Goal: Task Accomplishment & Management: Manage account settings

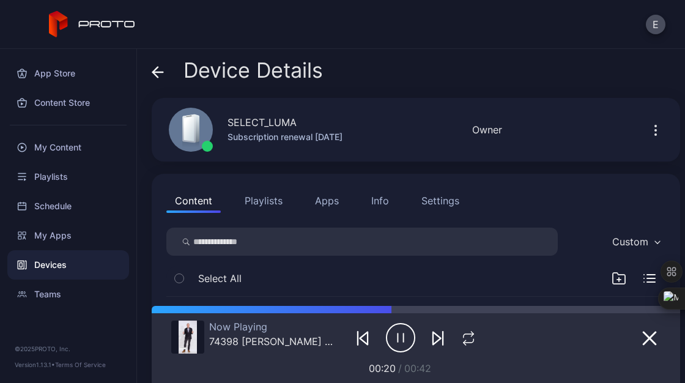
scroll to position [144, 0]
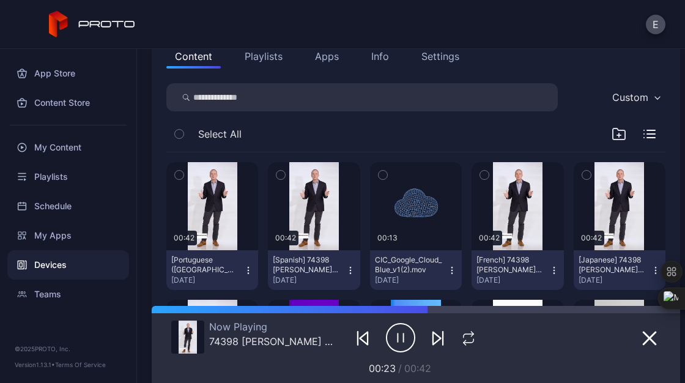
click at [81, 131] on div at bounding box center [68, 124] width 136 height 15
click at [65, 147] on div "My Content" at bounding box center [68, 147] width 122 height 29
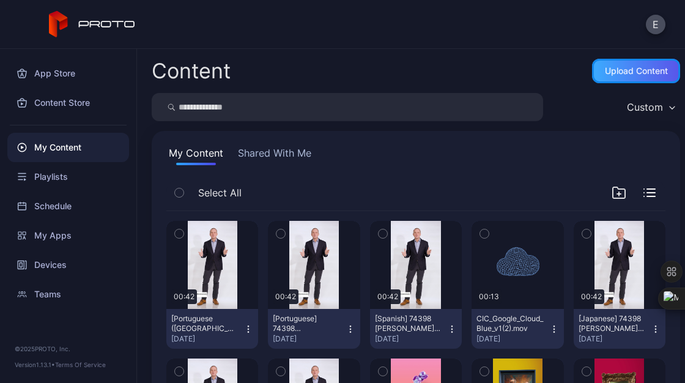
click at [623, 79] on div "Upload Content" at bounding box center [636, 71] width 88 height 24
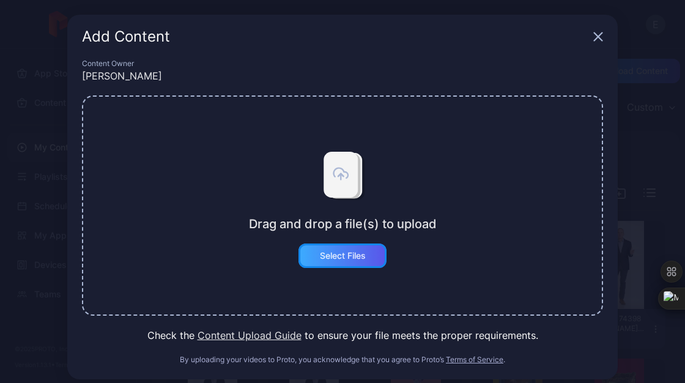
click at [346, 258] on div "Select Files" at bounding box center [343, 256] width 46 height 10
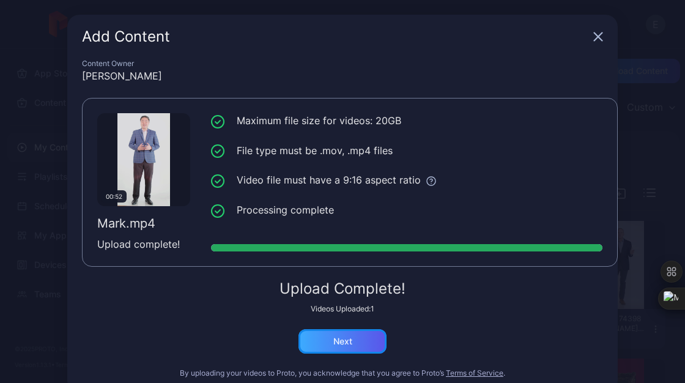
click at [346, 338] on div "Next" at bounding box center [342, 341] width 88 height 24
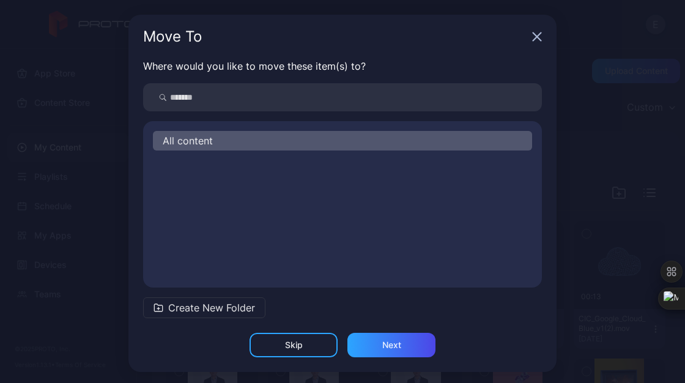
click at [204, 141] on span "All content" at bounding box center [188, 140] width 50 height 15
click at [374, 341] on div "Next" at bounding box center [391, 345] width 88 height 24
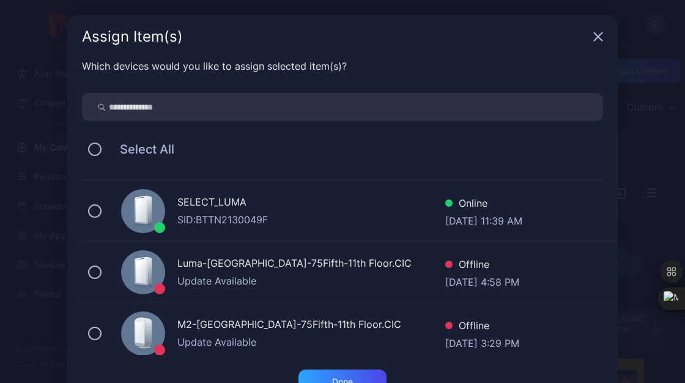
click at [221, 231] on div "SELECT_LUMA SID: BTTN2130049F Online Sep 25, 2025 at 11:39 AM" at bounding box center [350, 210] width 536 height 61
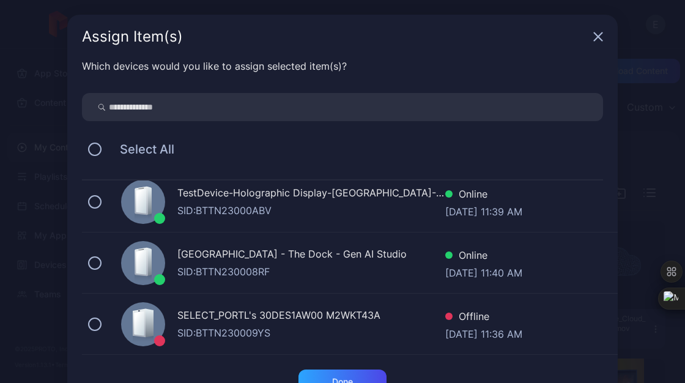
scroll to position [40, 0]
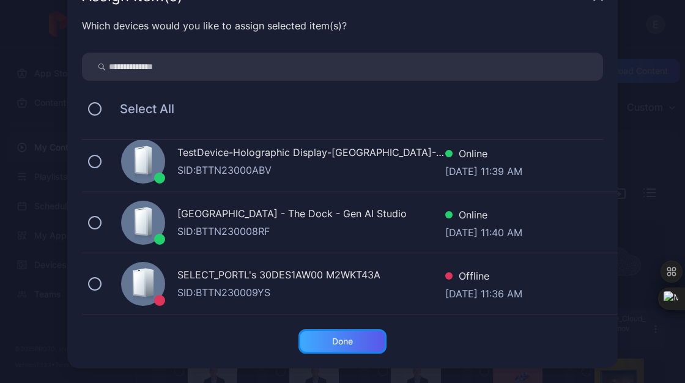
click at [332, 339] on div "Done" at bounding box center [342, 341] width 21 height 10
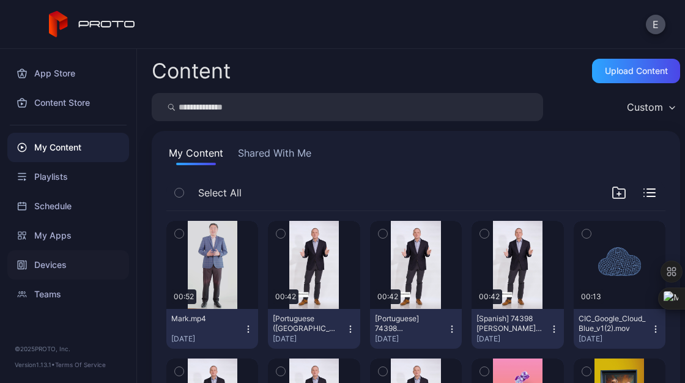
click at [63, 264] on div "Devices" at bounding box center [68, 264] width 122 height 29
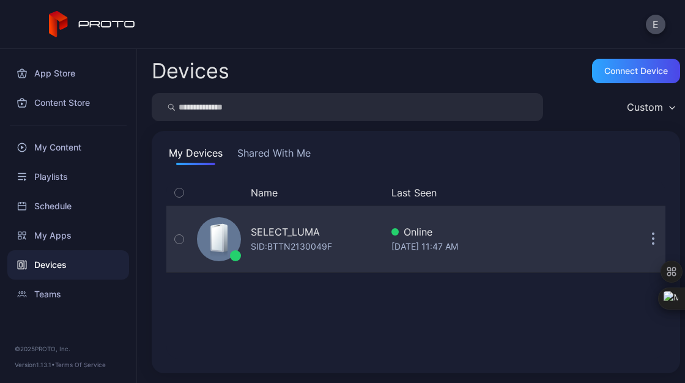
click at [204, 246] on div at bounding box center [219, 239] width 44 height 44
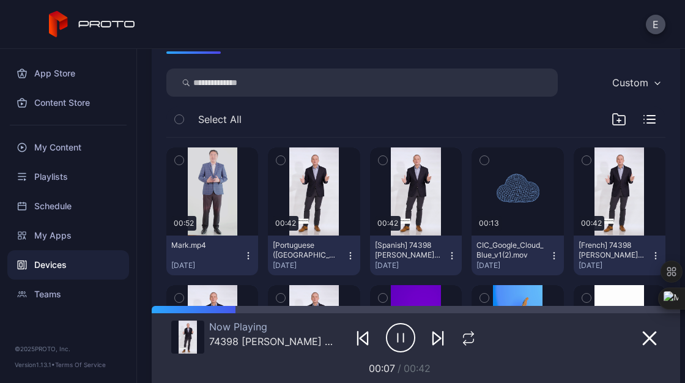
scroll to position [160, 0]
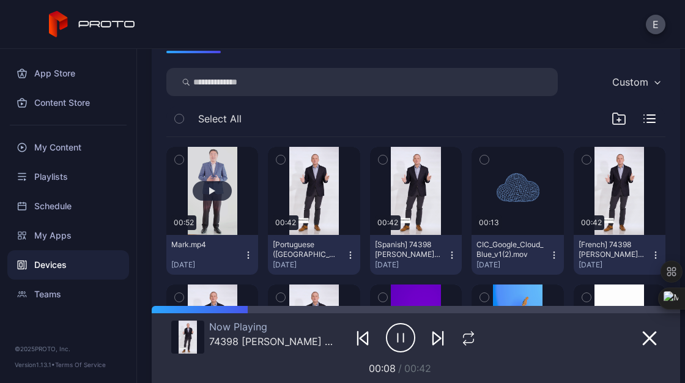
click at [226, 202] on button "button" at bounding box center [212, 191] width 92 height 88
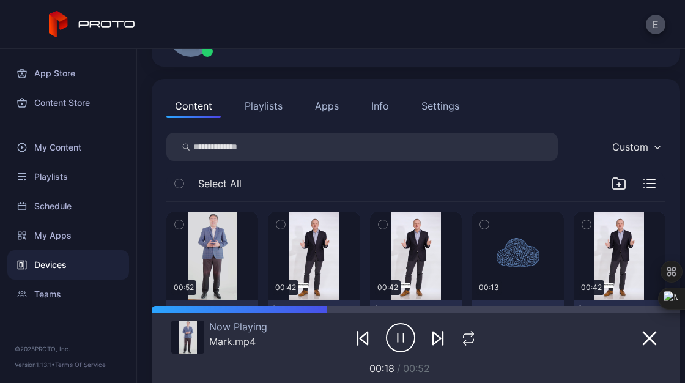
click at [259, 108] on button "Playlists" at bounding box center [263, 106] width 55 height 24
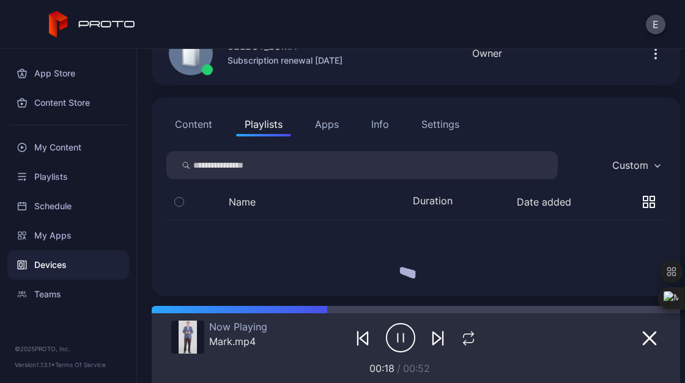
scroll to position [95, 0]
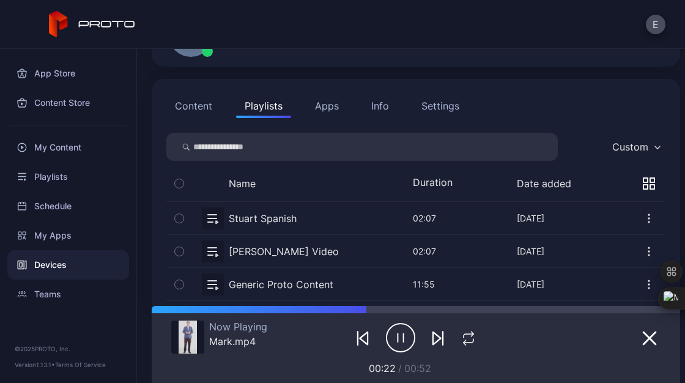
click at [255, 245] on button "button" at bounding box center [415, 251] width 499 height 32
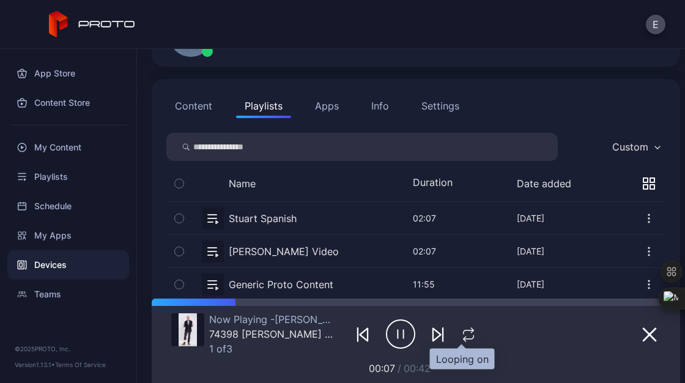
click at [464, 330] on icon "button" at bounding box center [469, 332] width 10 height 4
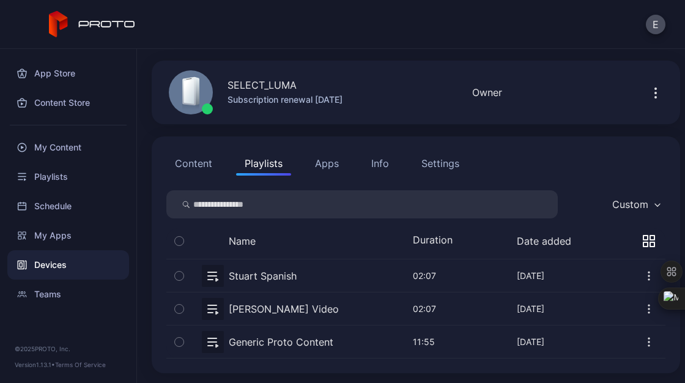
scroll to position [37, 0]
click at [69, 152] on div "My Content" at bounding box center [68, 147] width 122 height 29
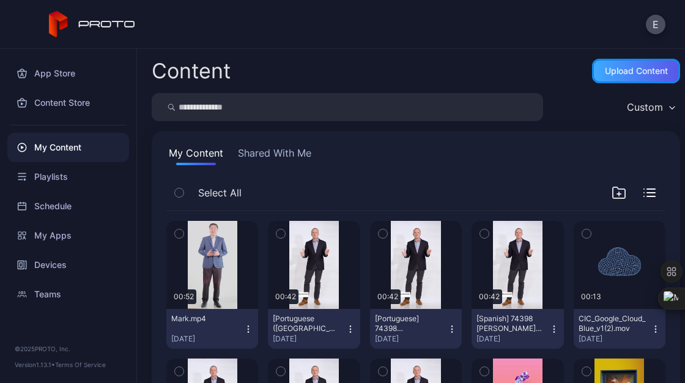
click at [627, 61] on div "Upload Content" at bounding box center [636, 71] width 88 height 24
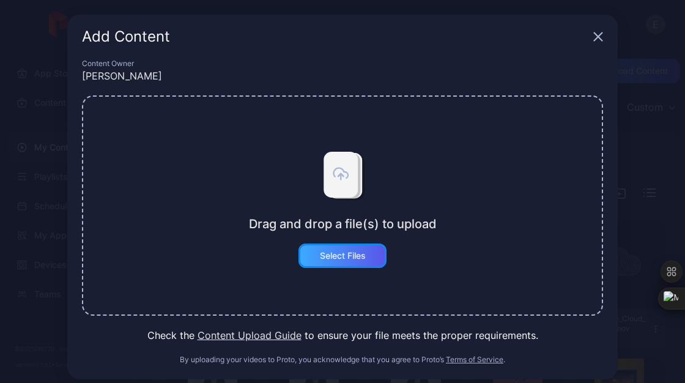
click at [355, 262] on div "Select Files" at bounding box center [342, 255] width 88 height 24
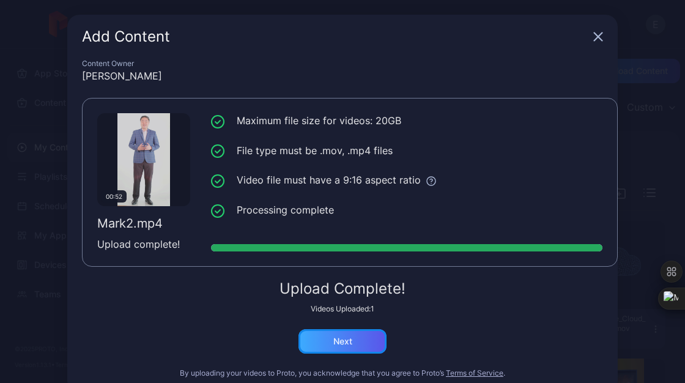
click at [346, 339] on div "Next" at bounding box center [342, 341] width 88 height 24
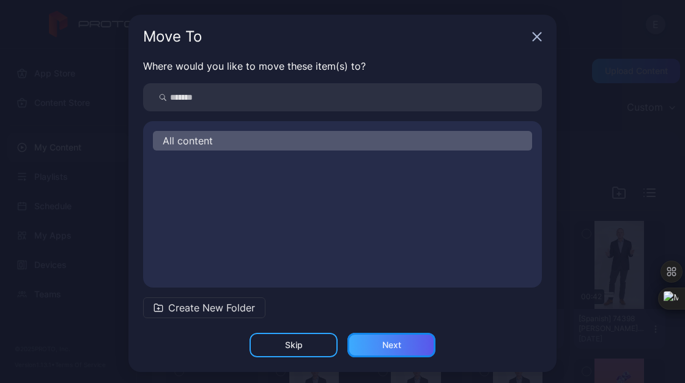
click at [382, 344] on div "Next" at bounding box center [391, 345] width 19 height 10
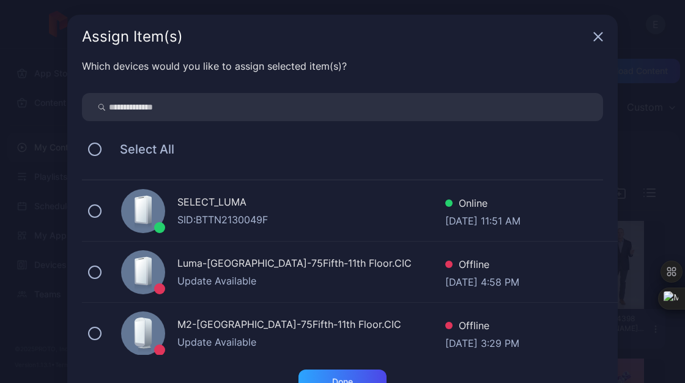
click at [222, 219] on div "SID: BTTN2130049F" at bounding box center [311, 219] width 268 height 15
click at [350, 374] on div "Done" at bounding box center [342, 381] width 88 height 24
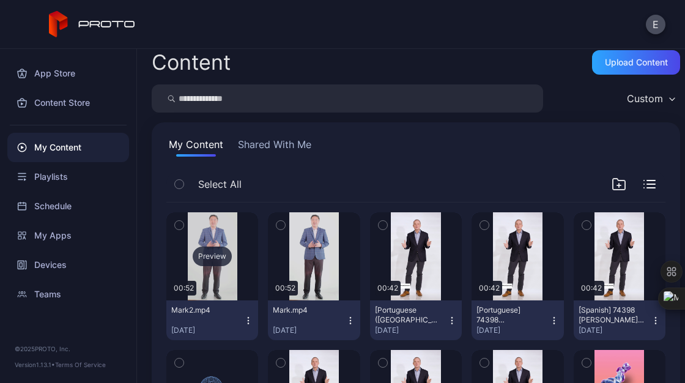
scroll to position [8, 0]
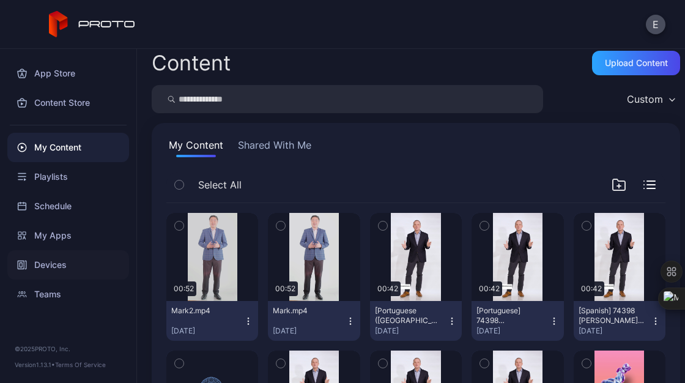
click at [67, 259] on div "Devices" at bounding box center [68, 264] width 122 height 29
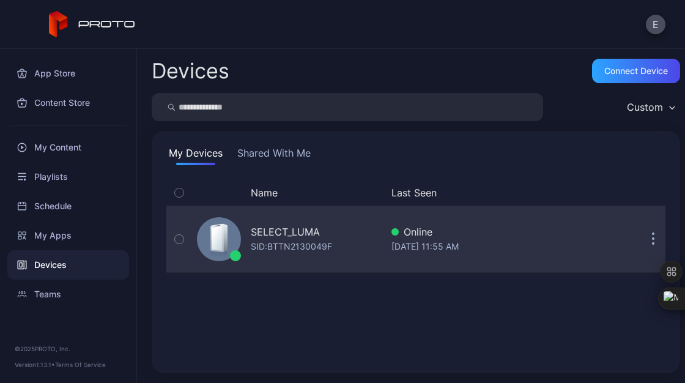
click at [237, 253] on div at bounding box center [235, 255] width 11 height 11
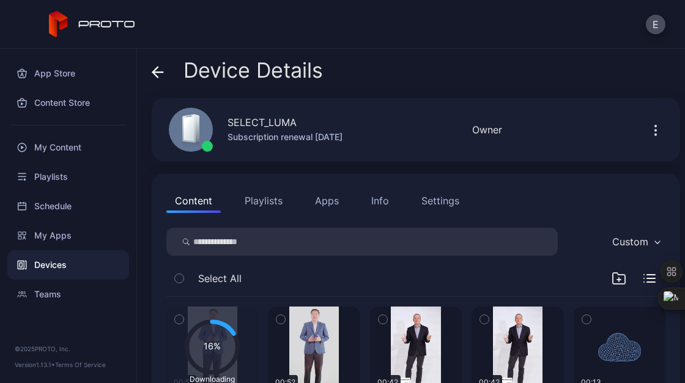
scroll to position [146, 0]
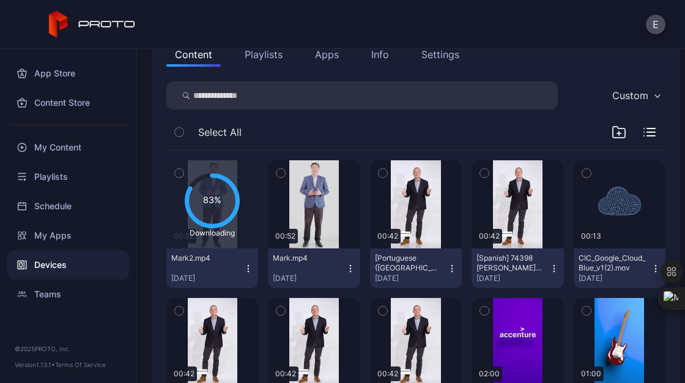
click at [84, 268] on div "Devices" at bounding box center [68, 264] width 122 height 29
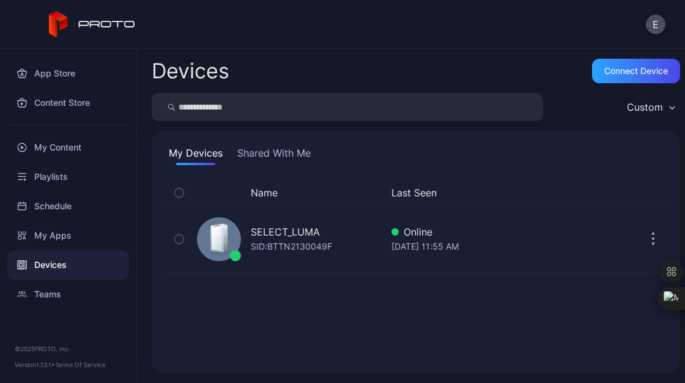
click at [275, 150] on button "Shared With Me" at bounding box center [274, 156] width 78 height 20
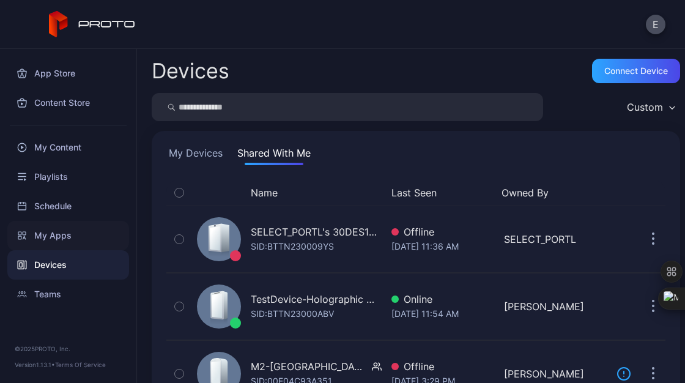
click at [65, 241] on div "My Apps" at bounding box center [68, 235] width 122 height 29
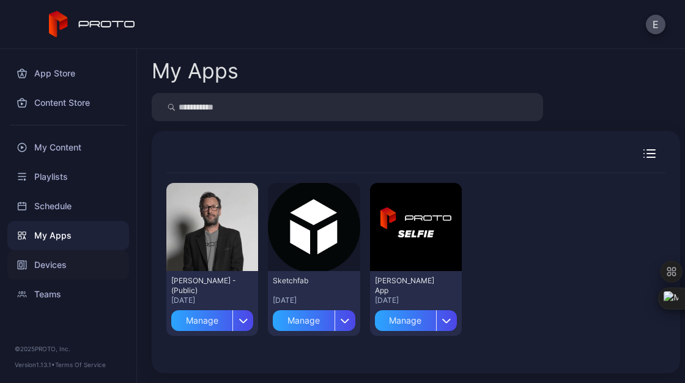
click at [57, 273] on div "Devices" at bounding box center [68, 264] width 122 height 29
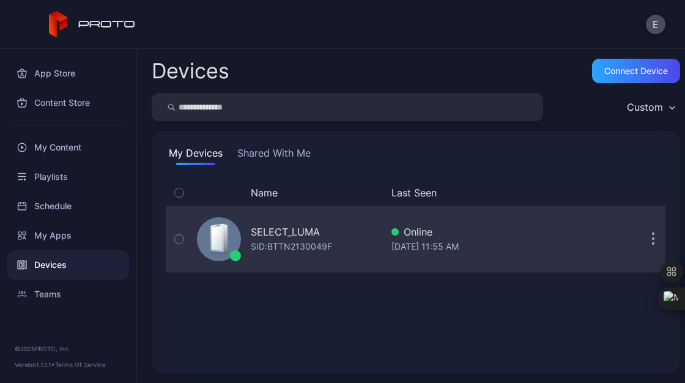
click at [225, 272] on div "SELECT_LUMA SID: BTTN2130049F Online Sep 25, 2025 at 11:55 AM" at bounding box center [415, 238] width 499 height 67
click at [206, 247] on div at bounding box center [219, 239] width 44 height 44
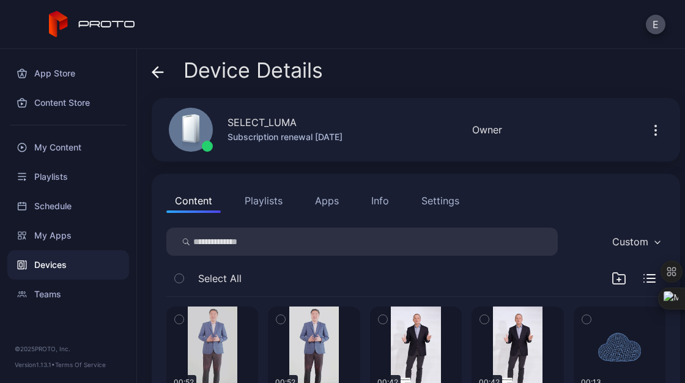
scroll to position [128, 0]
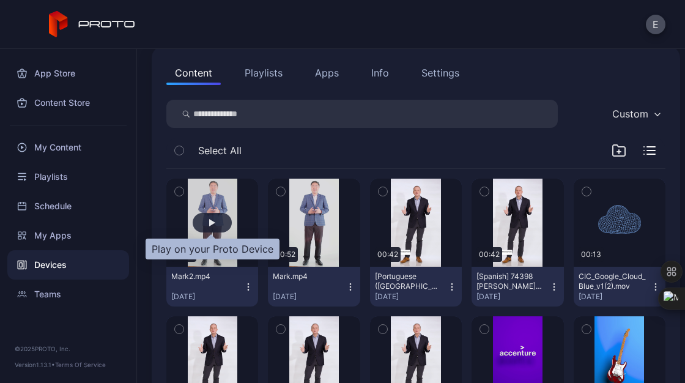
click at [209, 226] on div "button" at bounding box center [212, 222] width 6 height 7
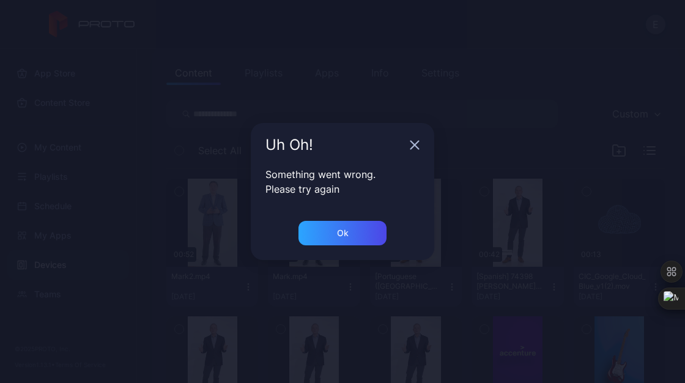
click at [412, 142] on icon "button" at bounding box center [415, 145] width 8 height 8
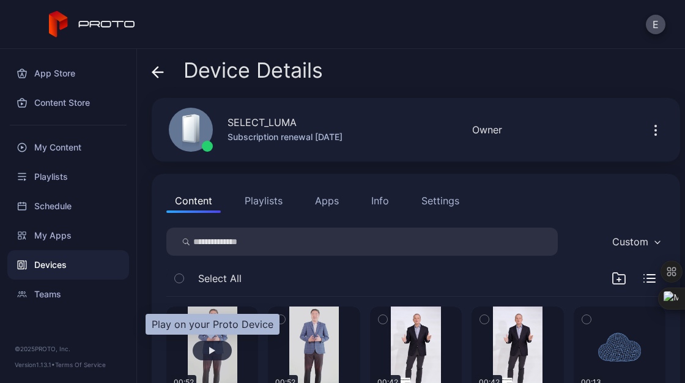
click at [212, 342] on div "button" at bounding box center [212, 351] width 39 height 20
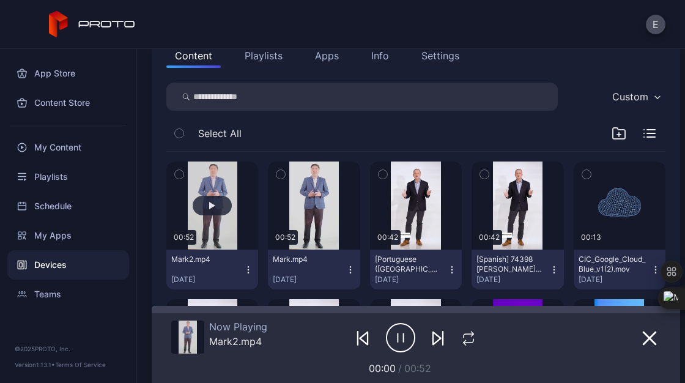
scroll to position [146, 0]
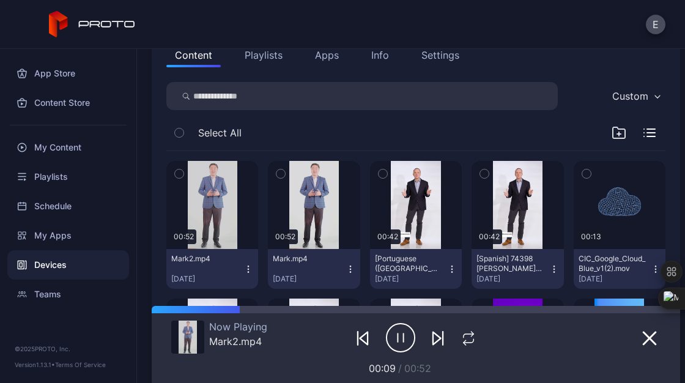
click at [264, 54] on button "Playlists" at bounding box center [263, 55] width 55 height 24
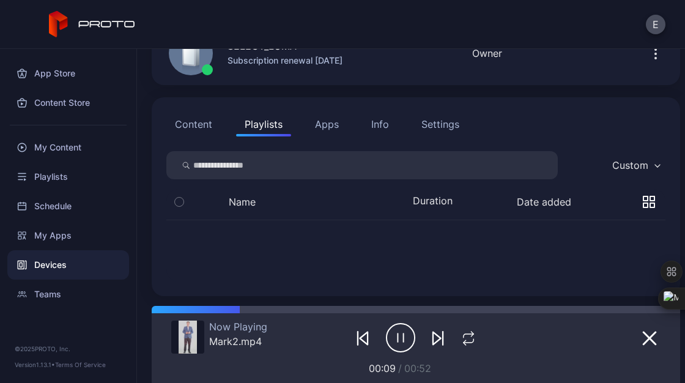
scroll to position [114, 0]
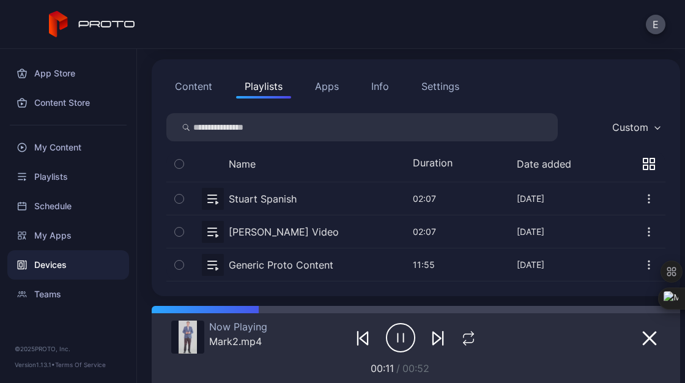
click at [248, 231] on button "button" at bounding box center [415, 231] width 499 height 32
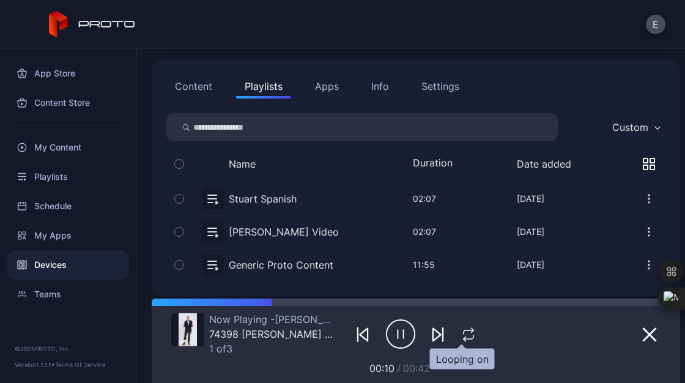
click at [461, 336] on icon "button" at bounding box center [469, 334] width 16 height 15
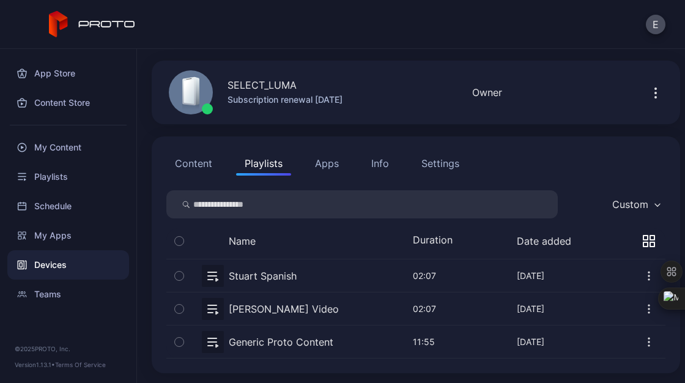
scroll to position [37, 0]
click at [63, 142] on div "My Content" at bounding box center [68, 147] width 122 height 29
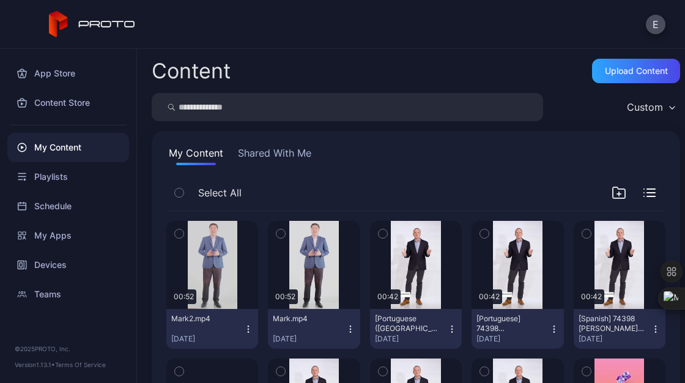
click at [243, 333] on button "Mark2.mp4 Sep 25, 2025" at bounding box center [212, 329] width 92 height 40
click at [636, 68] on div "Upload Content" at bounding box center [636, 71] width 63 height 10
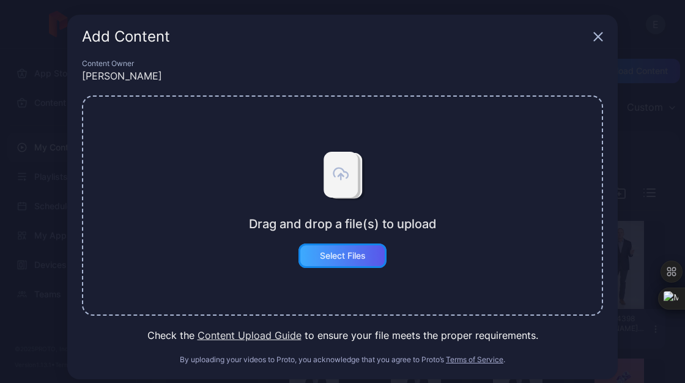
click at [353, 262] on div "Select Files" at bounding box center [342, 255] width 88 height 24
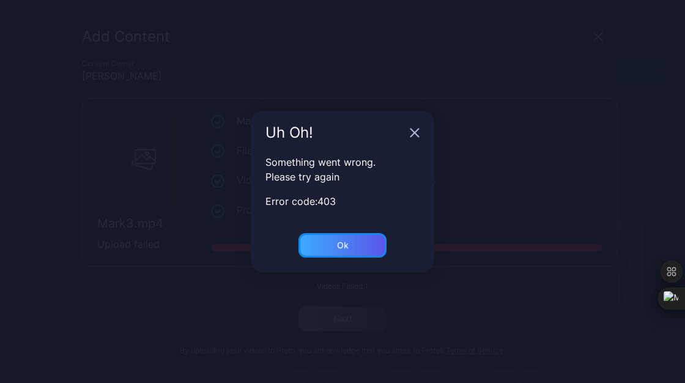
click at [339, 239] on div "Ok" at bounding box center [342, 245] width 88 height 24
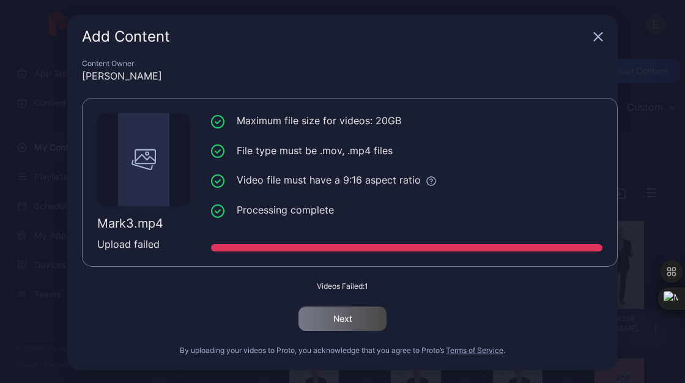
click at [589, 43] on div "Add Content" at bounding box center [342, 37] width 550 height 44
click at [594, 39] on icon "button" at bounding box center [598, 37] width 8 height 8
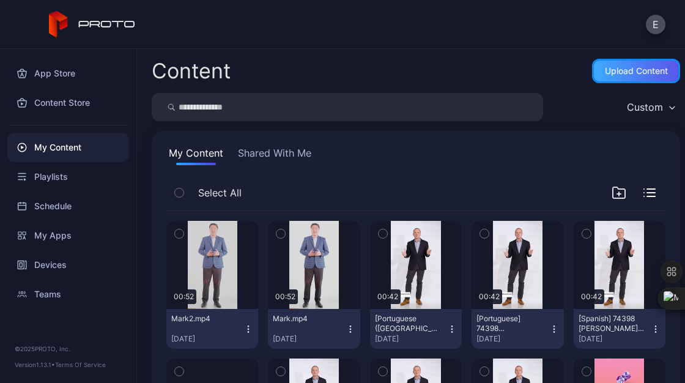
click at [610, 70] on div "Upload Content" at bounding box center [636, 71] width 63 height 10
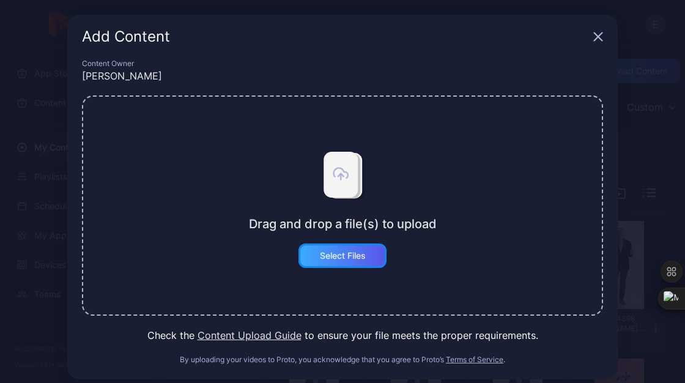
click at [358, 262] on div "Select Files" at bounding box center [342, 255] width 88 height 24
click at [352, 257] on div "Select Files" at bounding box center [343, 256] width 46 height 10
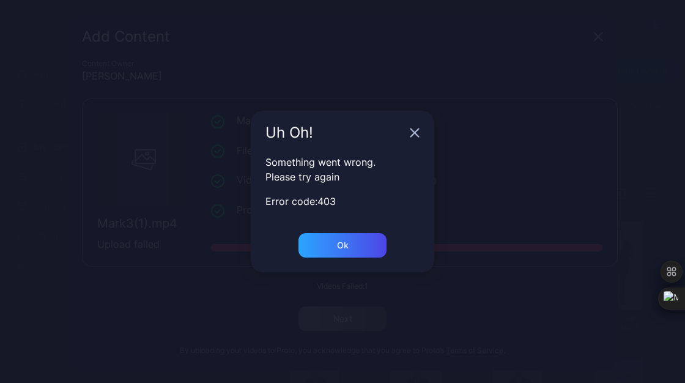
click at [360, 259] on div "Ok" at bounding box center [342, 252] width 183 height 39
click at [373, 246] on div "Ok" at bounding box center [342, 245] width 88 height 24
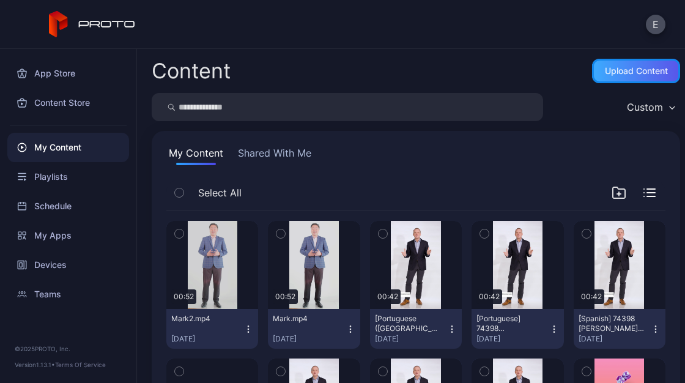
click at [627, 73] on div "Upload Content" at bounding box center [636, 71] width 63 height 10
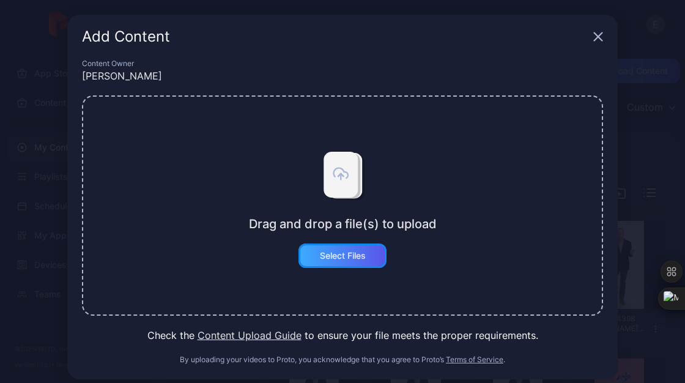
click at [337, 264] on div "Select Files" at bounding box center [342, 255] width 88 height 24
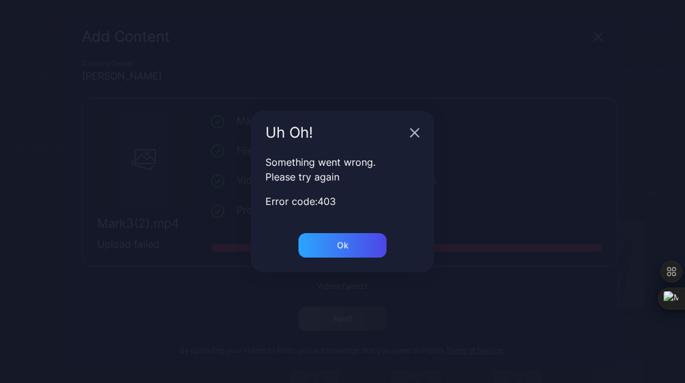
click at [406, 128] on div "Uh Oh!" at bounding box center [342, 133] width 183 height 44
click at [407, 127] on div "Uh Oh!" at bounding box center [342, 133] width 183 height 44
click at [414, 133] on icon "button" at bounding box center [415, 133] width 8 height 8
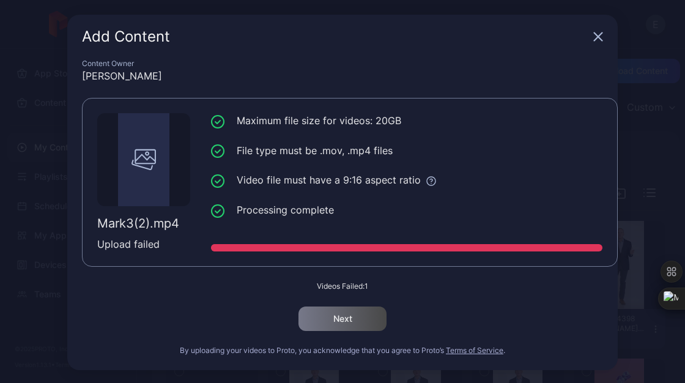
click at [594, 37] on icon "button" at bounding box center [598, 37] width 8 height 8
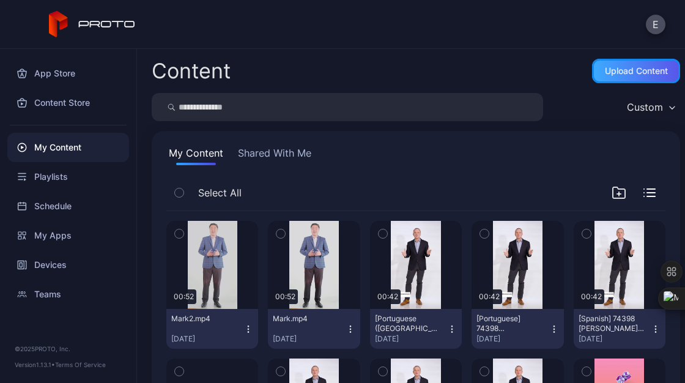
click at [611, 70] on div "Upload Content" at bounding box center [636, 71] width 63 height 10
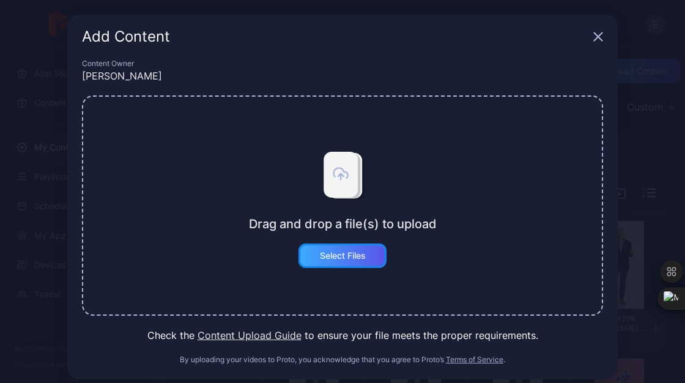
click at [353, 249] on div "Select Files" at bounding box center [342, 255] width 88 height 24
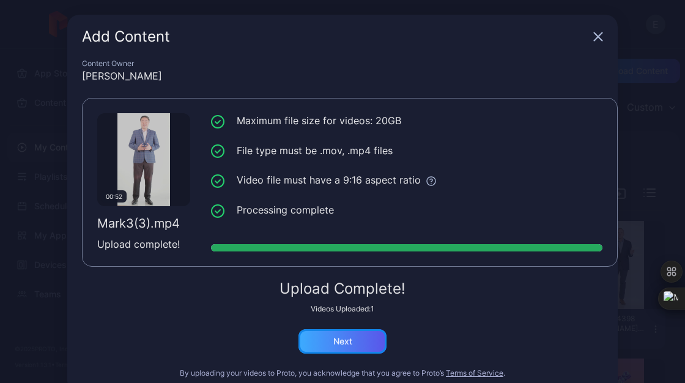
click at [346, 339] on div "Next" at bounding box center [342, 341] width 88 height 24
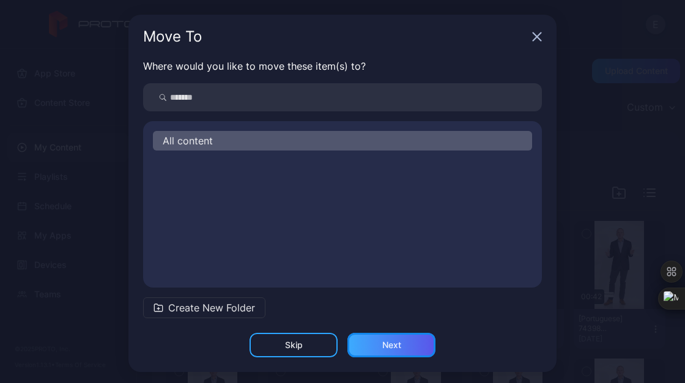
click at [394, 342] on div "Next" at bounding box center [391, 345] width 88 height 24
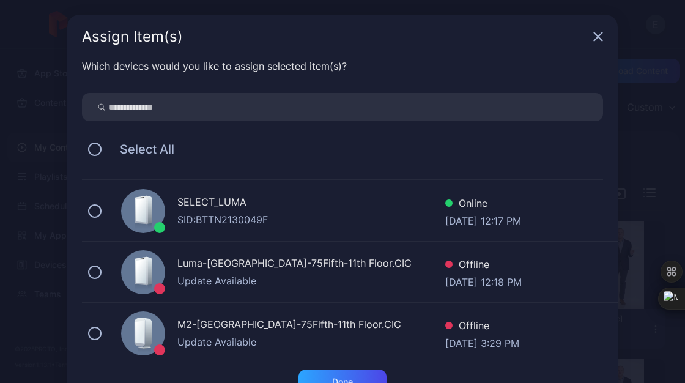
click at [371, 207] on div "SELECT_LUMA" at bounding box center [311, 203] width 268 height 18
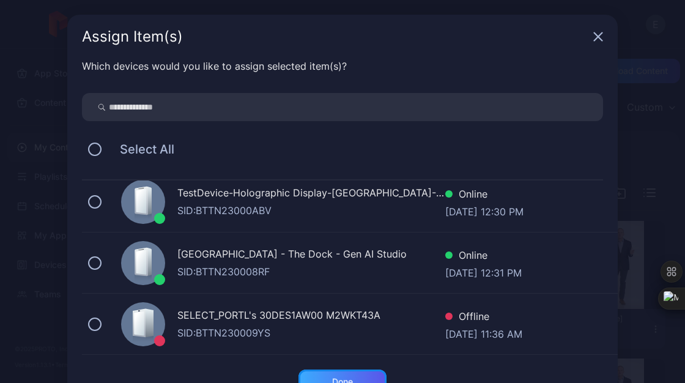
click at [371, 379] on div "Done" at bounding box center [342, 381] width 88 height 24
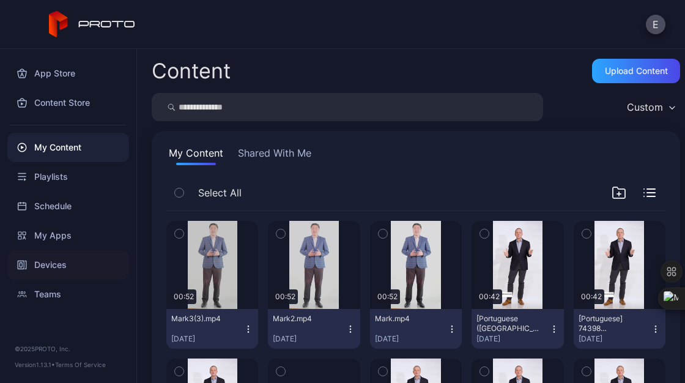
click at [38, 263] on div "Devices" at bounding box center [68, 264] width 122 height 29
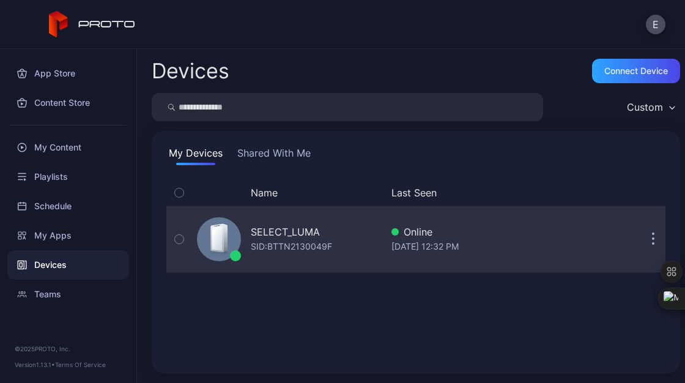
click at [259, 226] on div "SELECT_LUMA" at bounding box center [285, 231] width 69 height 15
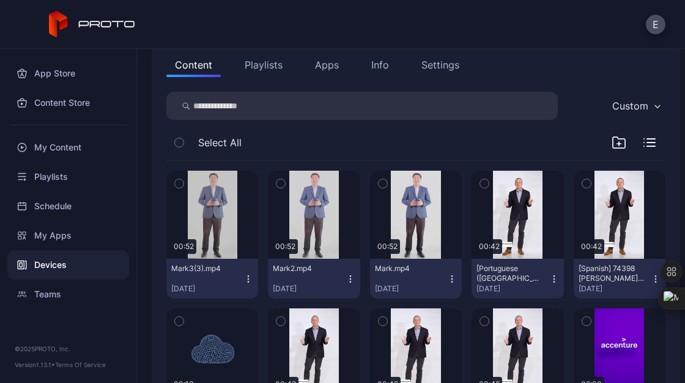
scroll to position [183, 0]
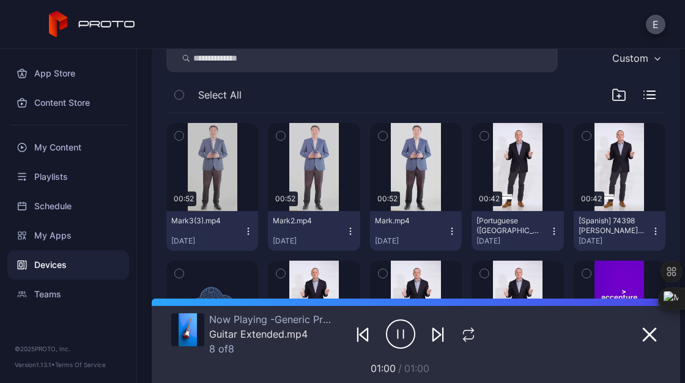
click at [247, 232] on icon "button" at bounding box center [248, 231] width 10 height 10
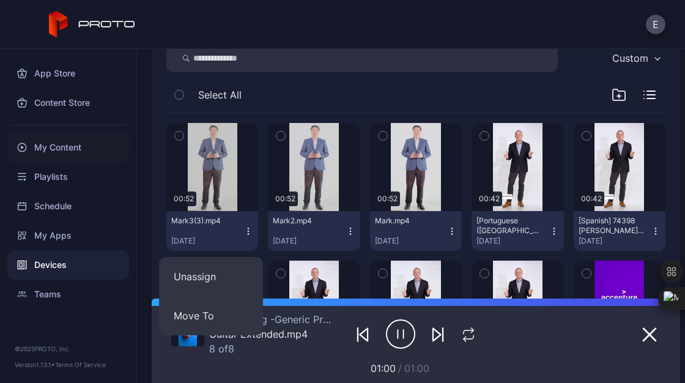
click at [84, 153] on div "My Content" at bounding box center [68, 147] width 122 height 29
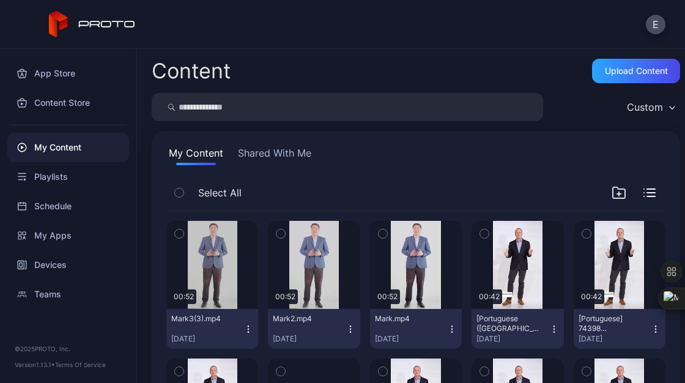
click at [245, 328] on icon "button" at bounding box center [248, 329] width 10 height 10
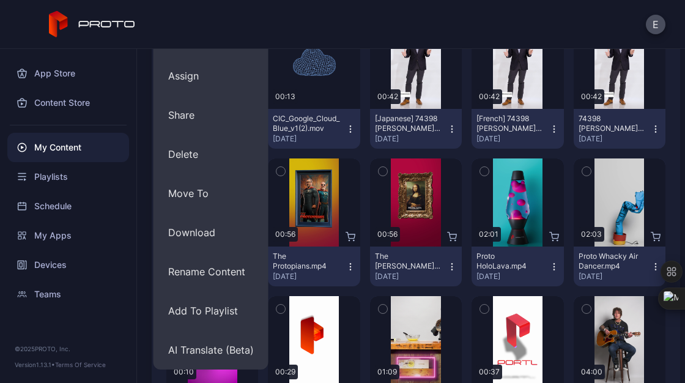
scroll to position [339, 0]
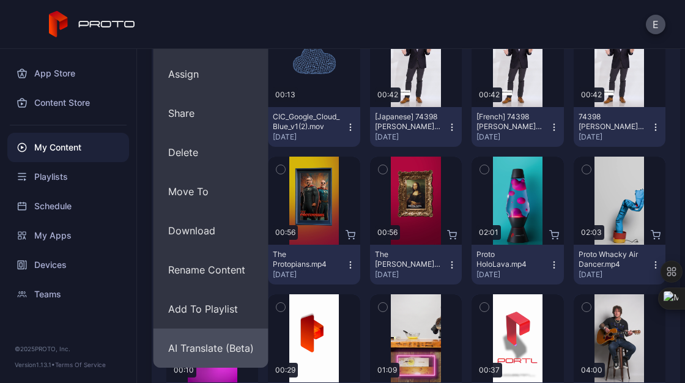
click at [205, 339] on button "AI Translate (Beta)" at bounding box center [211, 347] width 115 height 39
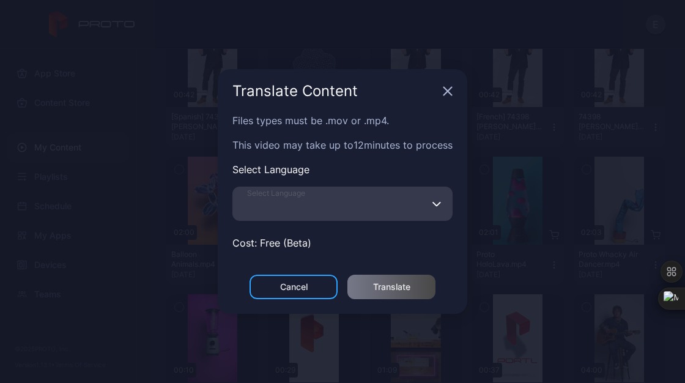
click at [333, 207] on input "Select Language" at bounding box center [342, 204] width 220 height 34
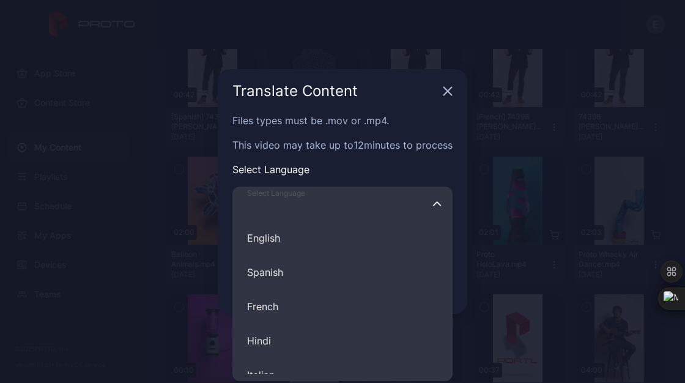
click at [333, 207] on input "Select Language English Spanish French Hindi Italian German Polish Portuguese C…" at bounding box center [342, 204] width 220 height 34
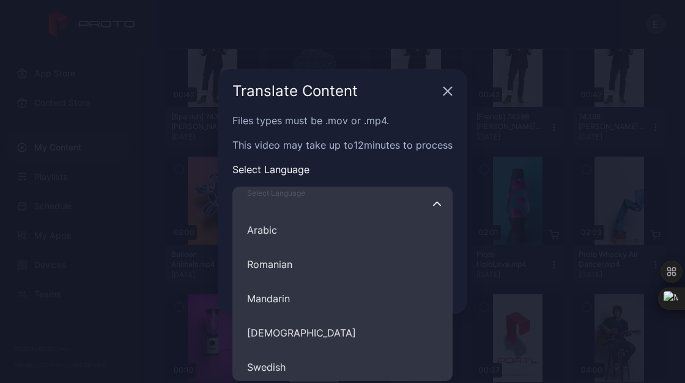
scroll to position [489, 0]
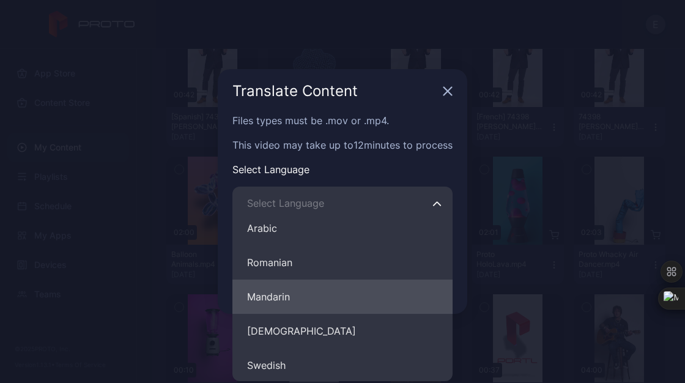
click at [272, 294] on button "Mandarin" at bounding box center [342, 296] width 220 height 34
type input "********"
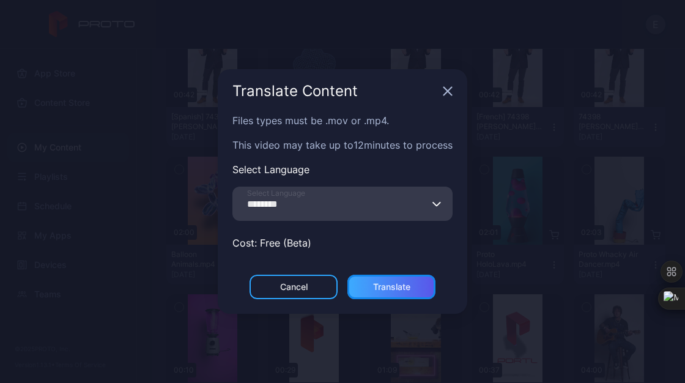
click at [391, 286] on div "Translate" at bounding box center [391, 287] width 37 height 10
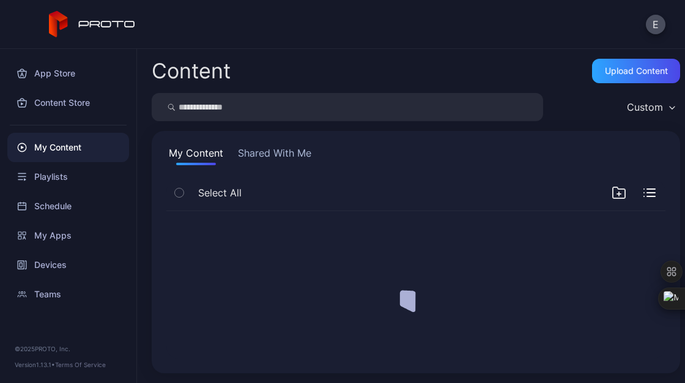
scroll to position [0, 0]
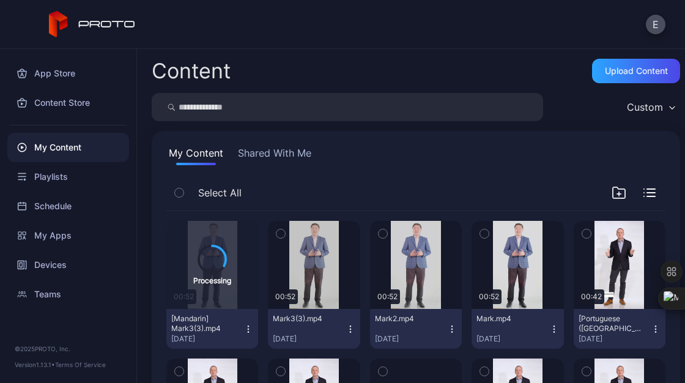
click at [346, 328] on icon "button" at bounding box center [351, 329] width 10 height 10
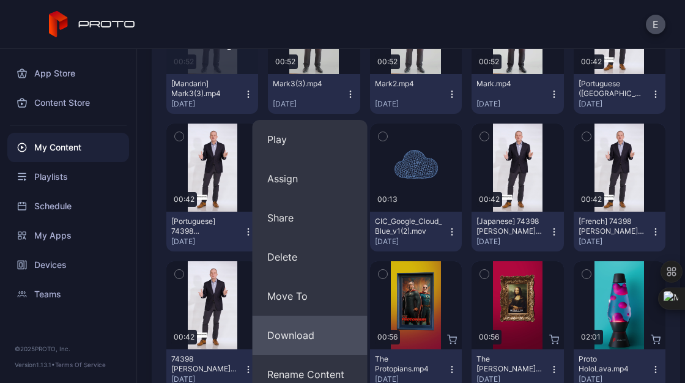
scroll to position [355, 0]
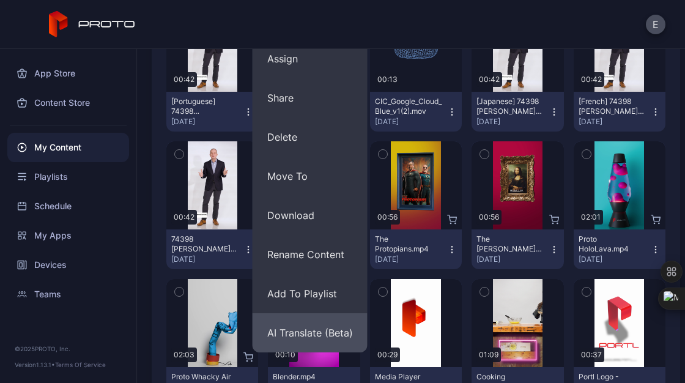
click at [305, 332] on button "AI Translate (Beta)" at bounding box center [310, 332] width 115 height 39
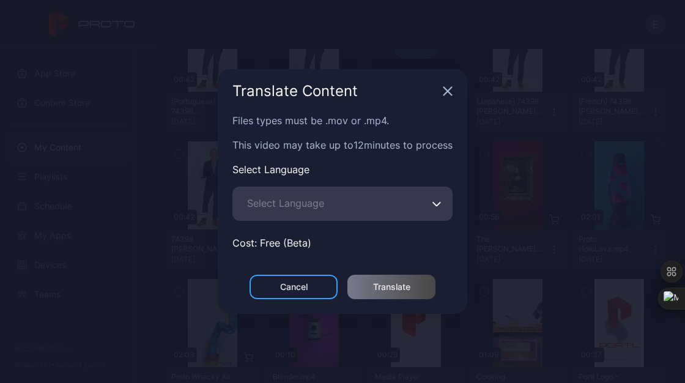
click at [438, 201] on icon "button" at bounding box center [436, 203] width 9 height 5
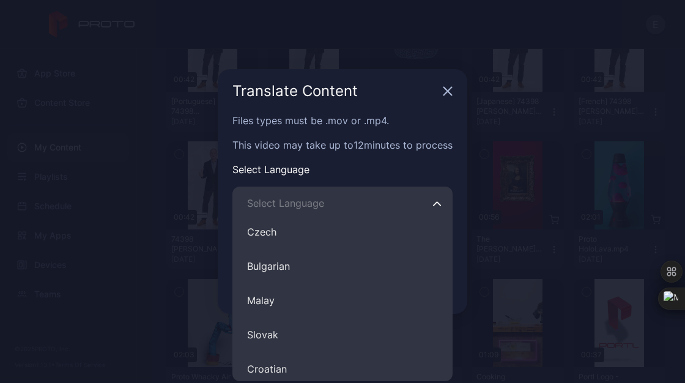
scroll to position [777, 0]
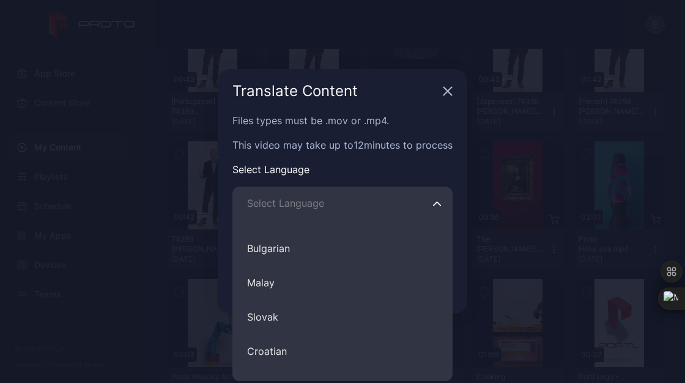
click at [314, 292] on button "Malay" at bounding box center [342, 282] width 220 height 34
type input "*****"
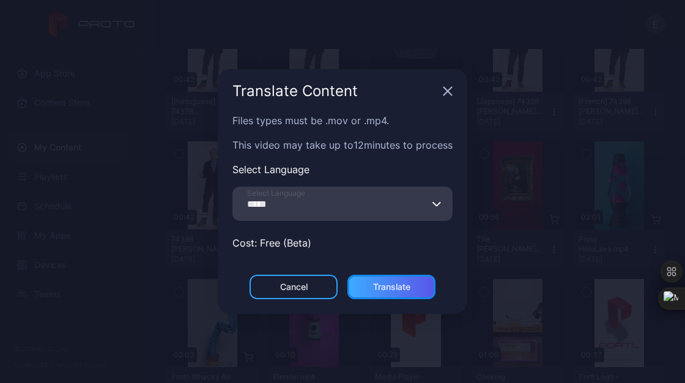
click at [385, 286] on div "Translate" at bounding box center [391, 287] width 37 height 10
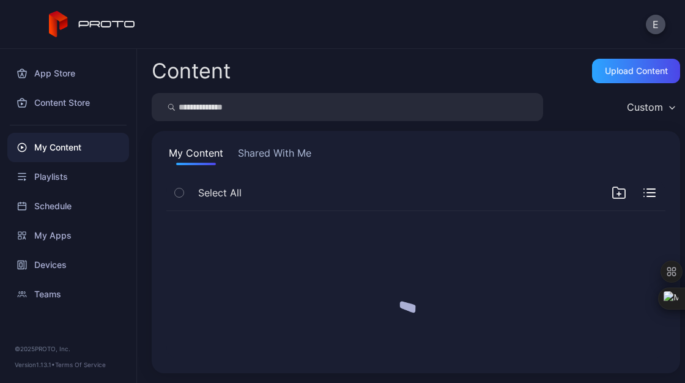
scroll to position [0, 0]
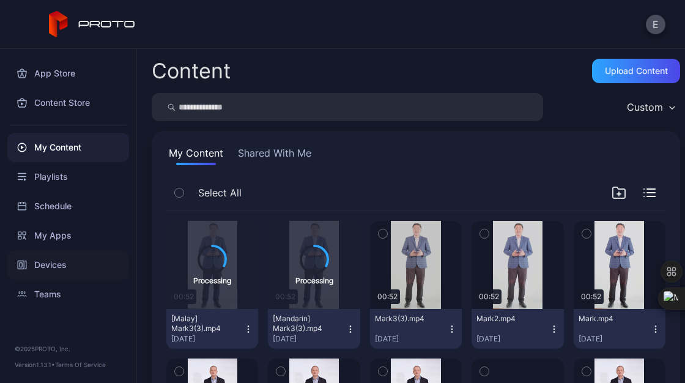
click at [50, 273] on div "Devices" at bounding box center [68, 264] width 122 height 29
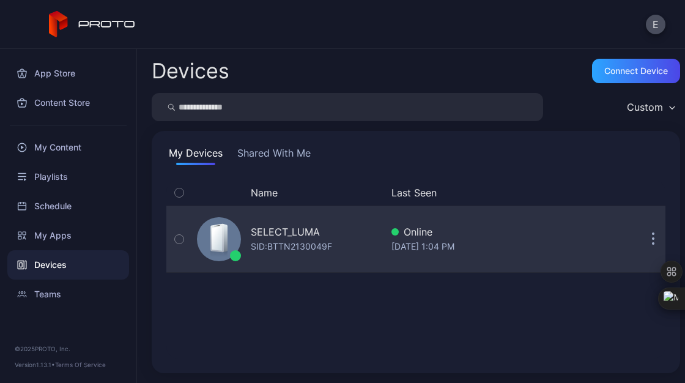
click at [237, 221] on div "SELECT_LUMA SID: BTTN2130049F" at bounding box center [287, 239] width 190 height 61
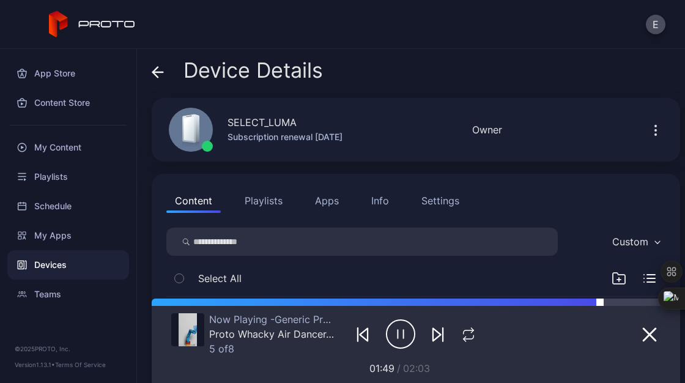
scroll to position [157, 0]
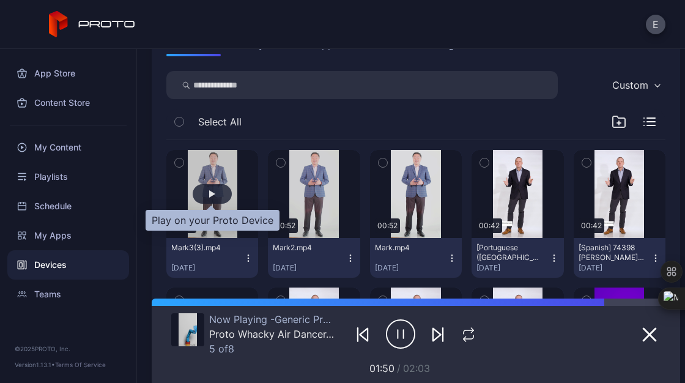
click at [213, 198] on div "button" at bounding box center [212, 194] width 39 height 20
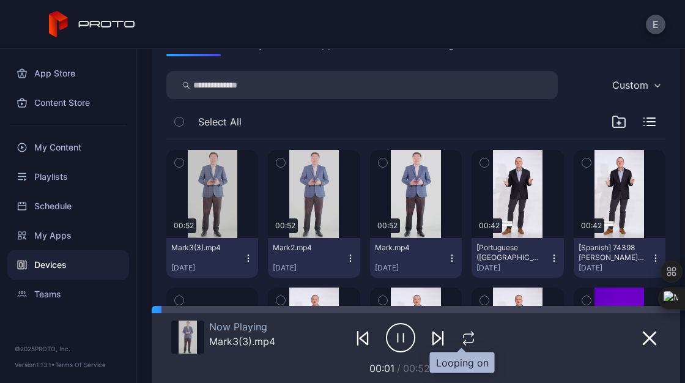
click at [472, 331] on icon "button" at bounding box center [473, 333] width 2 height 5
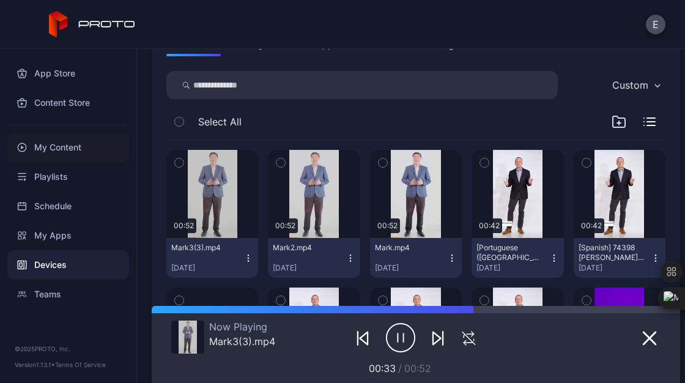
click at [83, 151] on div "My Content" at bounding box center [68, 147] width 122 height 29
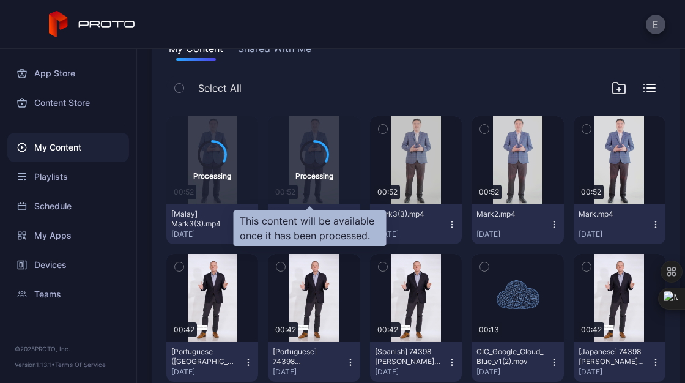
scroll to position [105, 0]
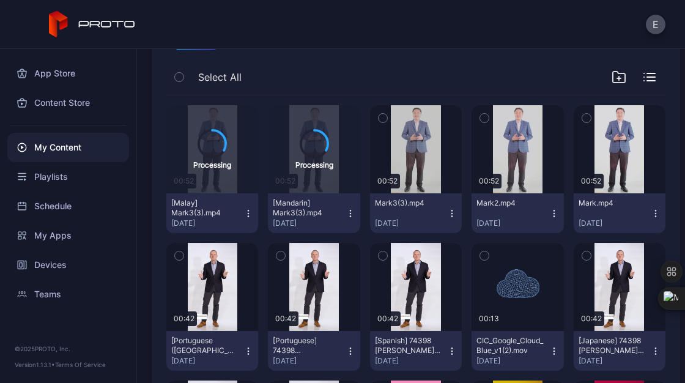
scroll to position [117, 0]
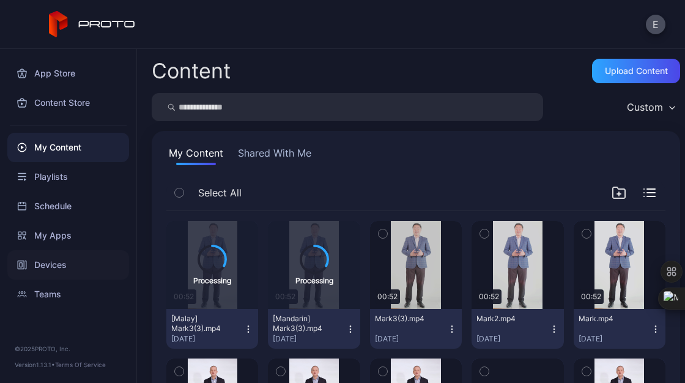
click at [68, 261] on div "Devices" at bounding box center [68, 264] width 122 height 29
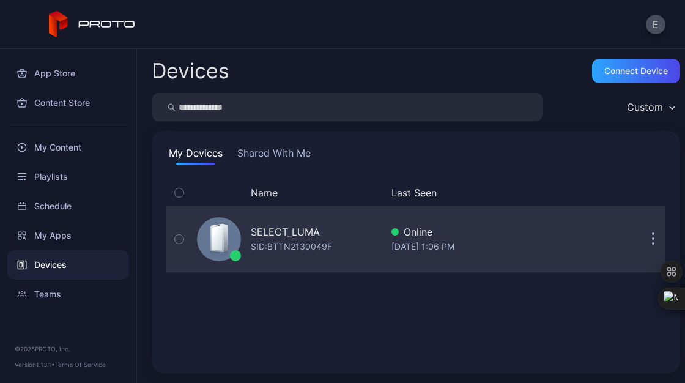
click at [286, 244] on div "SID: BTTN2130049F" at bounding box center [291, 246] width 81 height 15
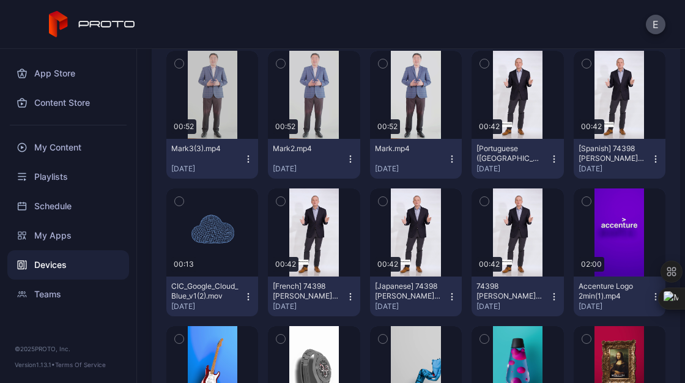
scroll to position [256, 0]
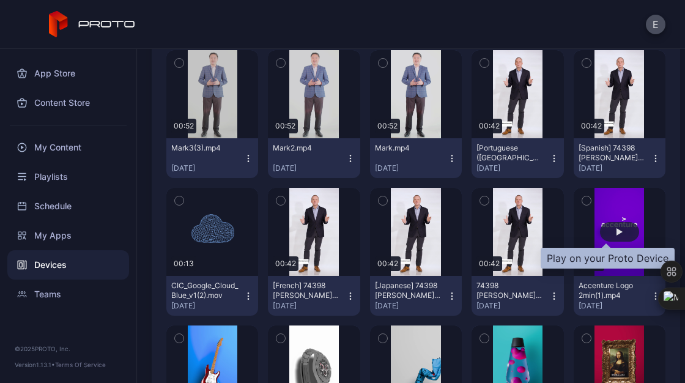
click at [603, 236] on div "button" at bounding box center [619, 232] width 39 height 20
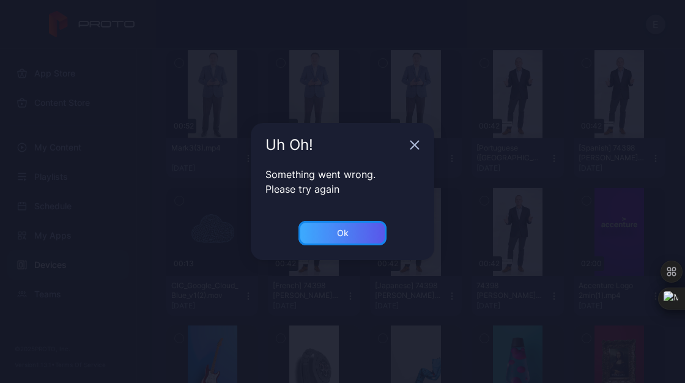
click at [372, 235] on div "Ok" at bounding box center [342, 233] width 88 height 24
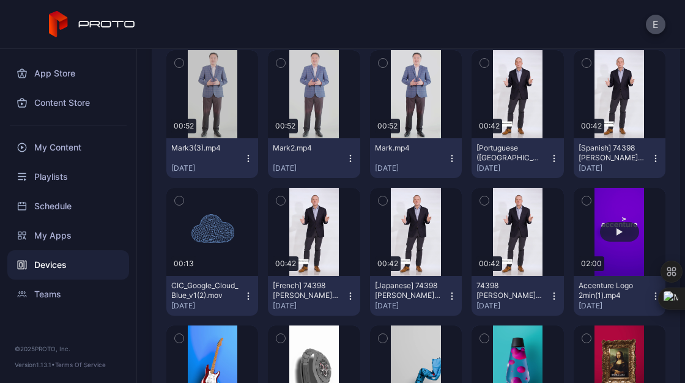
click at [616, 233] on div "button" at bounding box center [619, 231] width 6 height 7
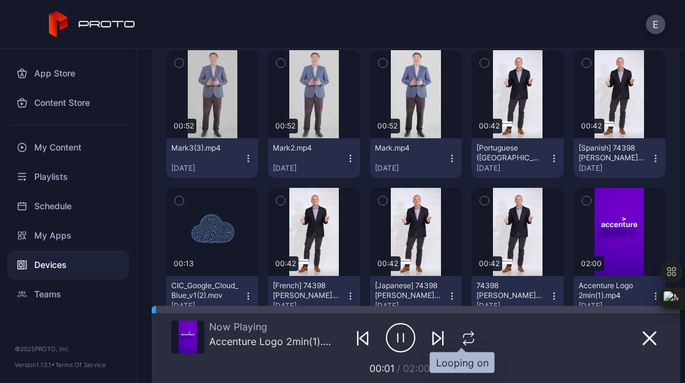
click at [461, 339] on icon "button" at bounding box center [469, 338] width 16 height 15
click at [67, 152] on div "My Content" at bounding box center [68, 147] width 122 height 29
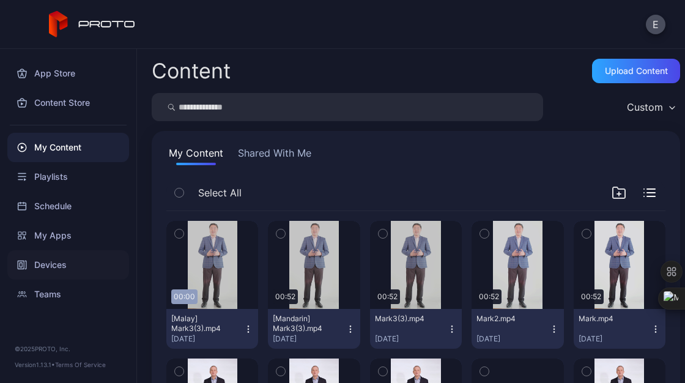
click at [52, 262] on div "Devices" at bounding box center [68, 264] width 122 height 29
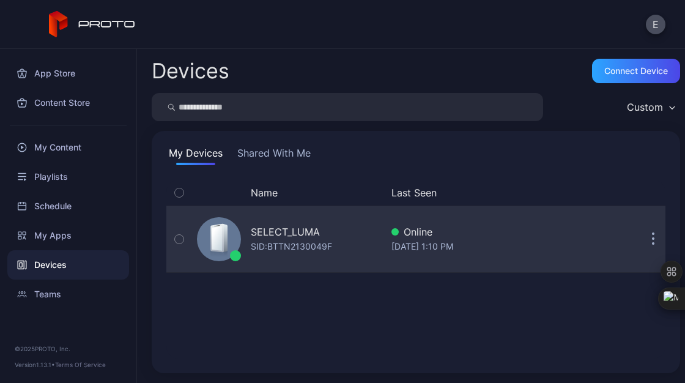
click at [180, 245] on icon "button" at bounding box center [179, 238] width 9 height 13
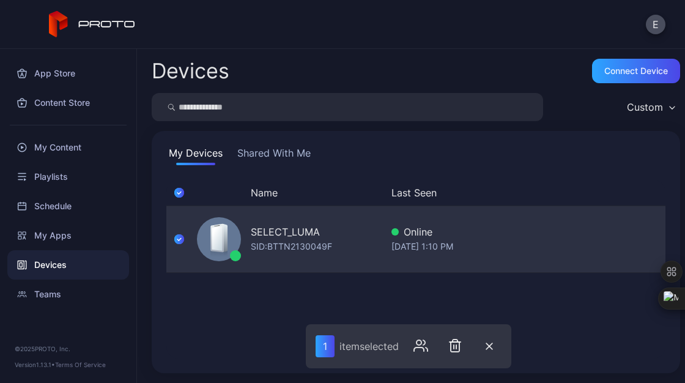
click at [286, 232] on div "SELECT_LUMA" at bounding box center [285, 231] width 69 height 15
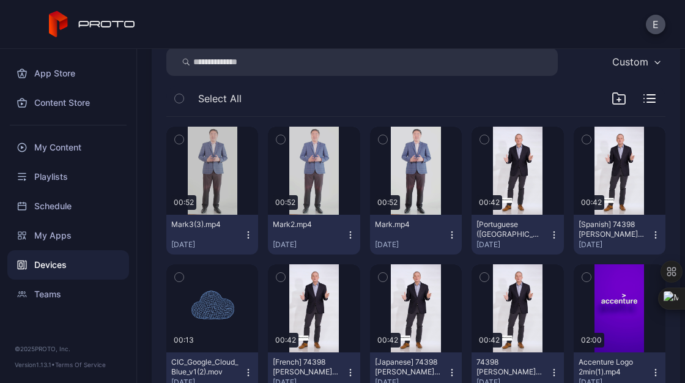
scroll to position [182, 0]
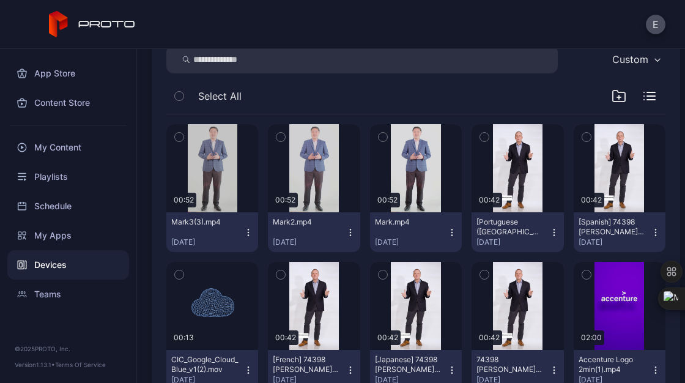
click at [62, 266] on div "Devices" at bounding box center [68, 264] width 122 height 29
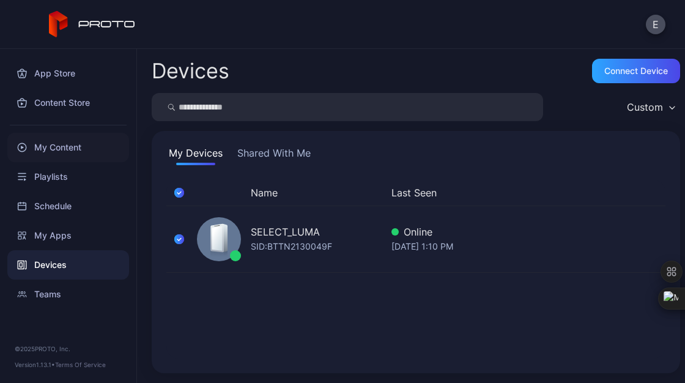
click at [52, 155] on div "My Content" at bounding box center [68, 147] width 122 height 29
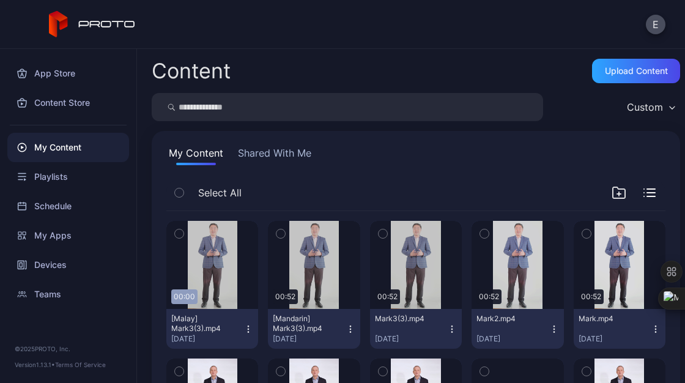
click at [346, 330] on icon "button" at bounding box center [351, 329] width 10 height 10
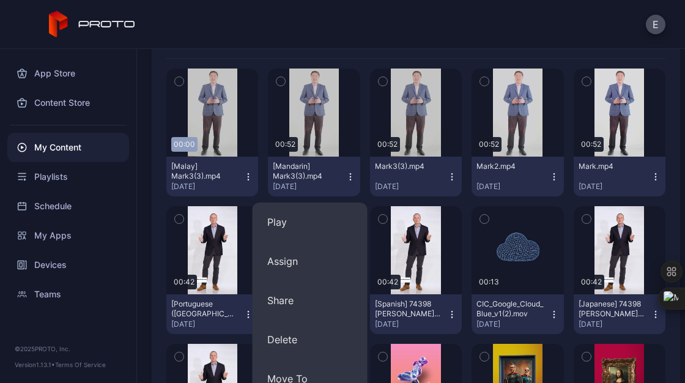
scroll to position [157, 0]
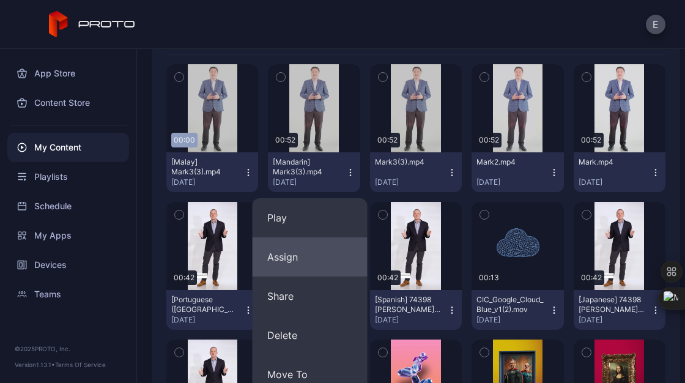
click at [313, 260] on button "Assign" at bounding box center [310, 256] width 115 height 39
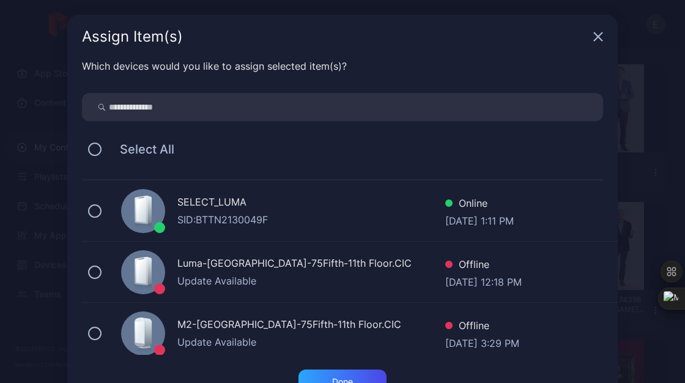
click at [250, 216] on div "SID: BTTN2130049F" at bounding box center [311, 219] width 268 height 15
click at [322, 373] on div "Done" at bounding box center [342, 381] width 88 height 24
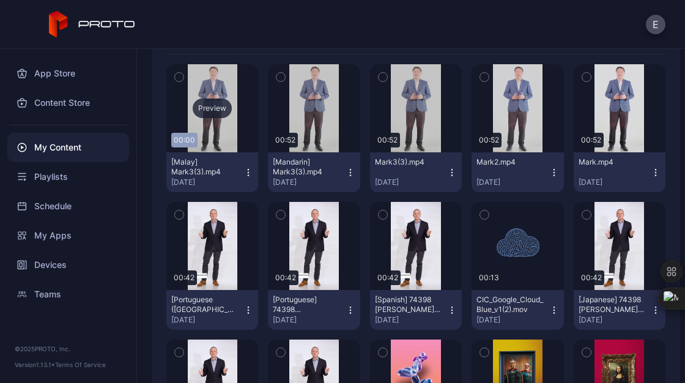
click at [223, 125] on div "Preview" at bounding box center [212, 108] width 92 height 88
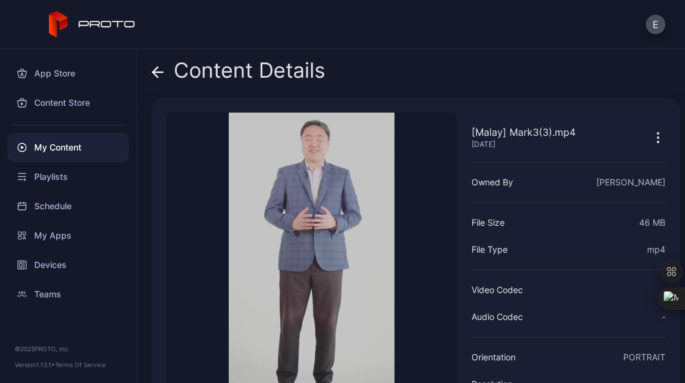
click at [158, 83] on div "Content Details" at bounding box center [239, 73] width 174 height 29
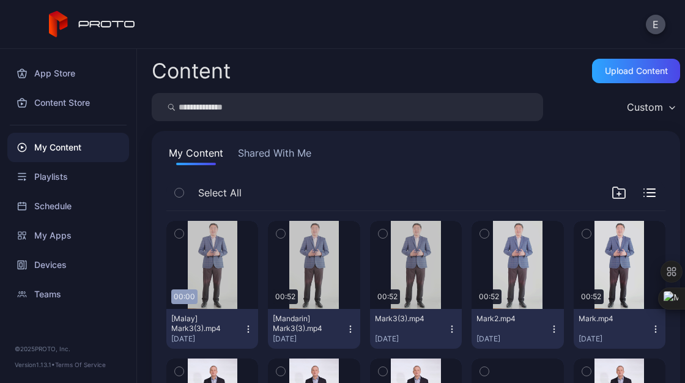
scroll to position [157, 0]
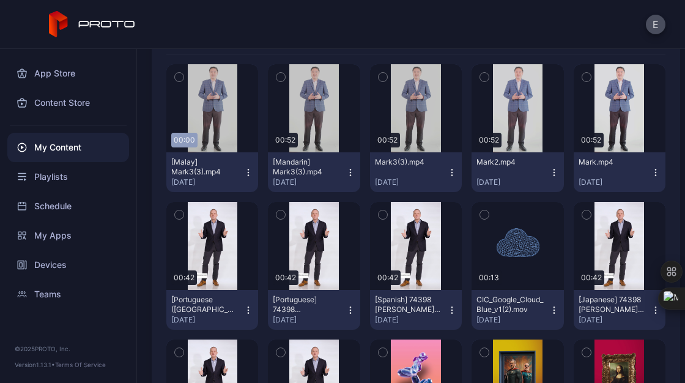
click at [248, 165] on button "[Malay] Mark3(3).mp4 [DATE]" at bounding box center [212, 172] width 92 height 40
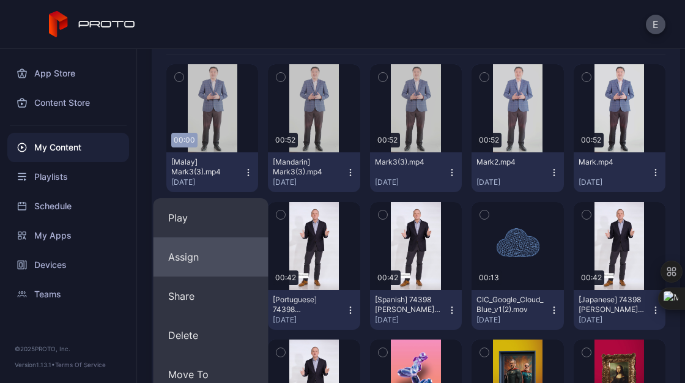
click at [194, 260] on button "Assign" at bounding box center [211, 256] width 115 height 39
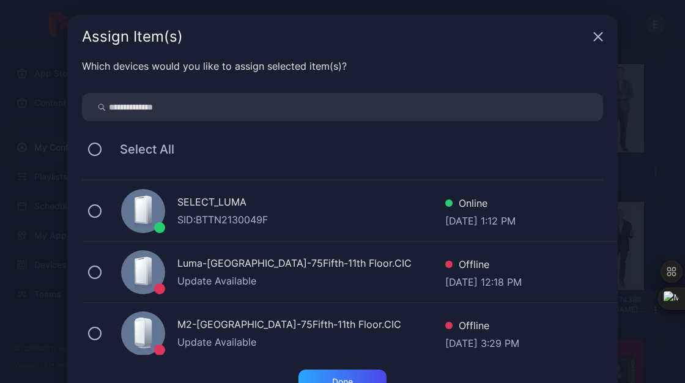
click at [106, 210] on div "SELECT_LUMA SID: BTTN2130049F Online [DATE] 1:12 PM" at bounding box center [350, 210] width 536 height 61
click at [327, 373] on div "Done" at bounding box center [342, 381] width 88 height 24
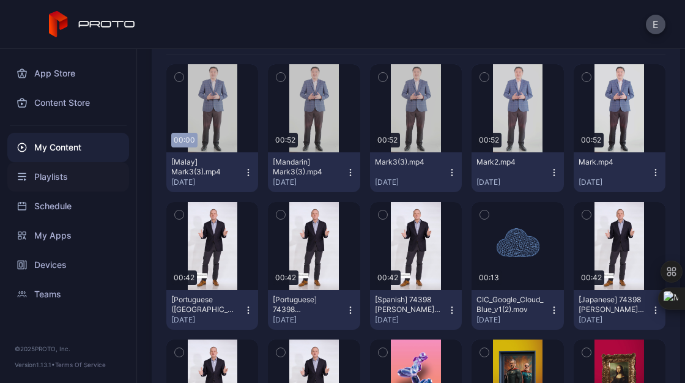
click at [56, 178] on div "Playlists" at bounding box center [68, 176] width 122 height 29
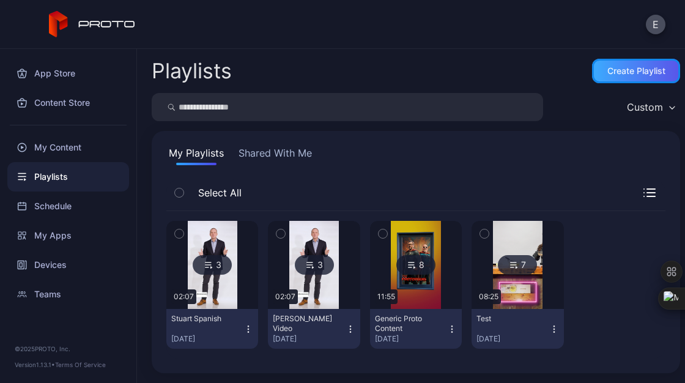
click at [609, 67] on div "Create Playlist" at bounding box center [636, 71] width 58 height 10
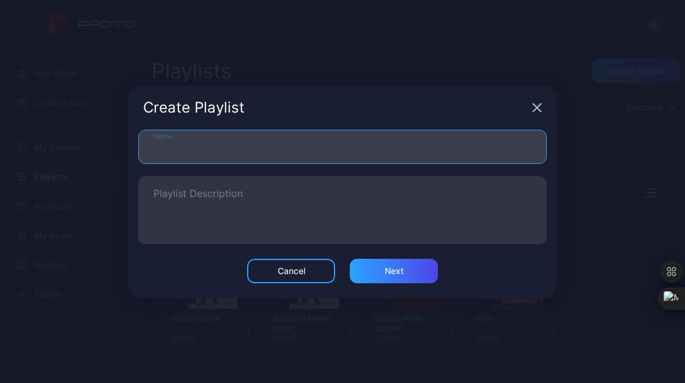
click at [292, 154] on input "Name" at bounding box center [342, 147] width 409 height 34
type input "*"
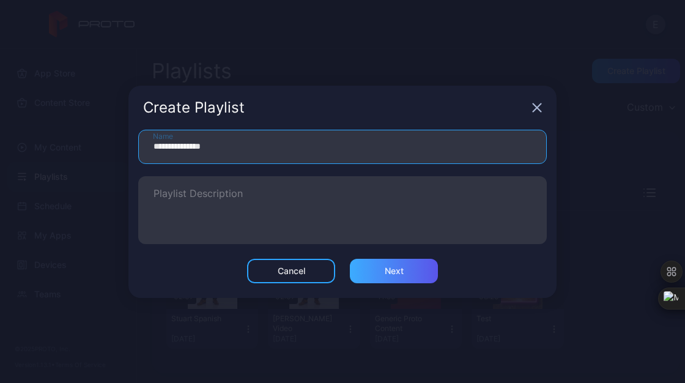
type input "**********"
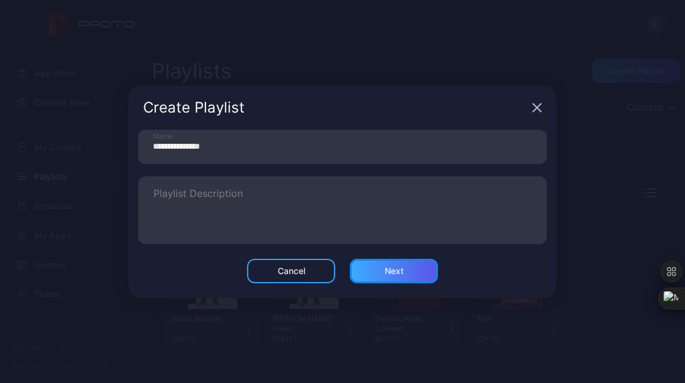
click at [388, 273] on div "Next" at bounding box center [394, 271] width 19 height 10
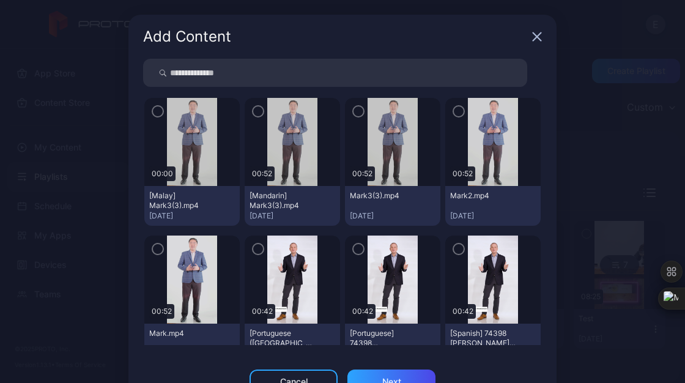
click at [369, 150] on img at bounding box center [393, 142] width 50 height 88
click at [353, 111] on icon "button" at bounding box center [358, 111] width 10 height 13
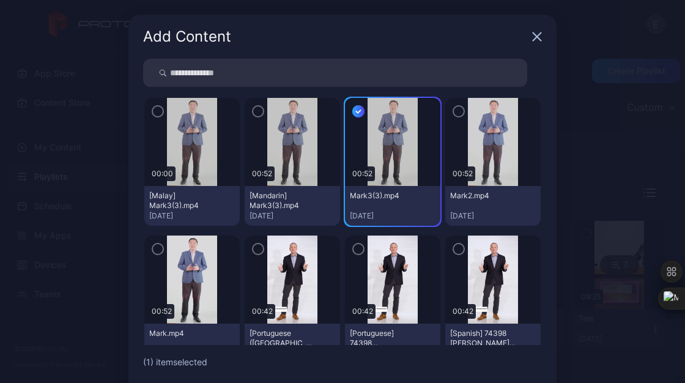
click at [253, 108] on icon "button" at bounding box center [258, 111] width 10 height 13
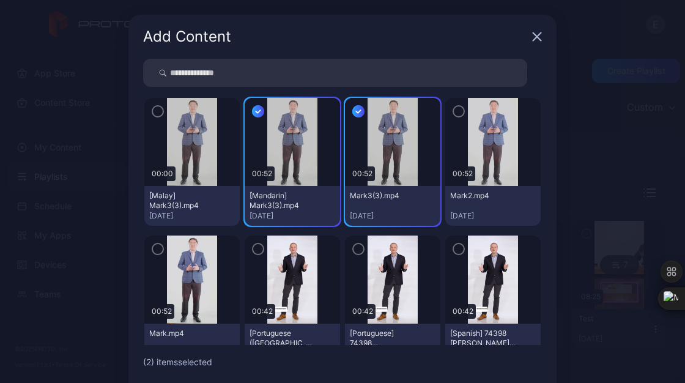
click at [153, 107] on icon "button" at bounding box center [158, 111] width 10 height 13
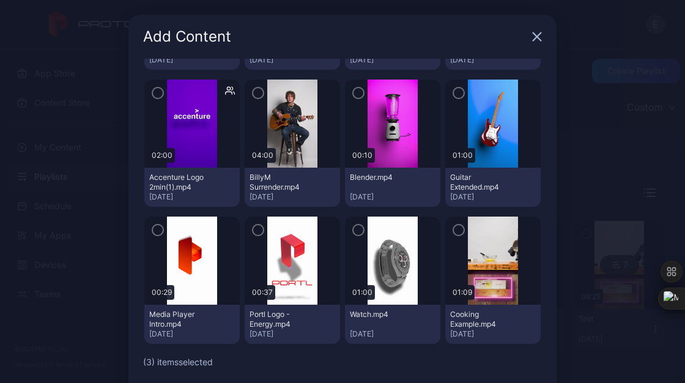
scroll to position [55, 0]
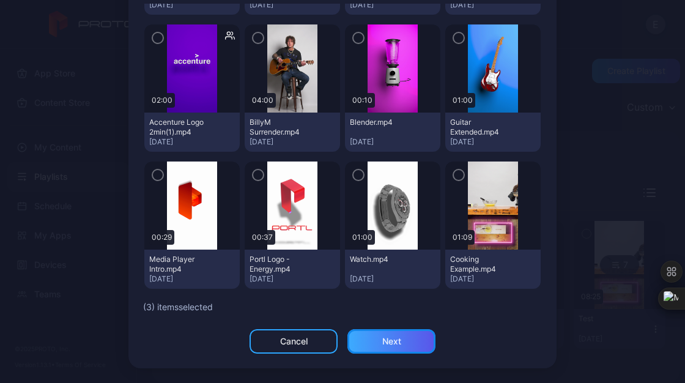
click at [382, 335] on div "Next" at bounding box center [391, 341] width 88 height 24
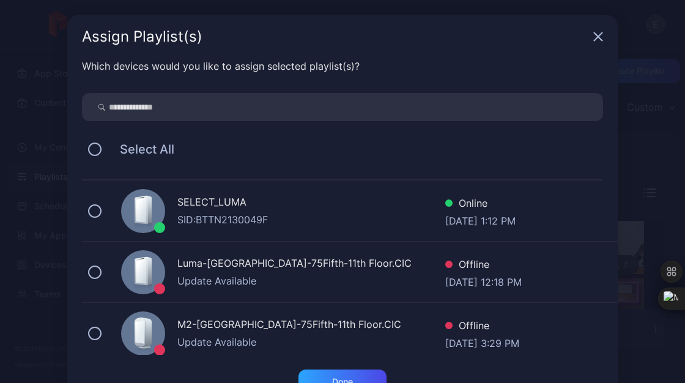
click at [99, 209] on div "SELECT_LUMA SID: BTTN2130049F Online [DATE] 1:12 PM" at bounding box center [350, 210] width 536 height 61
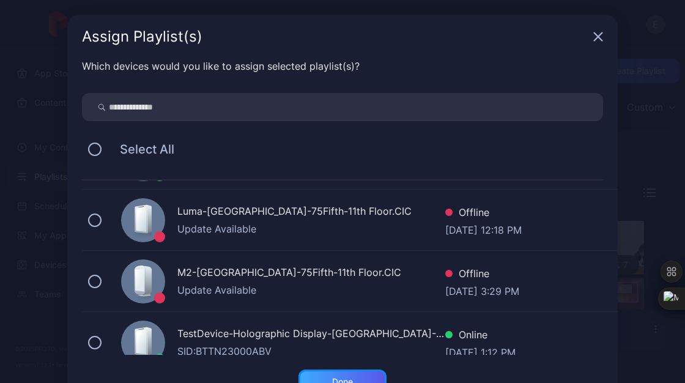
click at [328, 373] on div "Done" at bounding box center [342, 381] width 88 height 24
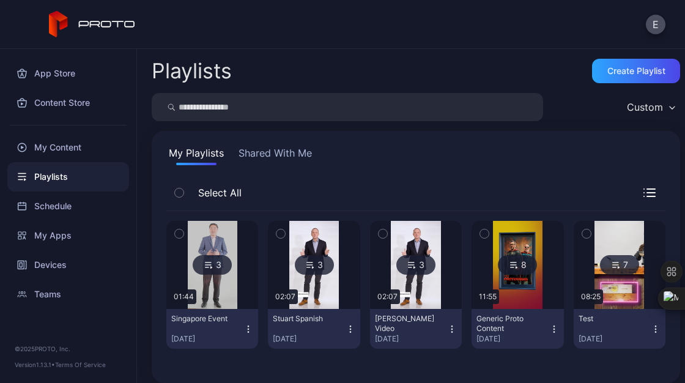
scroll to position [10, 0]
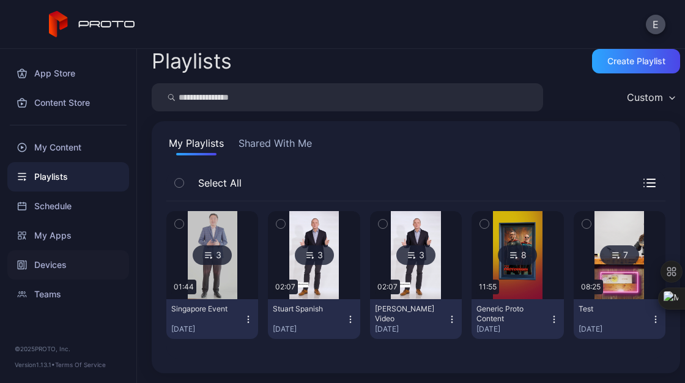
click at [50, 260] on div "Devices" at bounding box center [68, 264] width 122 height 29
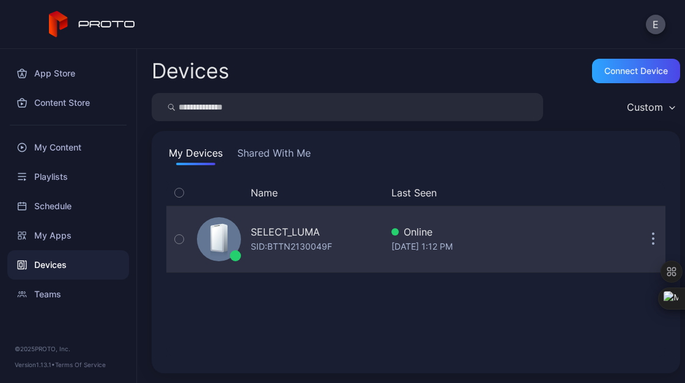
click at [188, 249] on button "button" at bounding box center [179, 239] width 26 height 66
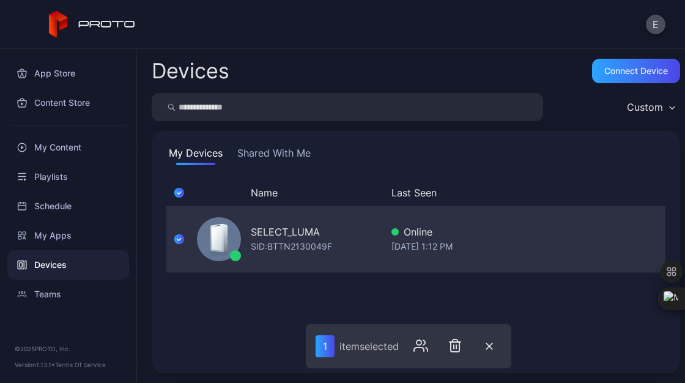
click at [285, 231] on div "SELECT_LUMA" at bounding box center [285, 231] width 69 height 15
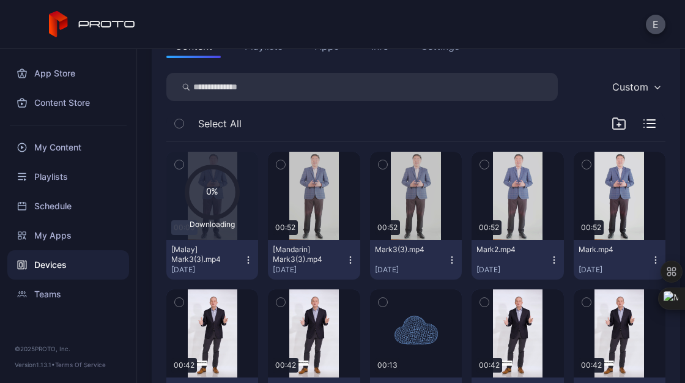
scroll to position [156, 0]
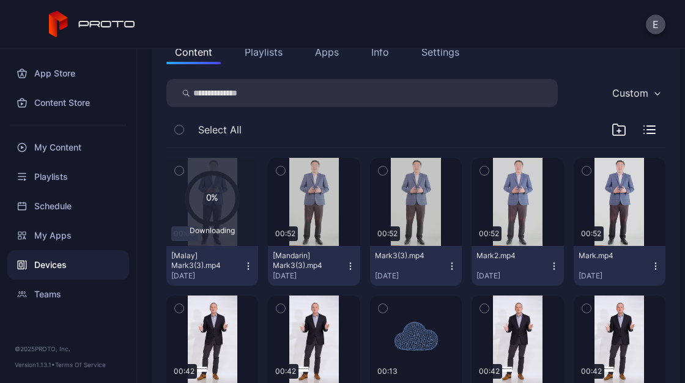
scroll to position [150, 0]
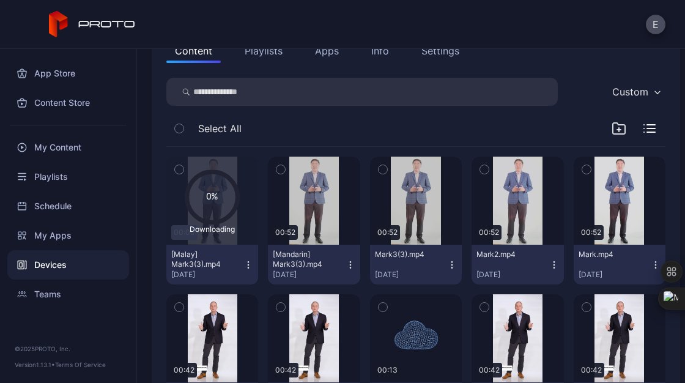
click at [61, 259] on div "Devices" at bounding box center [68, 264] width 122 height 29
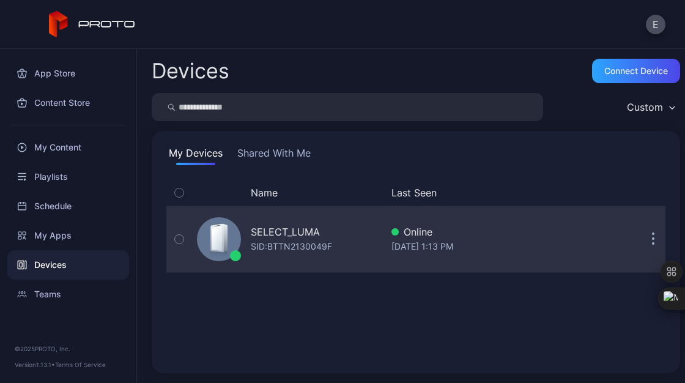
click at [282, 262] on div "SELECT_LUMA SID: BTTN2130049F" at bounding box center [287, 239] width 190 height 61
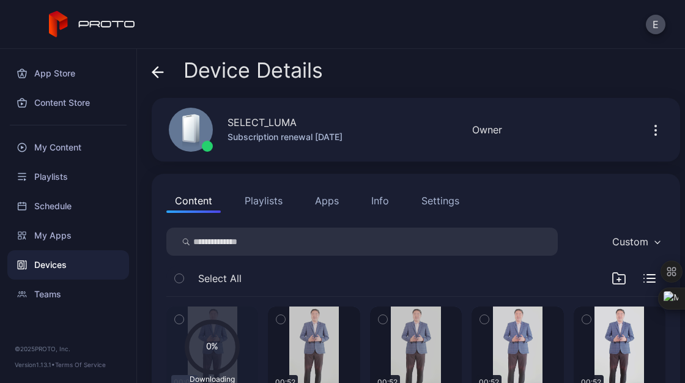
scroll to position [150, 0]
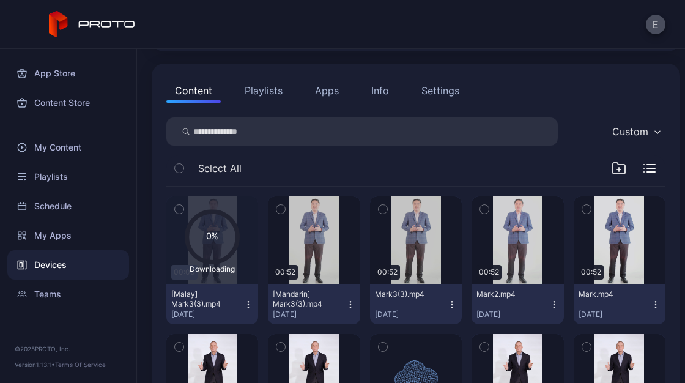
scroll to position [113, 0]
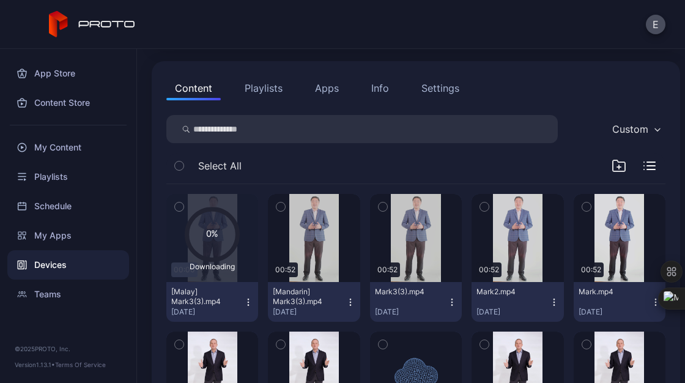
click at [266, 95] on button "Playlists" at bounding box center [263, 88] width 55 height 24
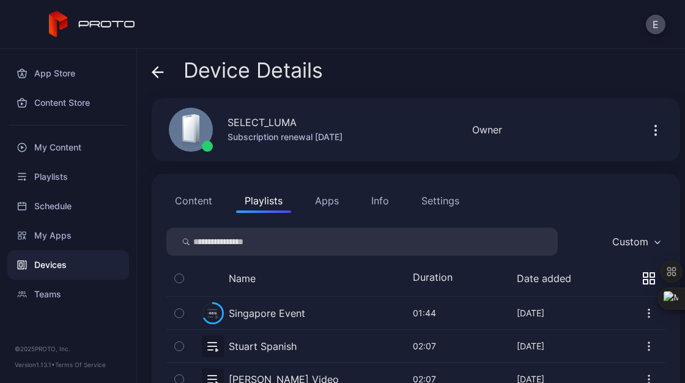
scroll to position [70, 0]
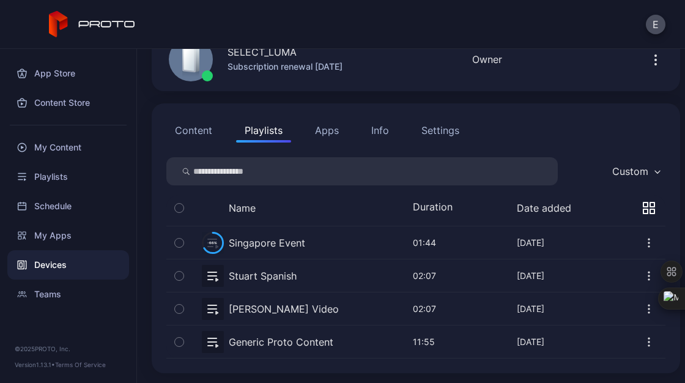
click at [190, 138] on button "Content" at bounding box center [193, 130] width 54 height 24
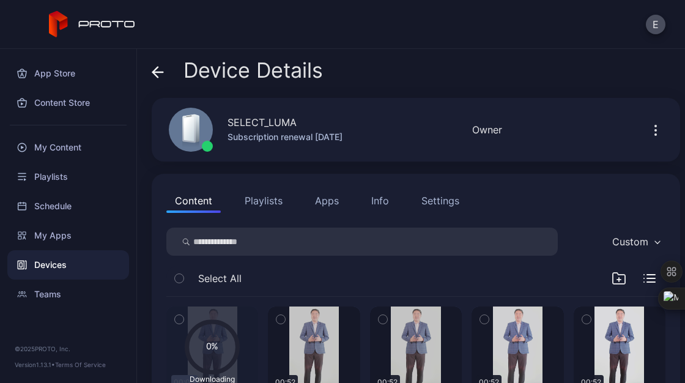
scroll to position [132, 0]
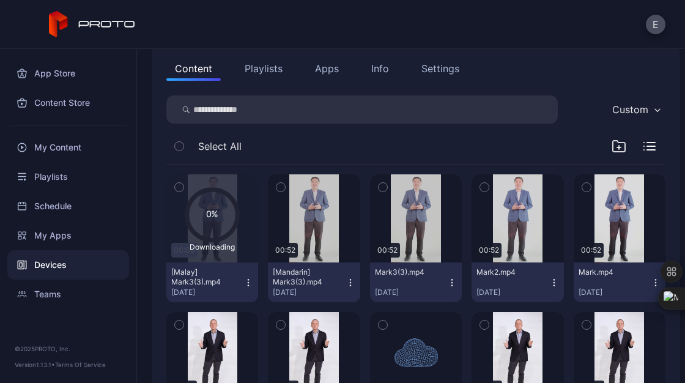
click at [259, 66] on button "Playlists" at bounding box center [263, 68] width 55 height 24
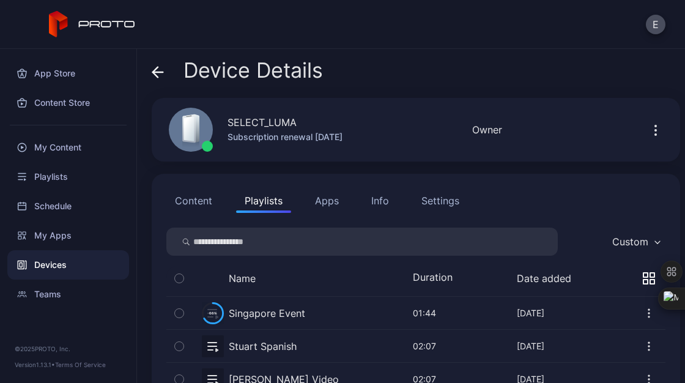
click at [265, 312] on div "Singapore Event" at bounding box center [267, 313] width 76 height 15
click at [79, 146] on div "My Content" at bounding box center [68, 147] width 122 height 29
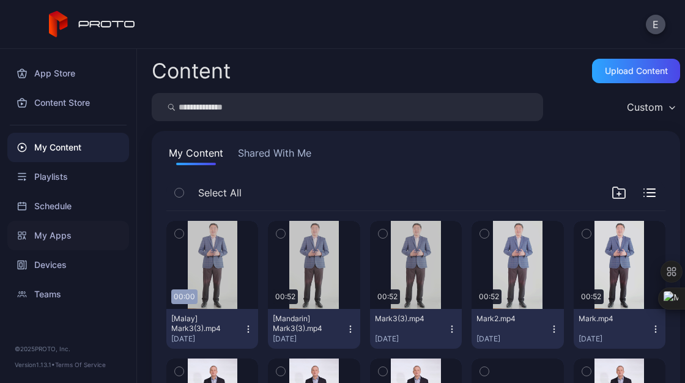
click at [62, 244] on div "My Apps" at bounding box center [68, 235] width 122 height 29
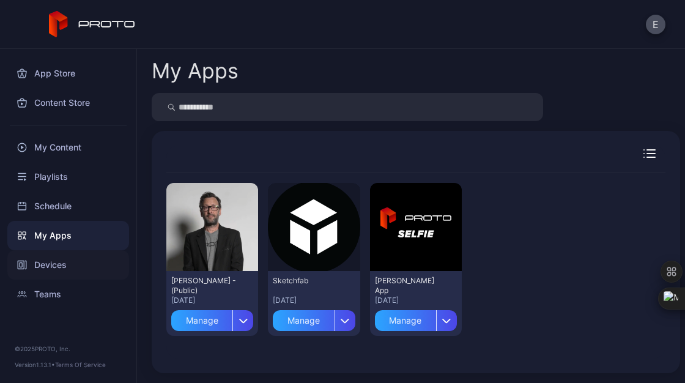
click at [54, 259] on div "Devices" at bounding box center [68, 264] width 122 height 29
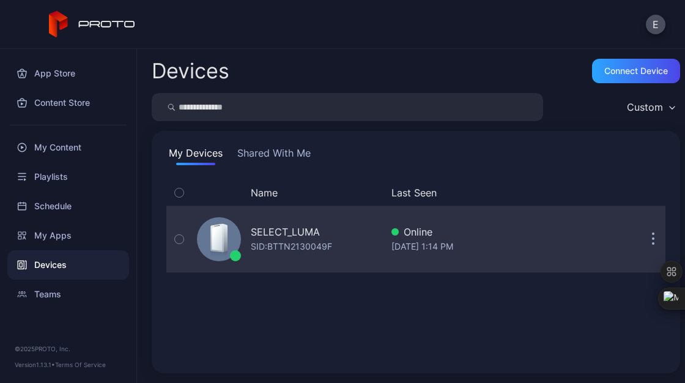
click at [278, 229] on div "SELECT_LUMA" at bounding box center [285, 231] width 69 height 15
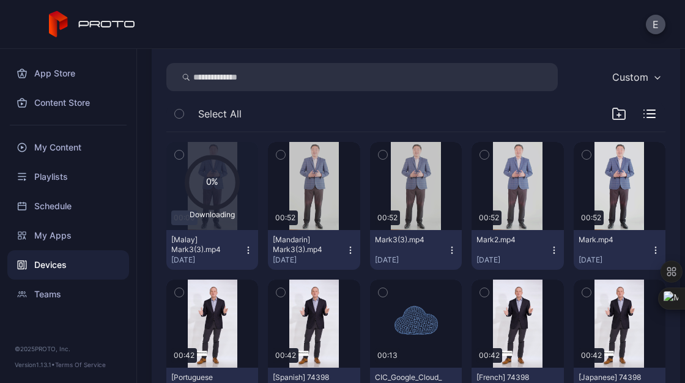
scroll to position [169, 0]
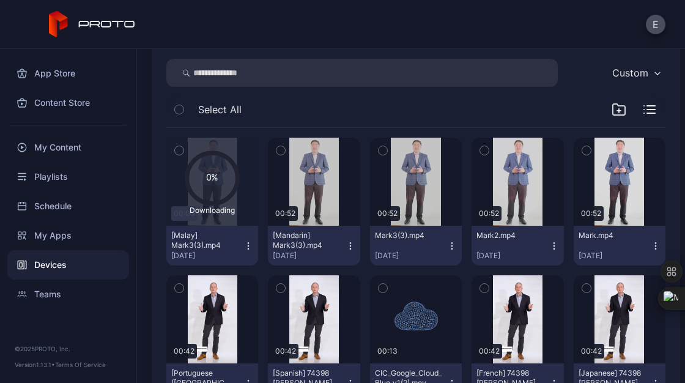
click at [208, 176] on text "0%" at bounding box center [212, 177] width 13 height 10
click at [248, 243] on icon "button" at bounding box center [248, 242] width 1 height 1
click at [225, 183] on icon at bounding box center [212, 178] width 51 height 51
click at [61, 139] on div "My Content" at bounding box center [68, 147] width 122 height 29
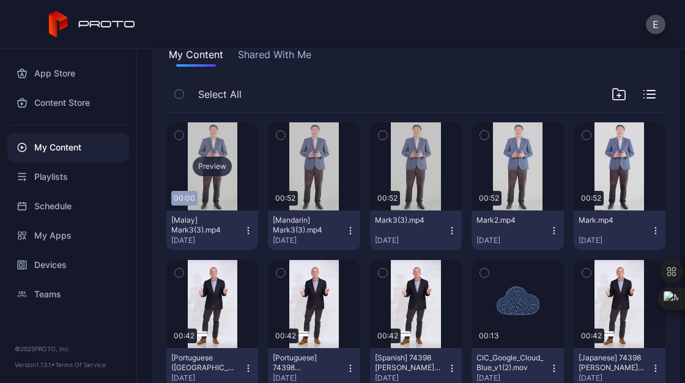
scroll to position [99, 0]
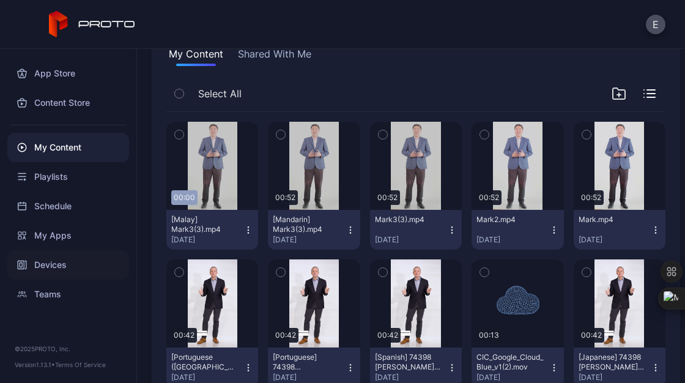
click at [65, 265] on div "Devices" at bounding box center [68, 264] width 122 height 29
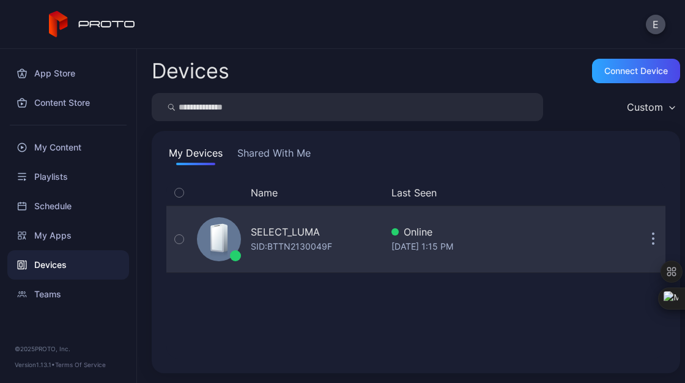
click at [263, 250] on div "SID: BTTN2130049F" at bounding box center [291, 246] width 81 height 15
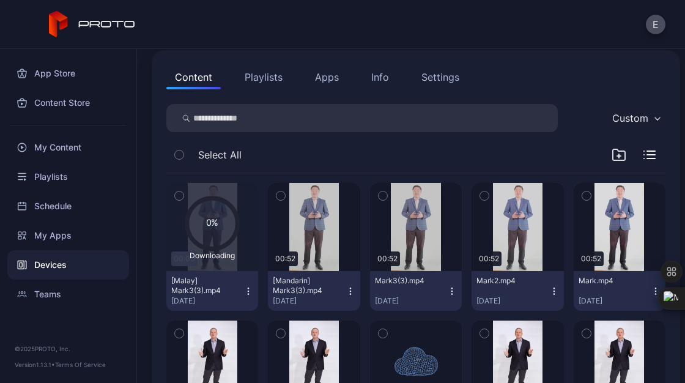
scroll to position [129, 0]
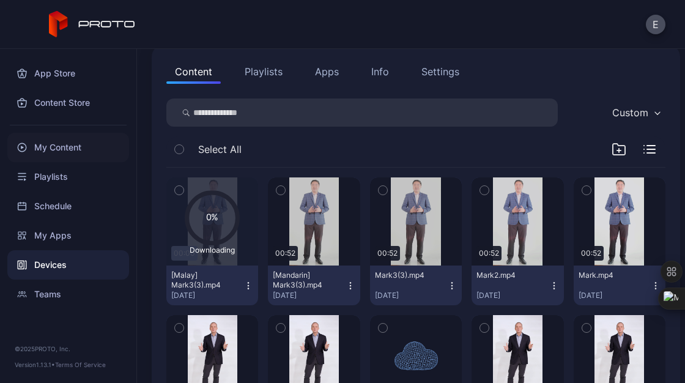
click at [71, 148] on div "My Content" at bounding box center [68, 147] width 122 height 29
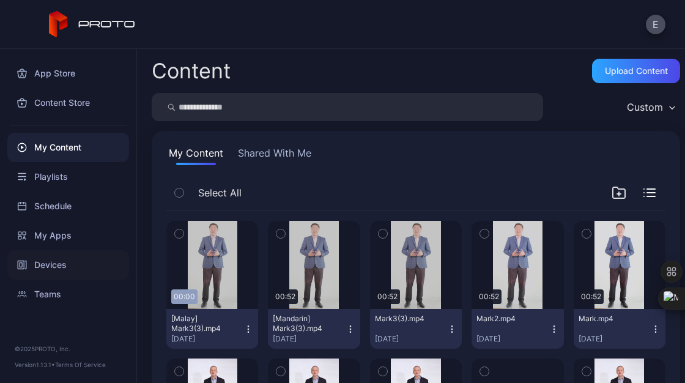
click at [57, 253] on div "Devices" at bounding box center [68, 264] width 122 height 29
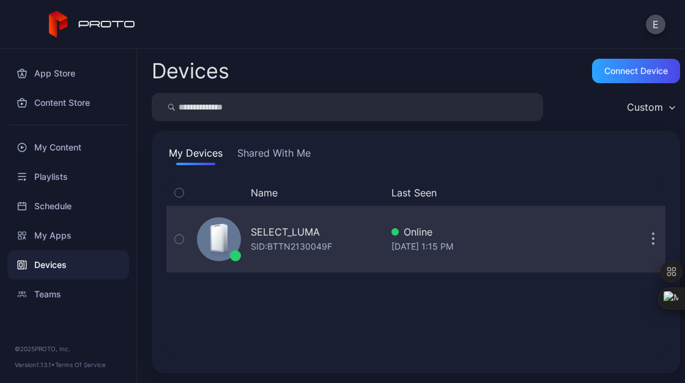
click at [283, 228] on div "SELECT_LUMA" at bounding box center [285, 231] width 69 height 15
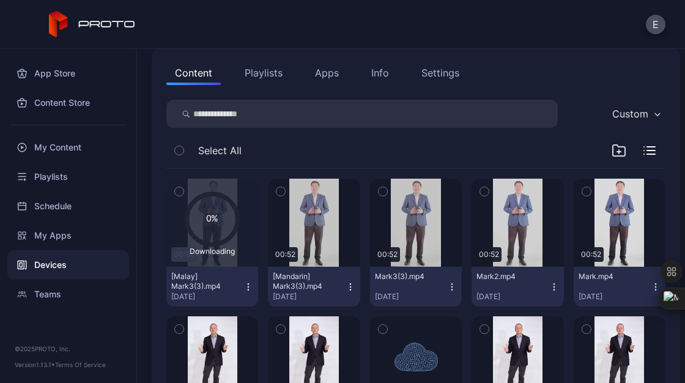
scroll to position [128, 0]
click at [209, 224] on icon at bounding box center [212, 218] width 51 height 51
click at [177, 189] on icon "button" at bounding box center [179, 190] width 9 height 13
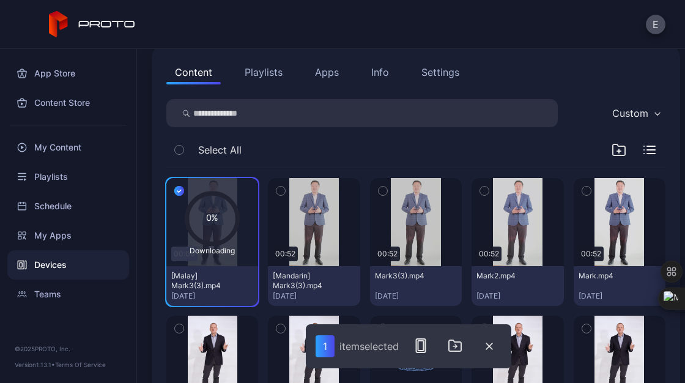
click at [196, 187] on div "0% Downloading" at bounding box center [212, 222] width 92 height 88
click at [212, 209] on icon at bounding box center [212, 218] width 51 height 51
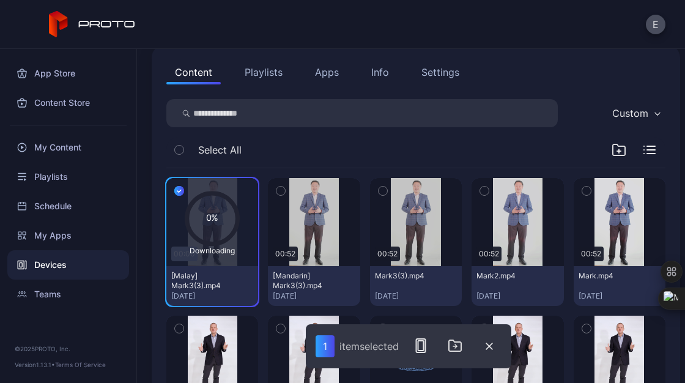
click at [185, 197] on button "button" at bounding box center [179, 191] width 26 height 26
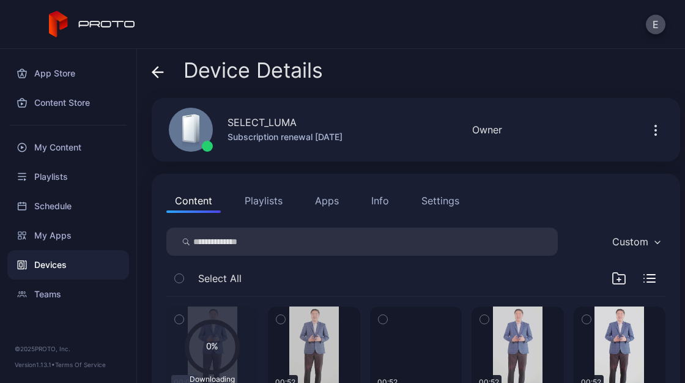
scroll to position [136, 0]
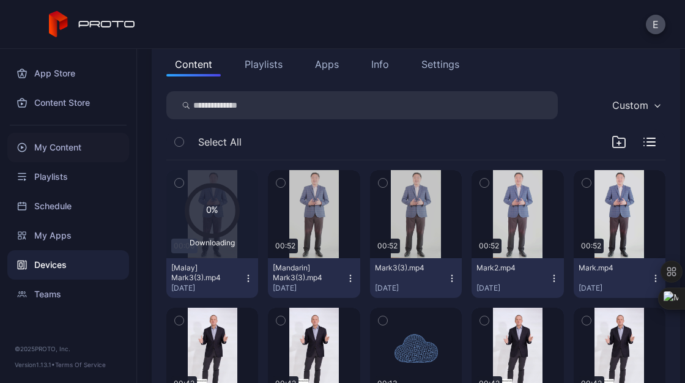
click at [51, 147] on div "My Content" at bounding box center [68, 147] width 122 height 29
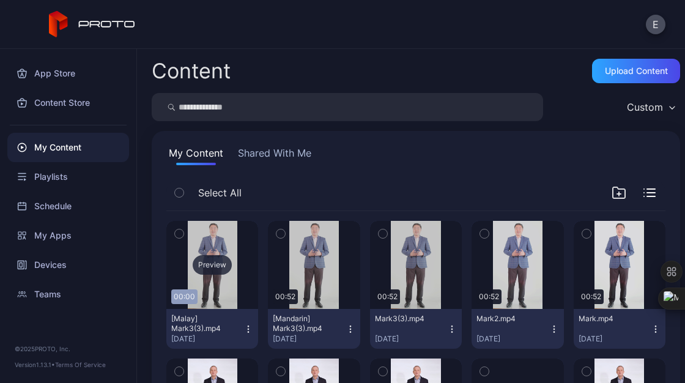
click at [213, 269] on div "Preview" at bounding box center [212, 265] width 39 height 20
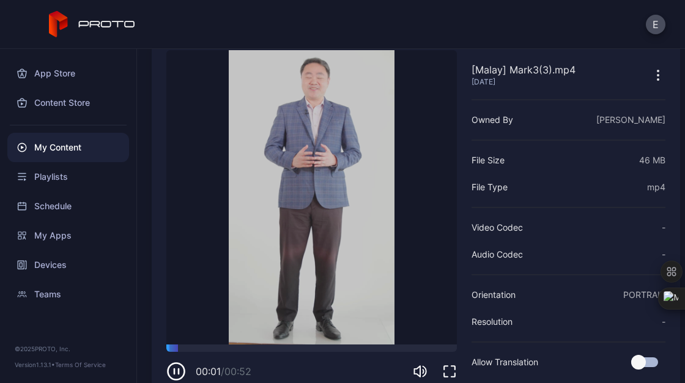
scroll to position [63, 0]
click at [325, 335] on video "Sorry, your browser doesn‘t support embedded videos" at bounding box center [311, 197] width 290 height 294
click at [316, 344] on div at bounding box center [311, 347] width 290 height 7
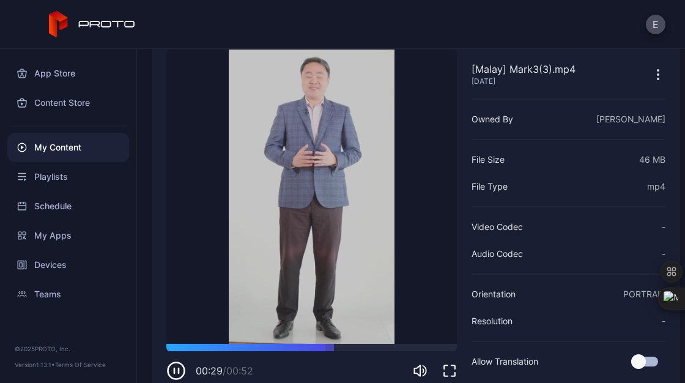
scroll to position [0, 0]
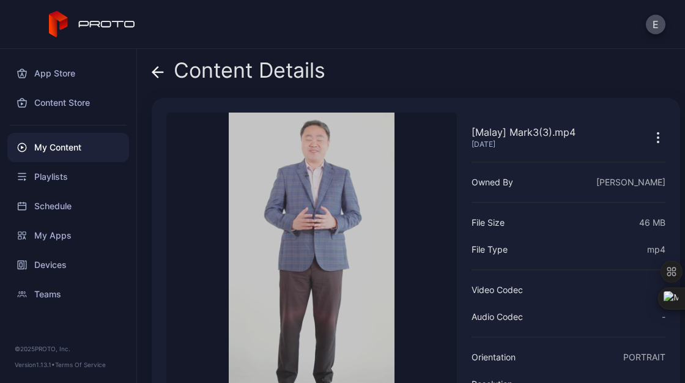
click at [157, 75] on icon at bounding box center [158, 72] width 12 height 12
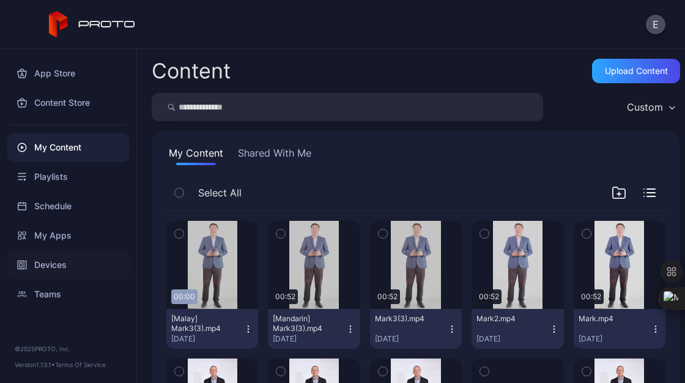
click at [62, 265] on div "Devices" at bounding box center [68, 264] width 122 height 29
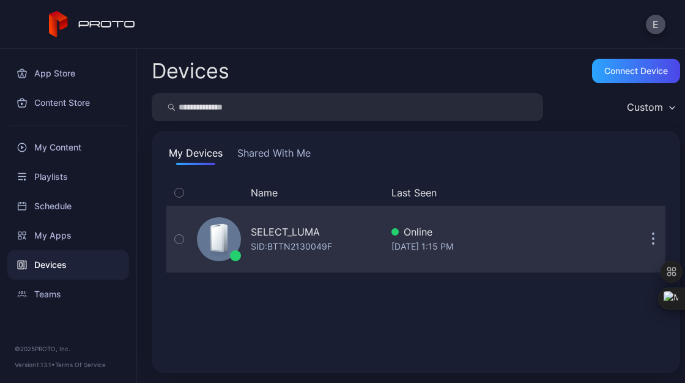
click at [281, 226] on div "SELECT_LUMA" at bounding box center [285, 231] width 69 height 15
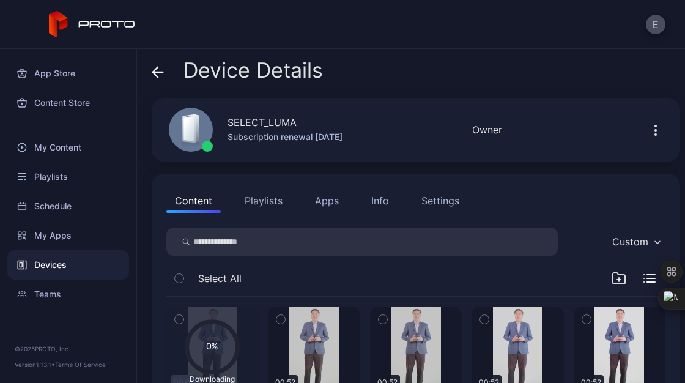
click at [195, 374] on div "Downloading" at bounding box center [212, 379] width 55 height 10
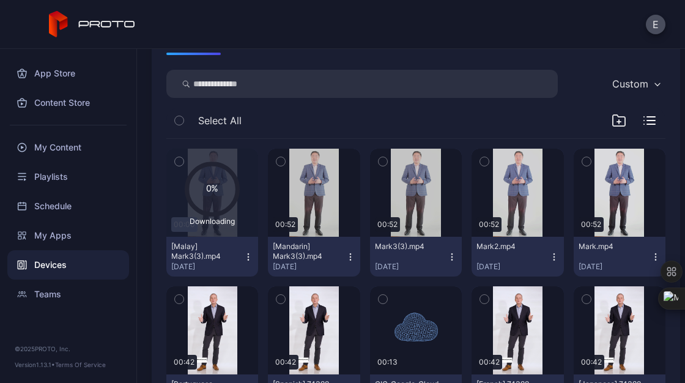
scroll to position [158, 0]
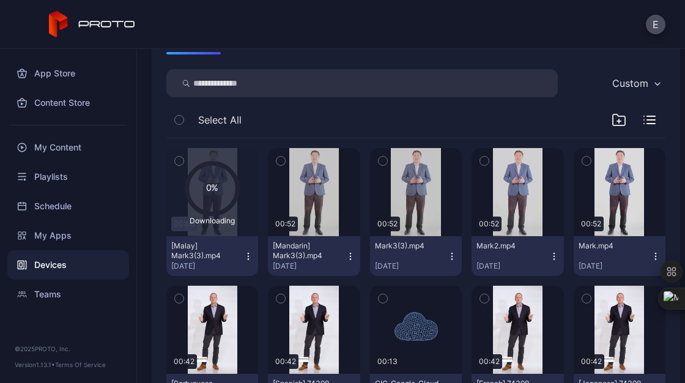
click at [382, 59] on div "Content Playlists Apps Info Settings Custom Select All 0% Downloading 00:00 [Ma…" at bounding box center [416, 364] width 528 height 698
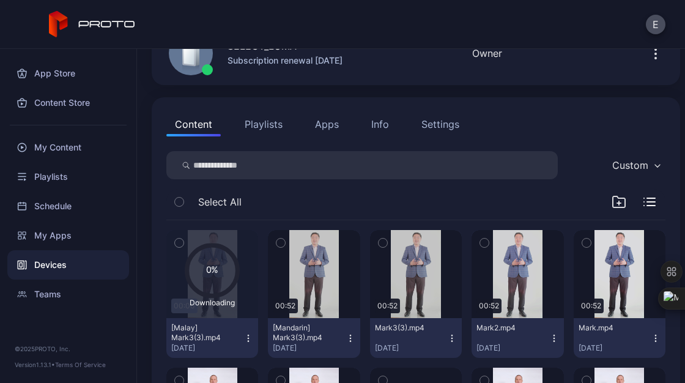
scroll to position [79, 0]
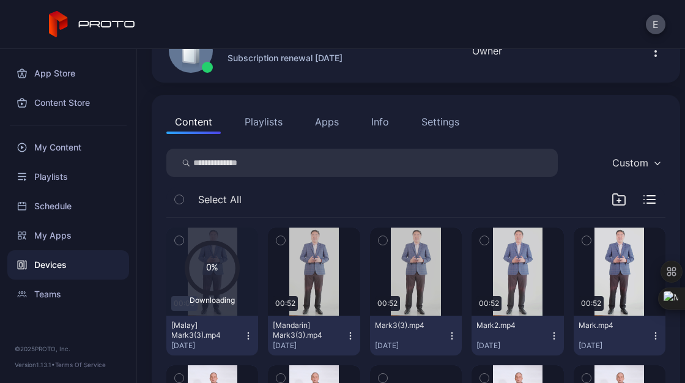
click at [335, 130] on button "Apps" at bounding box center [326, 121] width 41 height 24
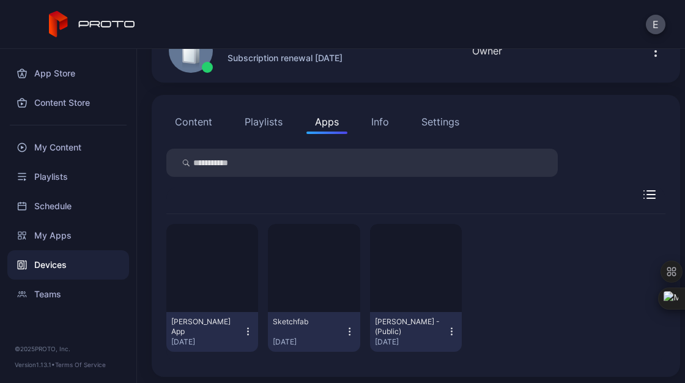
scroll to position [0, 0]
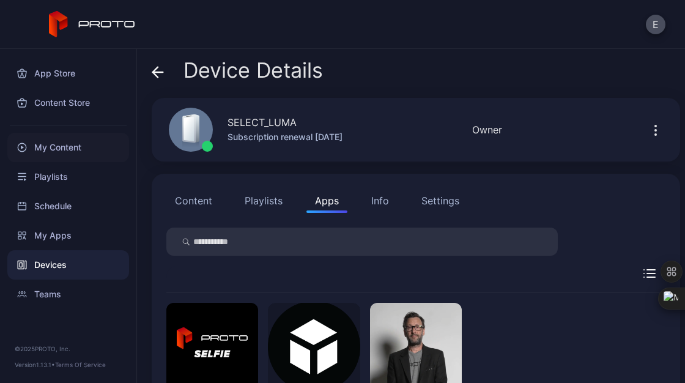
click at [49, 150] on div "My Content" at bounding box center [68, 147] width 122 height 29
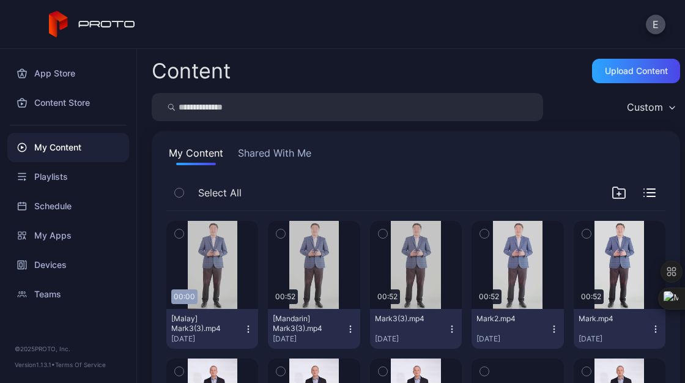
click at [245, 328] on icon "button" at bounding box center [248, 329] width 10 height 10
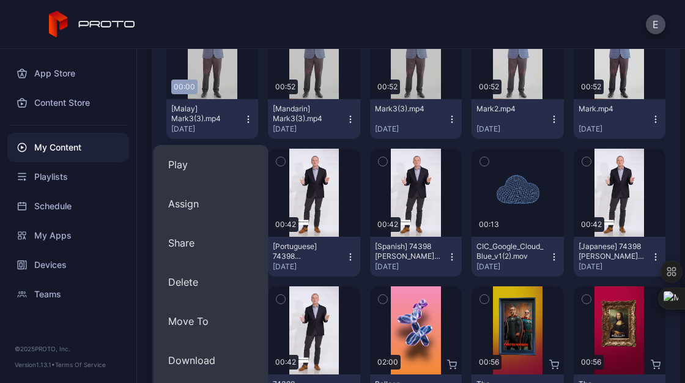
scroll to position [243, 0]
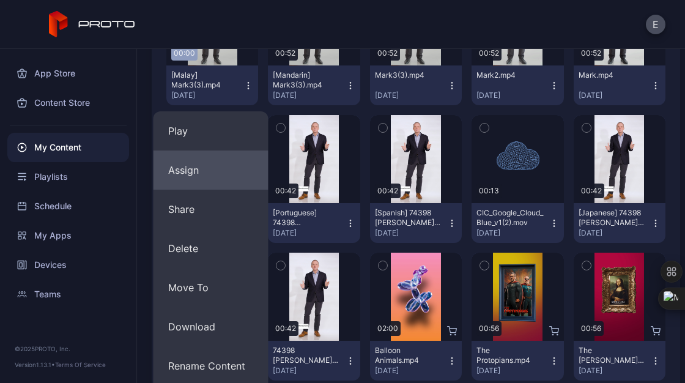
click at [199, 172] on button "Assign" at bounding box center [211, 169] width 115 height 39
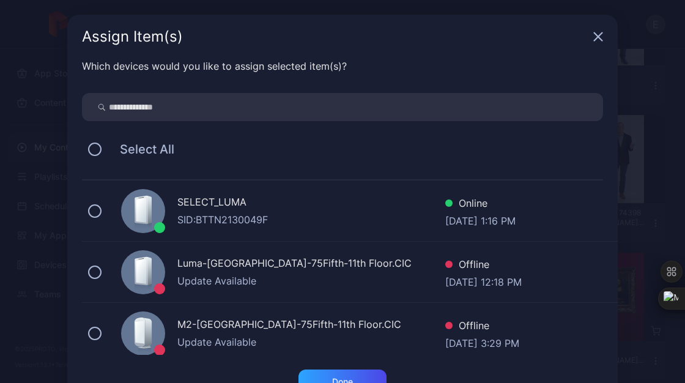
click at [235, 209] on div "SELECT_LUMA" at bounding box center [311, 203] width 268 height 18
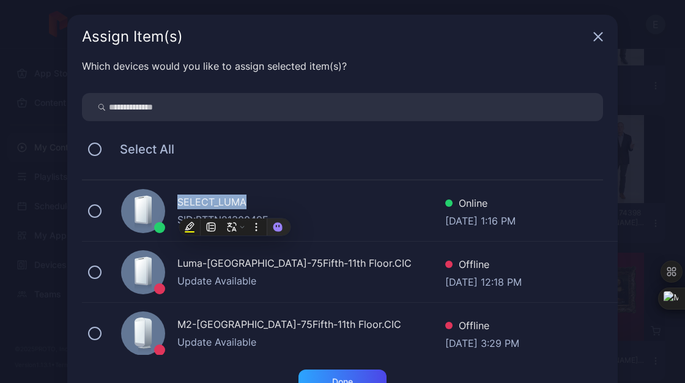
drag, startPoint x: 235, startPoint y: 209, endPoint x: 216, endPoint y: 202, distance: 20.1
click at [216, 202] on div "SELECT_LUMA" at bounding box center [311, 203] width 268 height 18
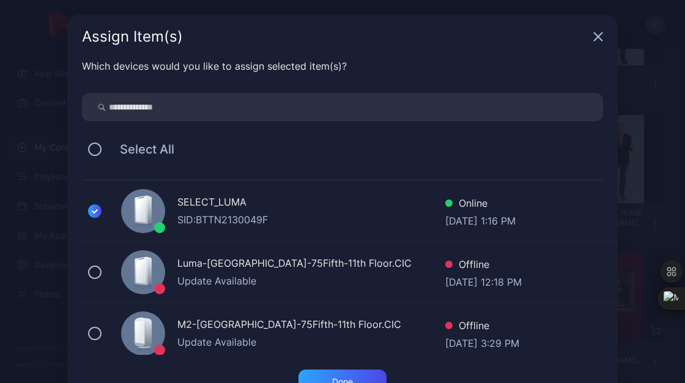
scroll to position [161, 0]
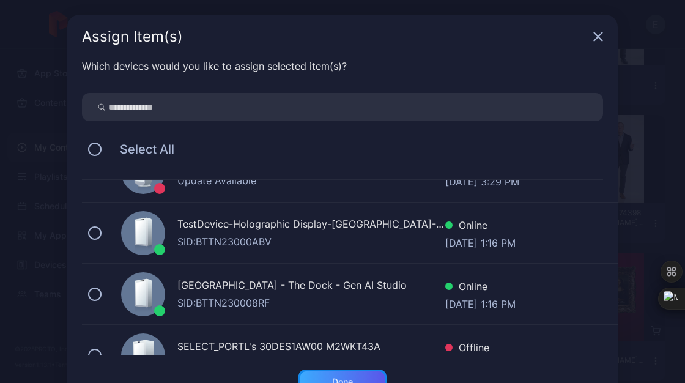
click at [333, 374] on div "Done" at bounding box center [342, 381] width 88 height 24
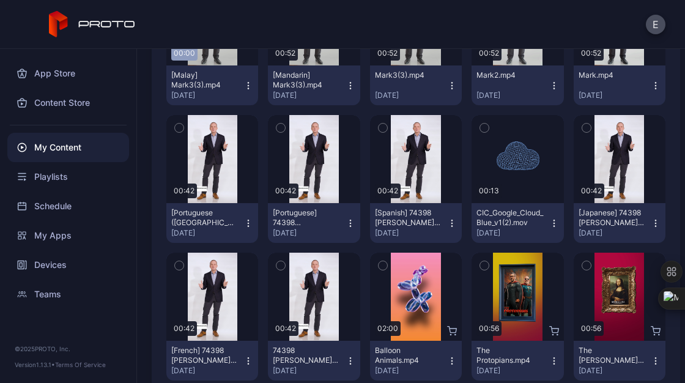
scroll to position [379, 0]
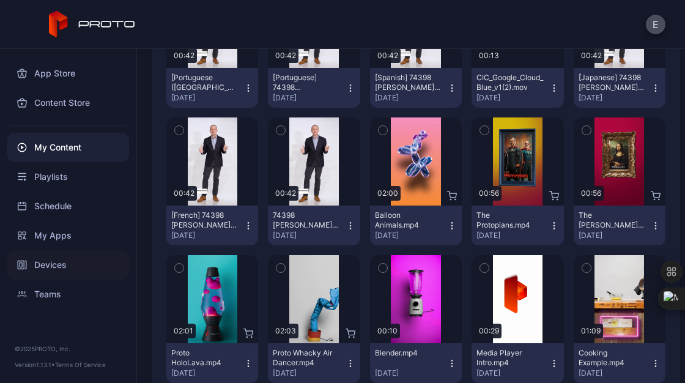
click at [60, 257] on div "Devices" at bounding box center [68, 264] width 122 height 29
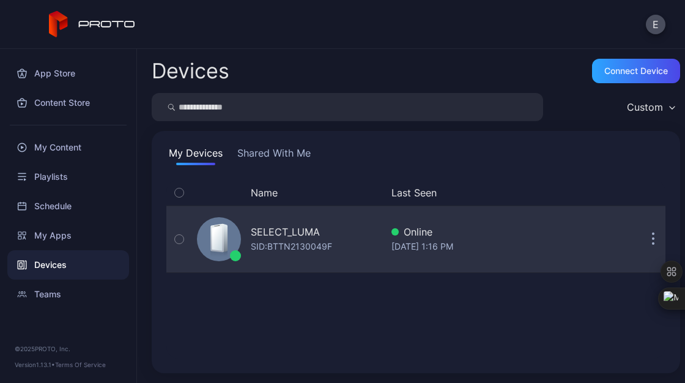
click at [266, 253] on div "SID: BTTN2130049F" at bounding box center [291, 246] width 81 height 15
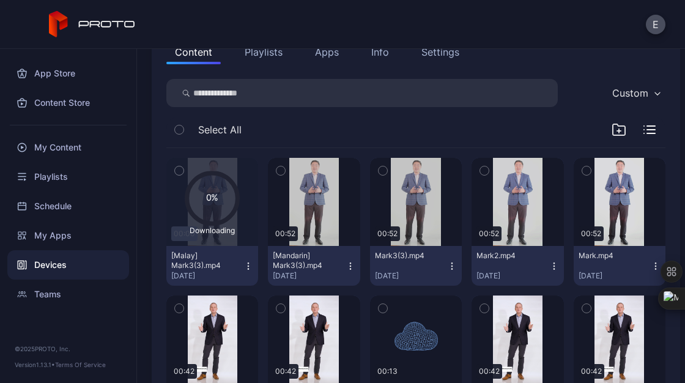
scroll to position [149, 0]
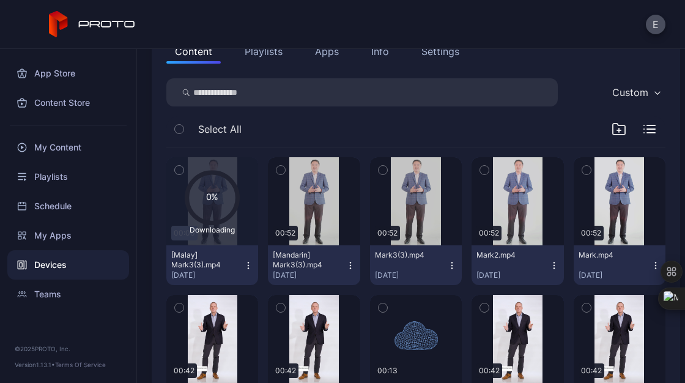
click at [244, 265] on icon "button" at bounding box center [248, 266] width 10 height 10
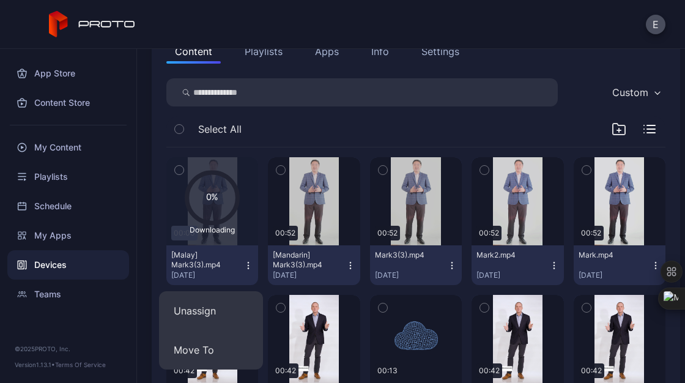
scroll to position [207, 0]
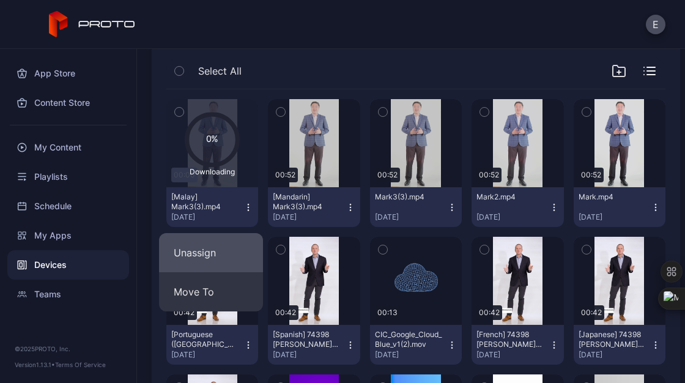
click at [224, 256] on button "Unassign" at bounding box center [211, 252] width 104 height 39
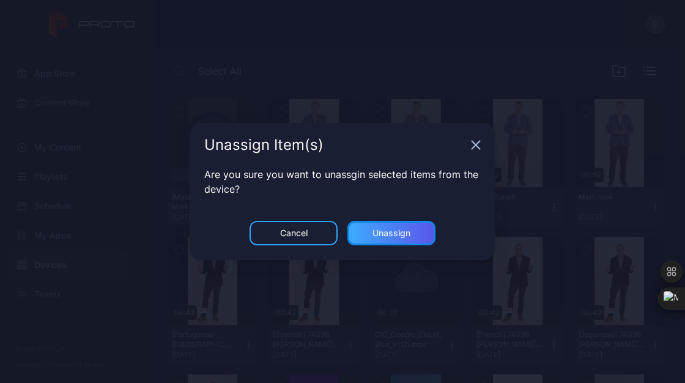
click at [411, 231] on div "Unassign" at bounding box center [391, 233] width 88 height 24
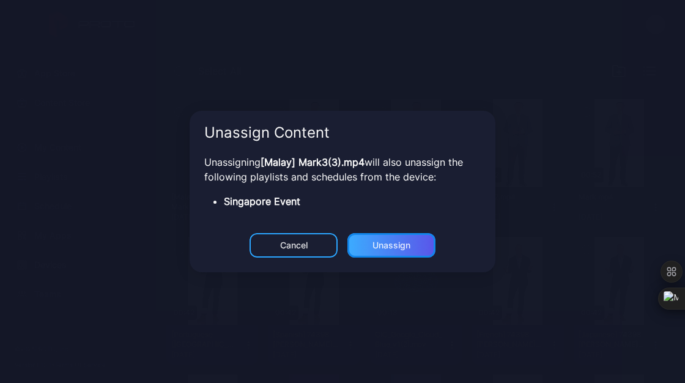
click at [382, 243] on div "Unassign" at bounding box center [391, 245] width 38 height 10
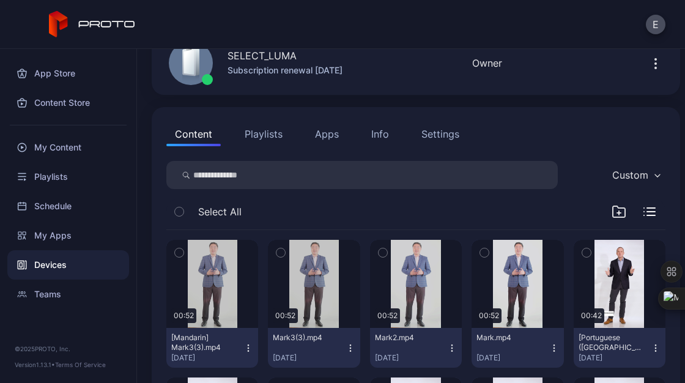
scroll to position [68, 0]
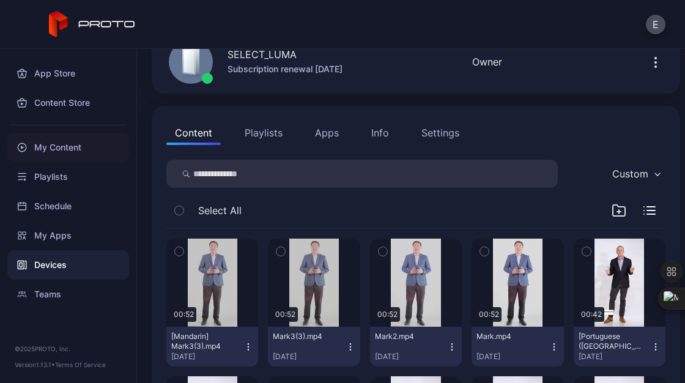
click at [75, 144] on div "My Content" at bounding box center [68, 147] width 122 height 29
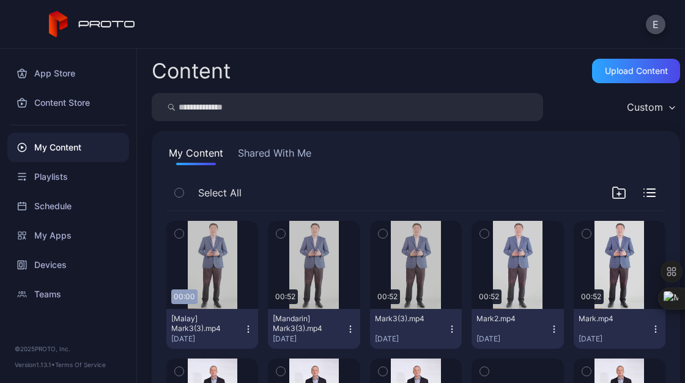
click at [247, 335] on button "[Malay] Mark3(3).mp4 [DATE]" at bounding box center [212, 329] width 92 height 40
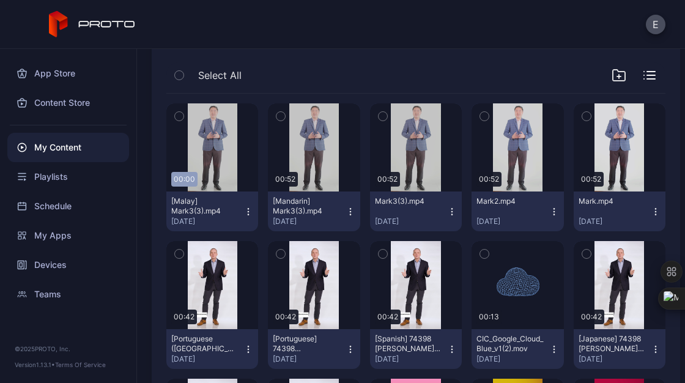
scroll to position [118, 0]
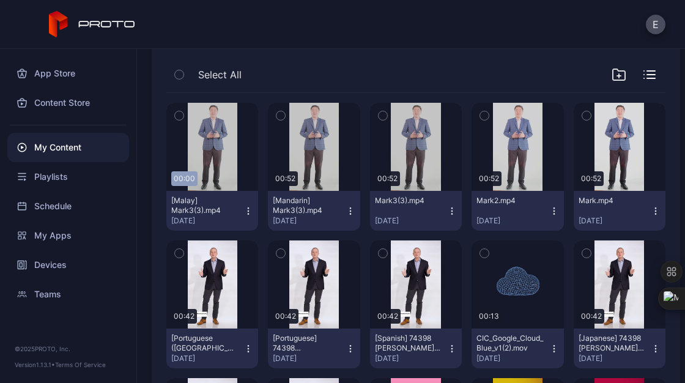
click at [245, 213] on icon "button" at bounding box center [248, 211] width 10 height 10
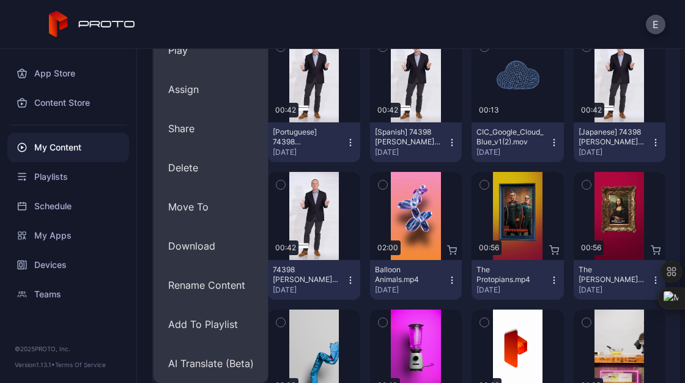
scroll to position [325, 0]
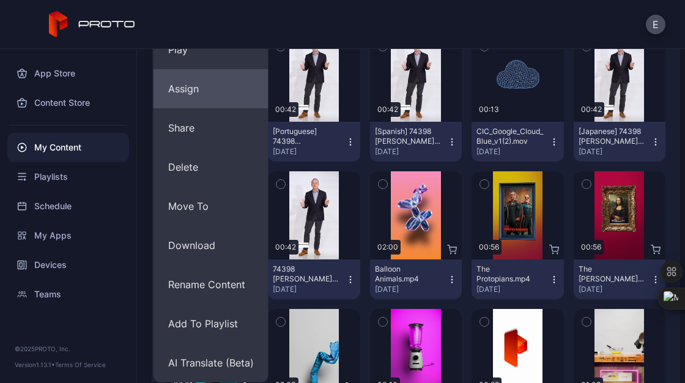
click at [187, 94] on button "Assign" at bounding box center [211, 88] width 115 height 39
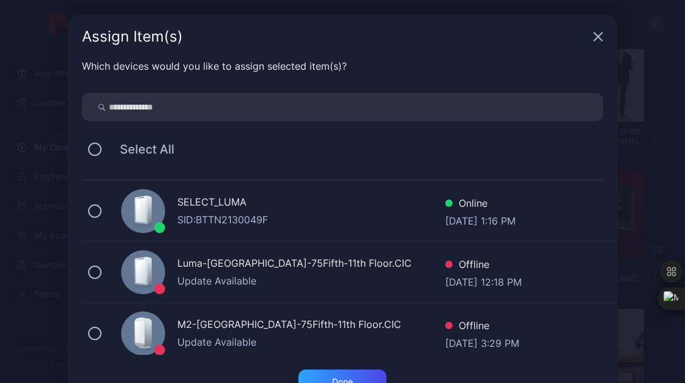
click at [136, 203] on icon at bounding box center [141, 210] width 10 height 24
click at [328, 373] on div "Done" at bounding box center [342, 381] width 88 height 24
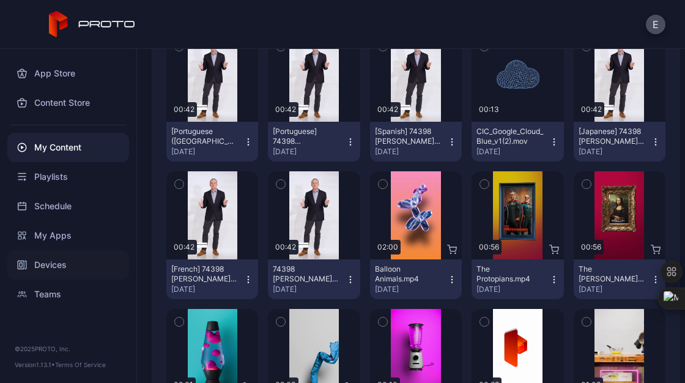
click at [49, 261] on div "Devices" at bounding box center [68, 264] width 122 height 29
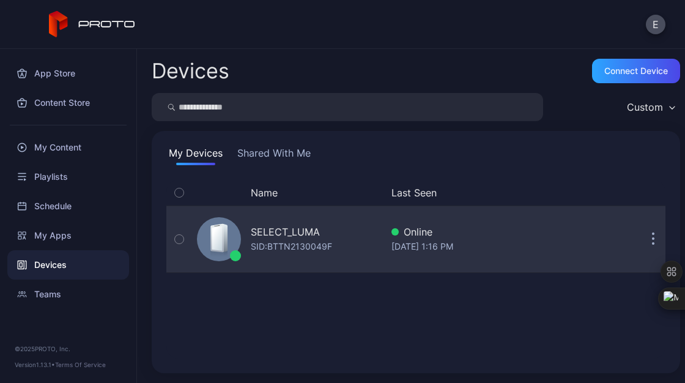
click at [251, 229] on div "SELECT_LUMA" at bounding box center [285, 231] width 69 height 15
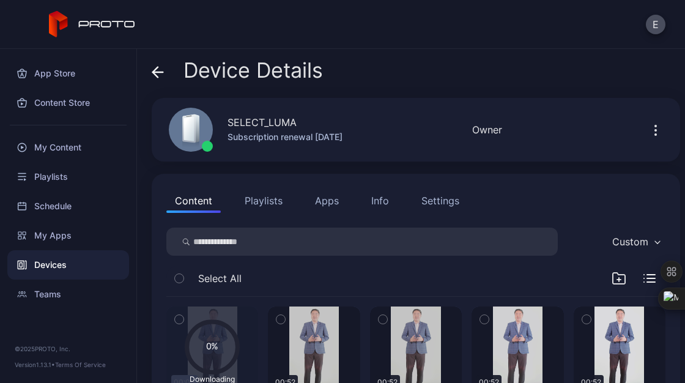
scroll to position [165, 0]
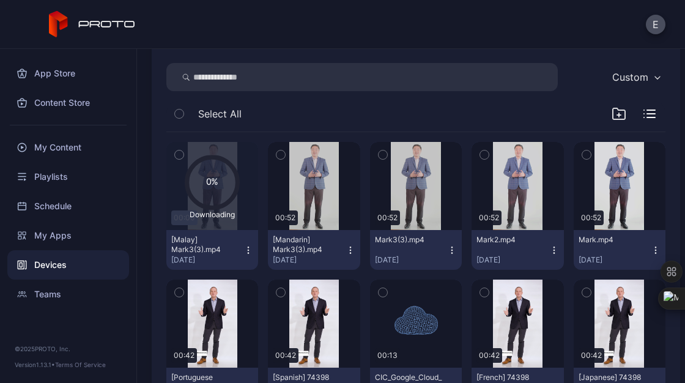
click at [243, 251] on icon "button" at bounding box center [248, 250] width 10 height 10
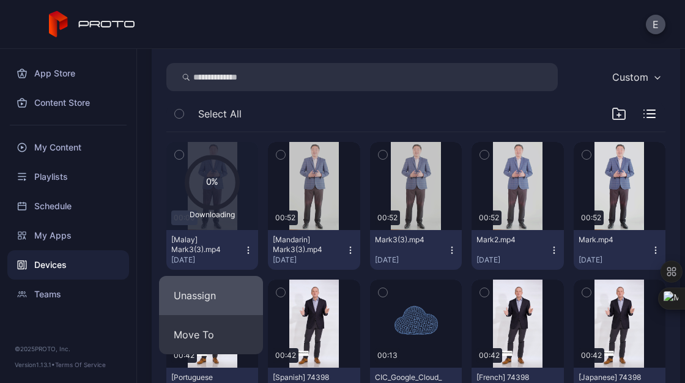
click at [227, 289] on button "Unassign" at bounding box center [211, 295] width 104 height 39
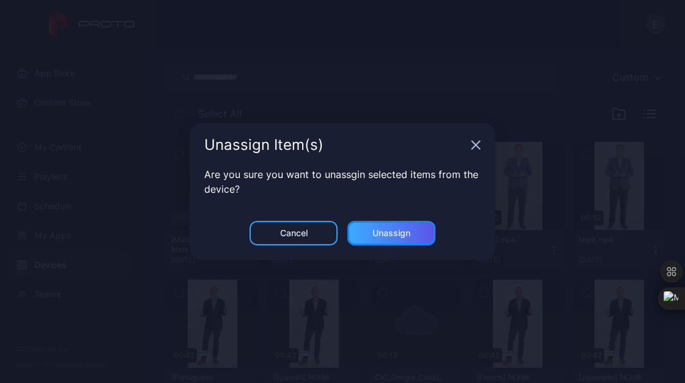
click at [369, 234] on div "Unassign" at bounding box center [391, 233] width 88 height 24
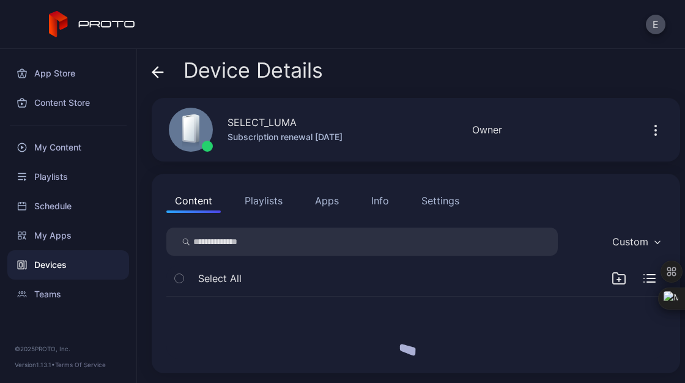
scroll to position [0, 0]
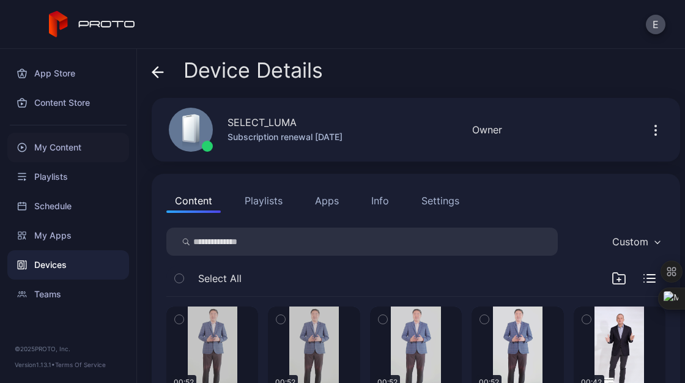
click at [55, 142] on div "My Content" at bounding box center [68, 147] width 122 height 29
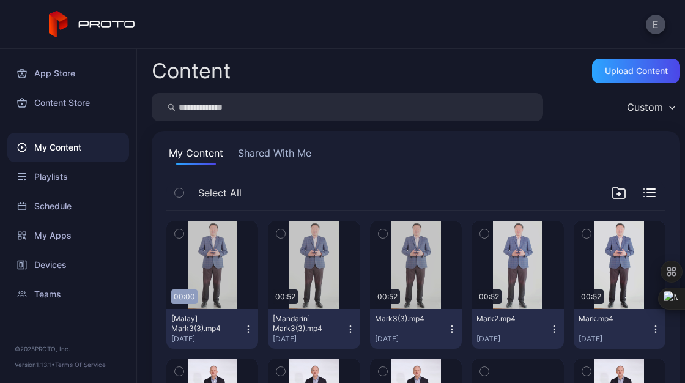
click at [246, 324] on button "[Malay] Mark3(3).mp4 [DATE]" at bounding box center [212, 329] width 92 height 40
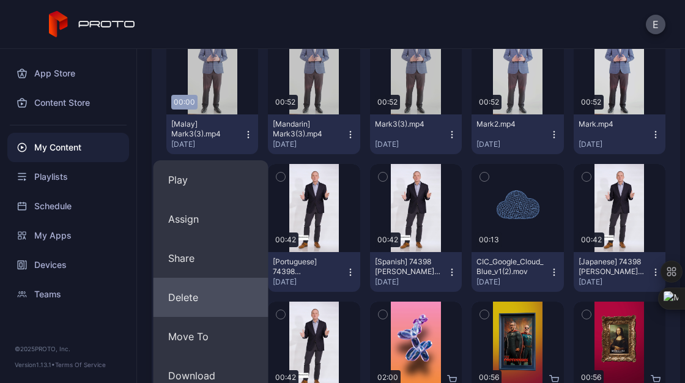
click at [214, 306] on button "Delete" at bounding box center [211, 297] width 115 height 39
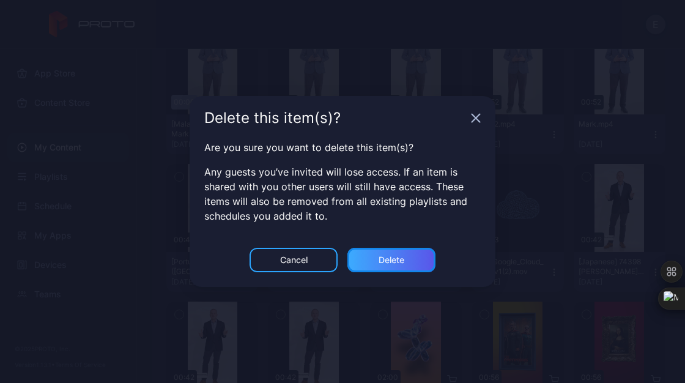
click at [390, 258] on div "Delete" at bounding box center [392, 260] width 26 height 10
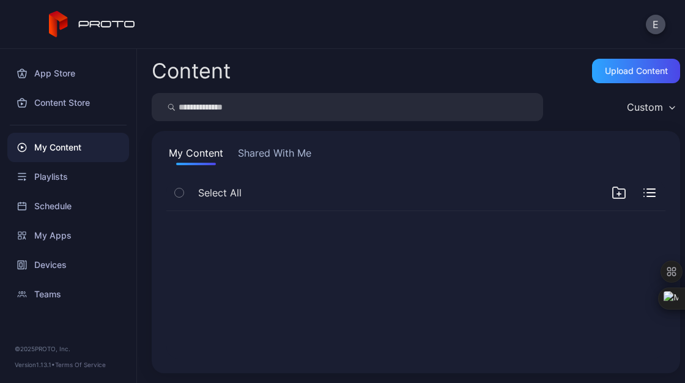
scroll to position [0, 0]
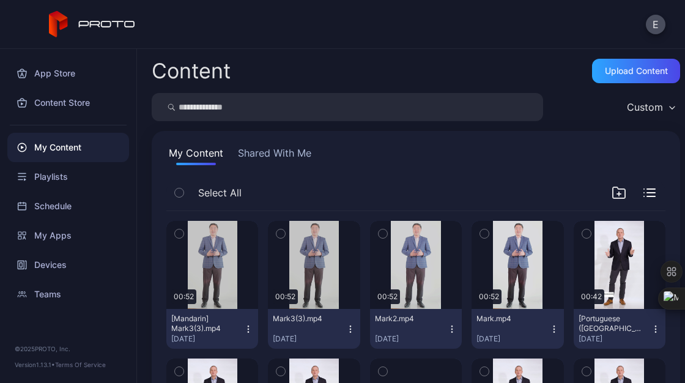
click at [346, 328] on icon "button" at bounding box center [351, 329] width 10 height 10
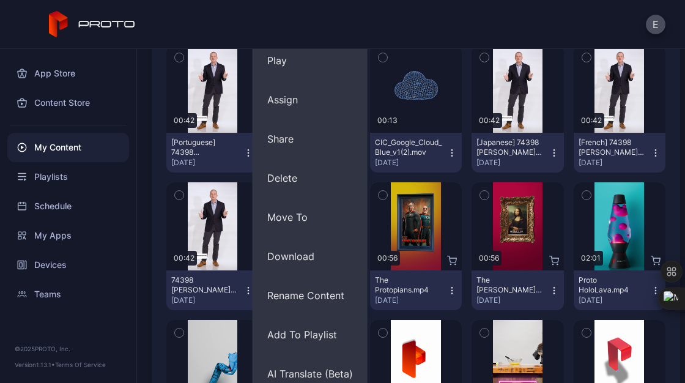
scroll to position [402, 0]
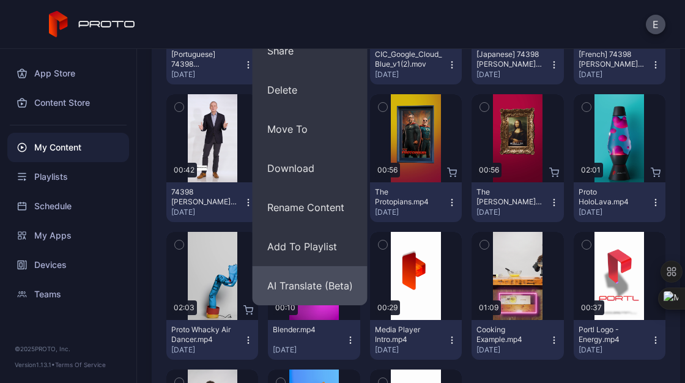
click at [323, 289] on button "AI Translate (Beta)" at bounding box center [310, 285] width 115 height 39
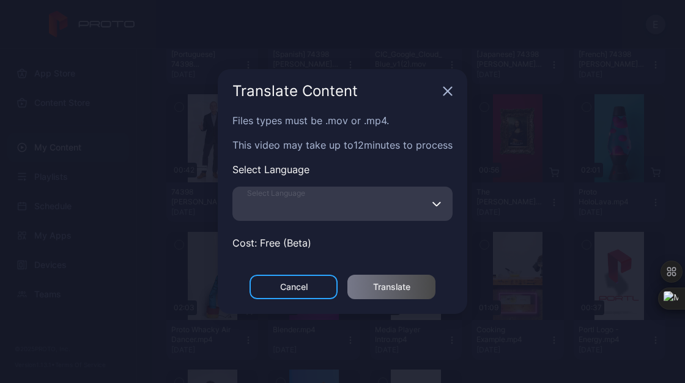
click at [308, 215] on input "Select Language" at bounding box center [342, 204] width 220 height 34
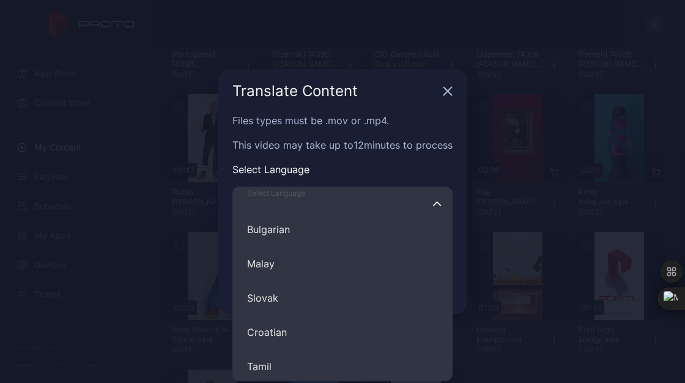
scroll to position [794, 0]
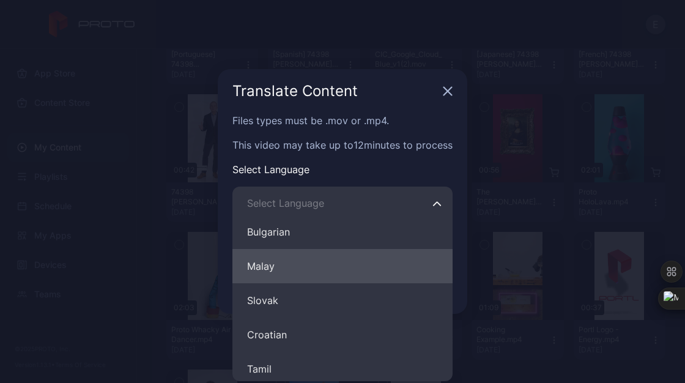
click at [284, 273] on button "Malay" at bounding box center [342, 266] width 220 height 34
type input "*****"
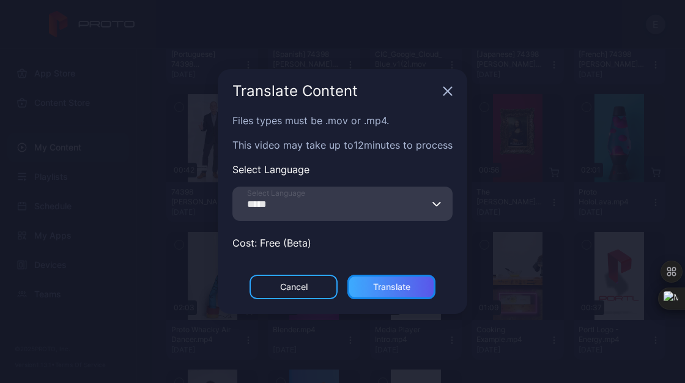
click at [399, 283] on div "Translate" at bounding box center [391, 287] width 37 height 10
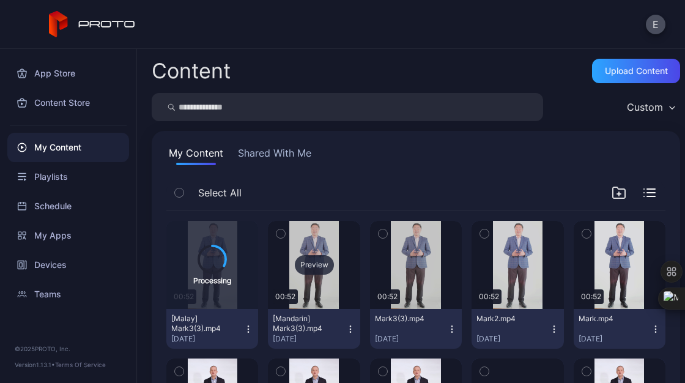
click at [301, 267] on div "Preview" at bounding box center [314, 265] width 39 height 20
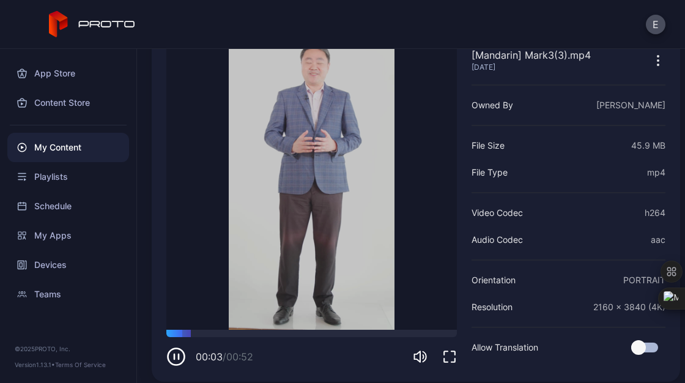
scroll to position [50, 0]
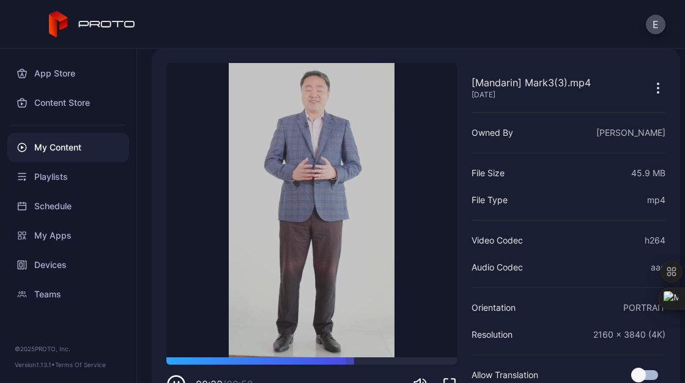
click at [531, 234] on div "Video Codec h264" at bounding box center [569, 240] width 194 height 15
click at [94, 144] on div "My Content" at bounding box center [68, 147] width 122 height 29
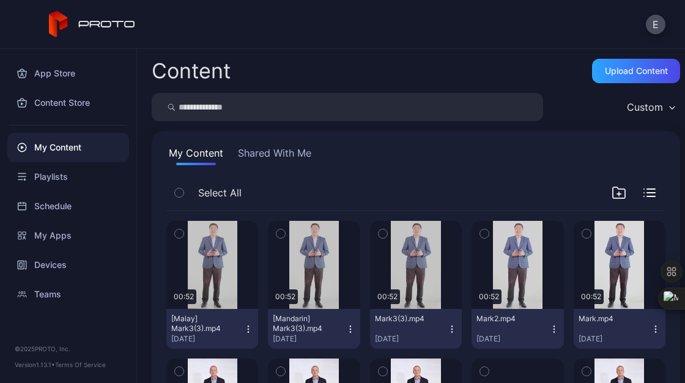
click at [248, 327] on icon "button" at bounding box center [248, 329] width 10 height 10
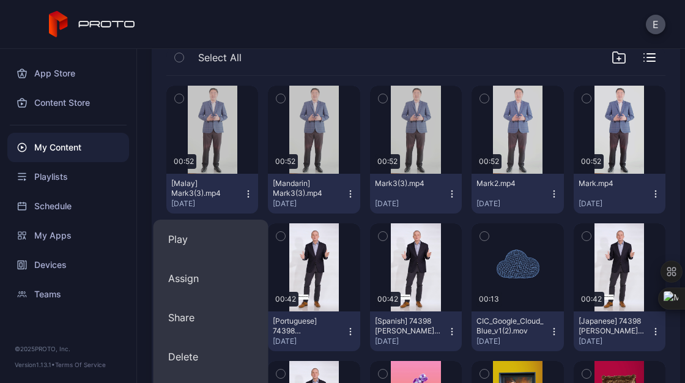
scroll to position [139, 0]
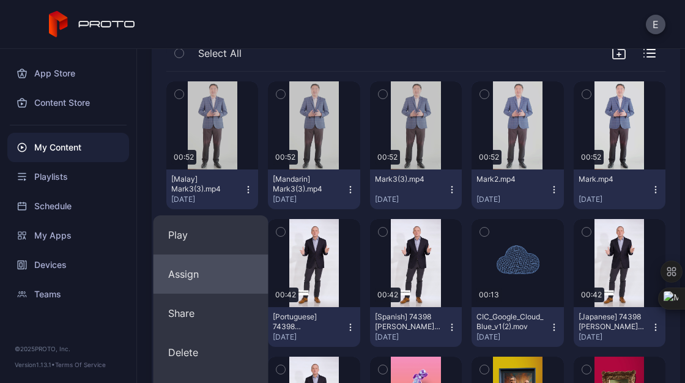
click at [210, 283] on button "Assign" at bounding box center [211, 273] width 115 height 39
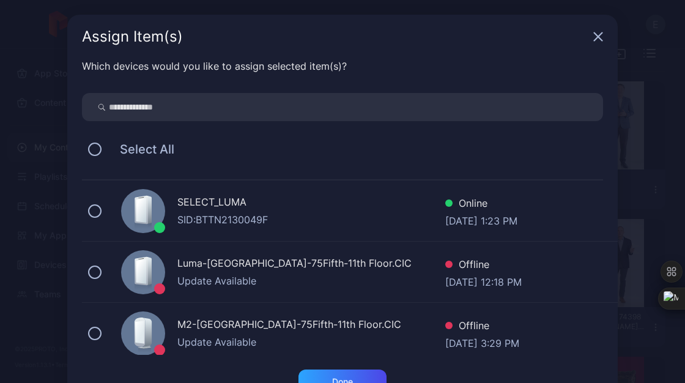
click at [94, 215] on div "SELECT_LUMA SID: BTTN2130049F Online [DATE] 1:23 PM" at bounding box center [350, 210] width 536 height 61
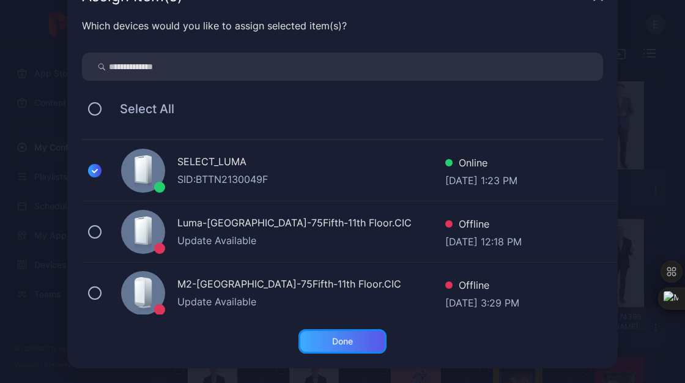
click at [347, 341] on div "Done" at bounding box center [342, 341] width 88 height 24
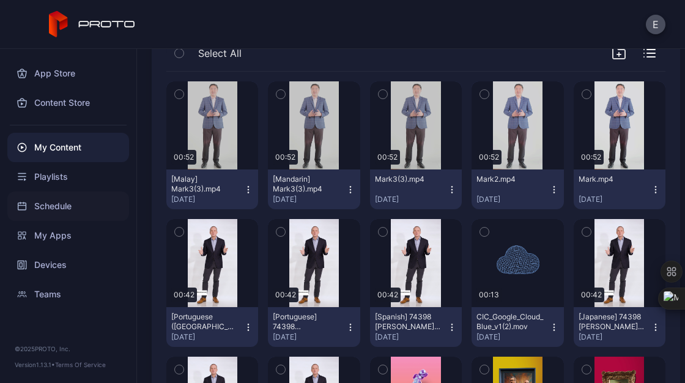
click at [62, 220] on div "Schedule" at bounding box center [68, 205] width 122 height 29
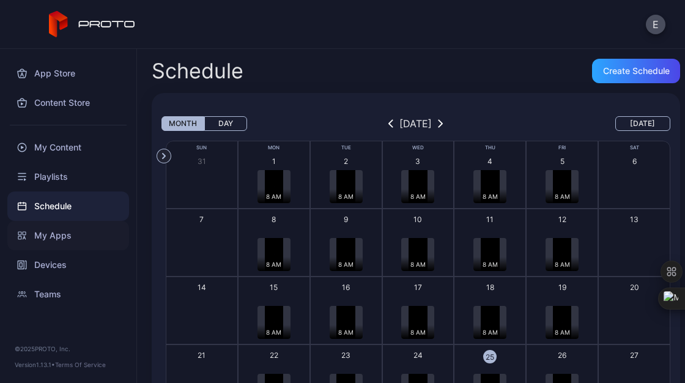
click at [62, 237] on div "My Apps" at bounding box center [68, 235] width 122 height 29
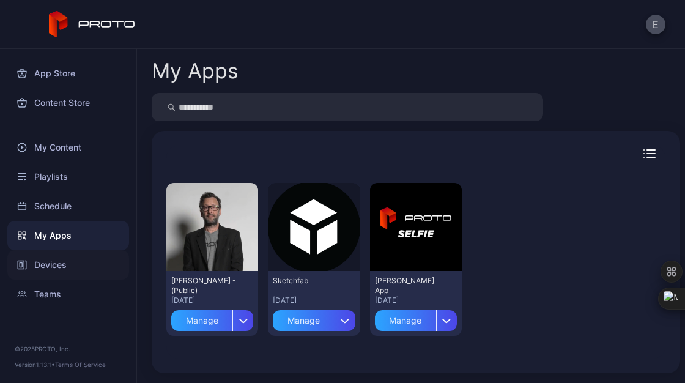
click at [53, 261] on div "Devices" at bounding box center [68, 264] width 122 height 29
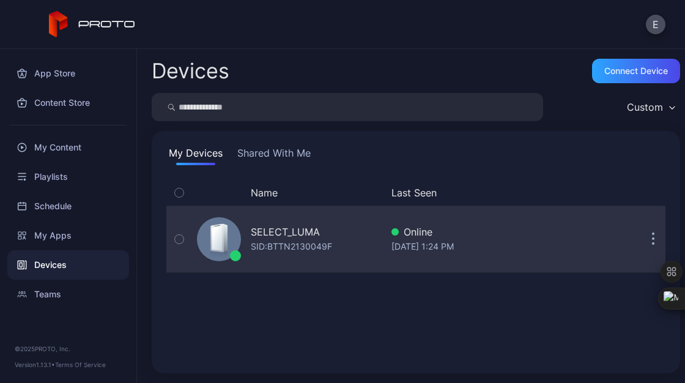
click at [289, 250] on div "SID: BTTN2130049F" at bounding box center [291, 246] width 81 height 15
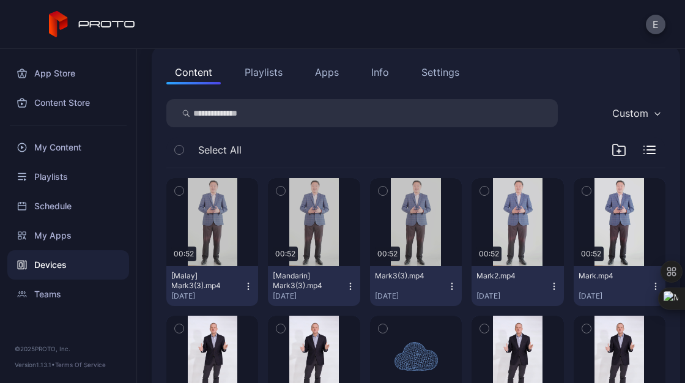
scroll to position [129, 0]
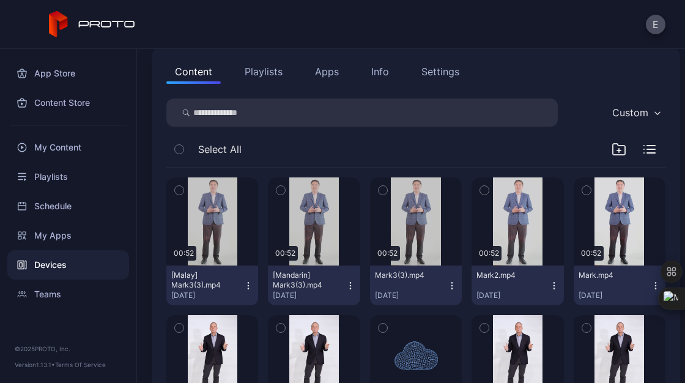
click at [243, 286] on icon "button" at bounding box center [248, 286] width 10 height 10
click at [263, 77] on button "Playlists" at bounding box center [263, 71] width 55 height 24
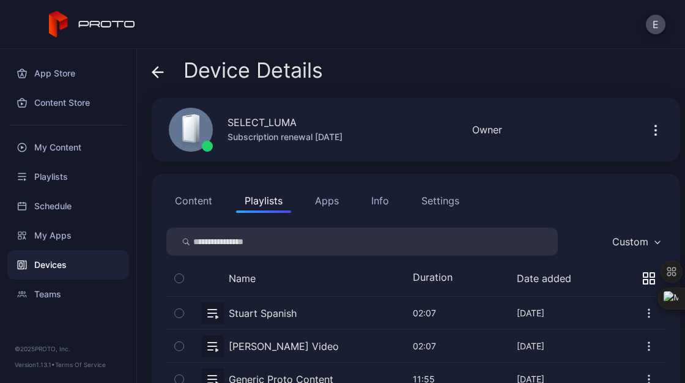
scroll to position [37, 0]
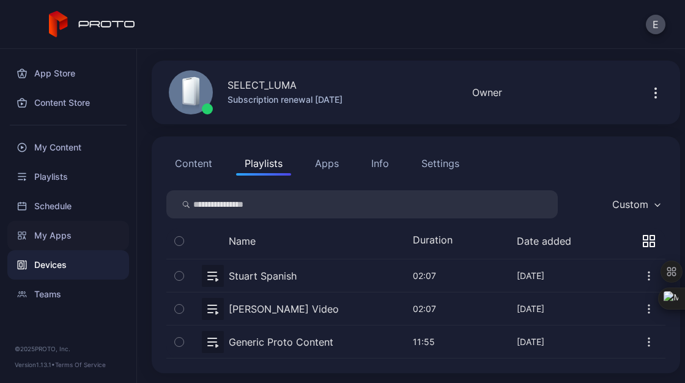
click at [55, 228] on div "My Apps" at bounding box center [68, 235] width 122 height 29
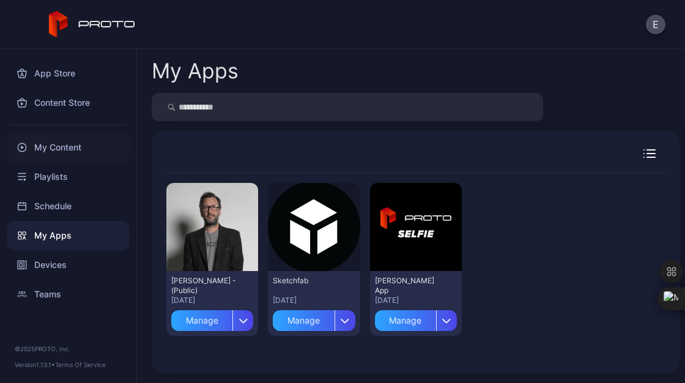
click at [73, 157] on div "My Content" at bounding box center [68, 147] width 122 height 29
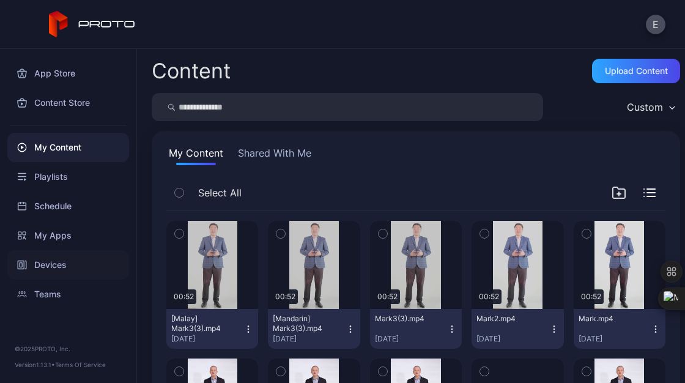
click at [70, 264] on div "Devices" at bounding box center [68, 264] width 122 height 29
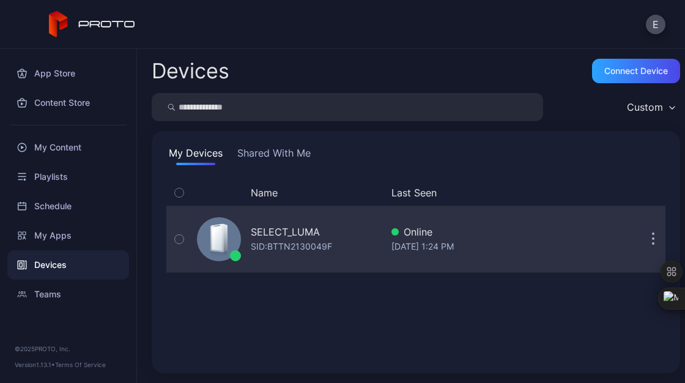
click at [228, 242] on icon at bounding box center [219, 240] width 21 height 35
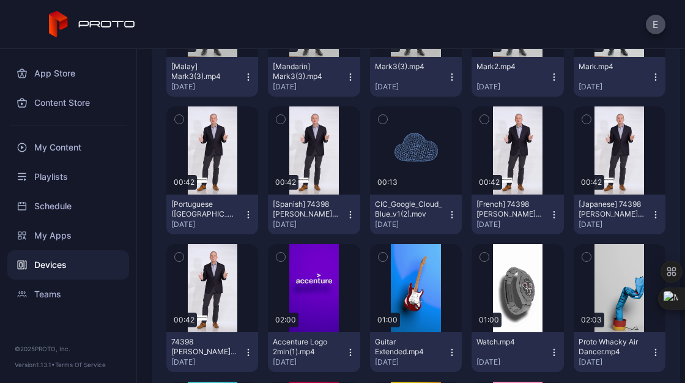
scroll to position [345, 0]
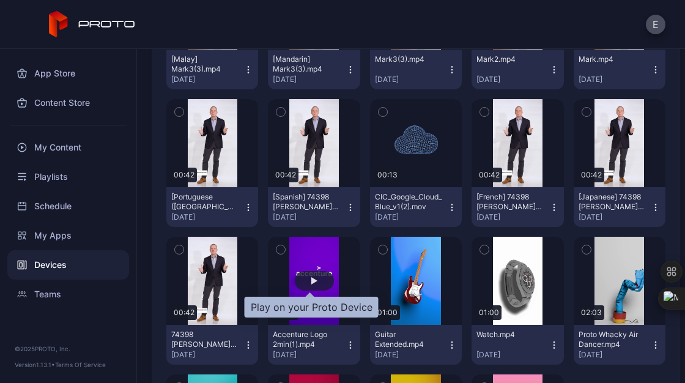
click at [317, 281] on div "button" at bounding box center [314, 281] width 39 height 20
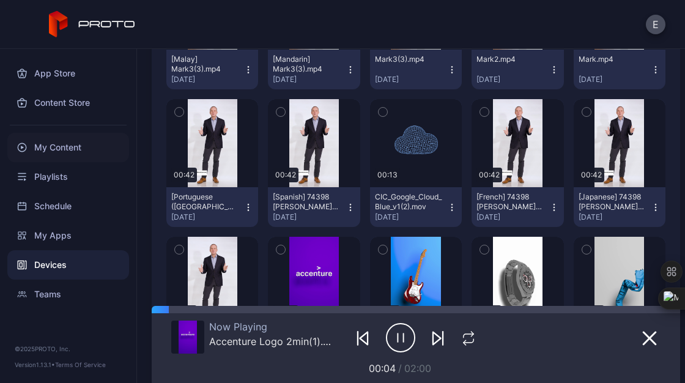
click at [95, 153] on div "My Content" at bounding box center [68, 147] width 122 height 29
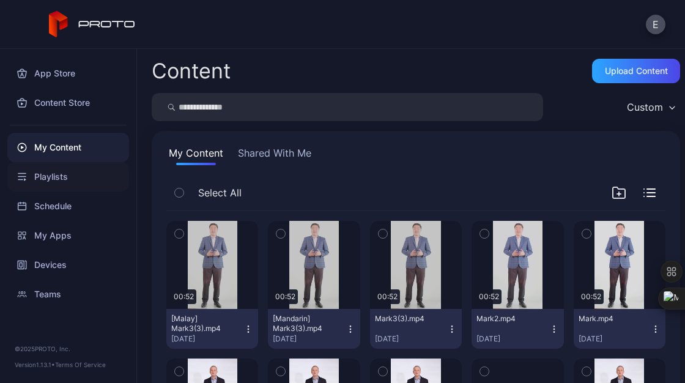
click at [67, 171] on div "Playlists" at bounding box center [68, 176] width 122 height 29
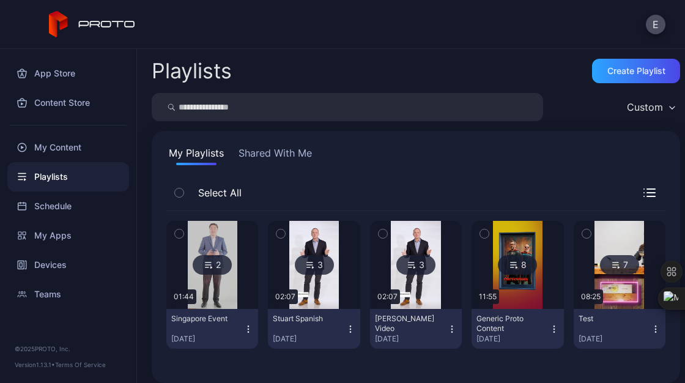
scroll to position [10, 0]
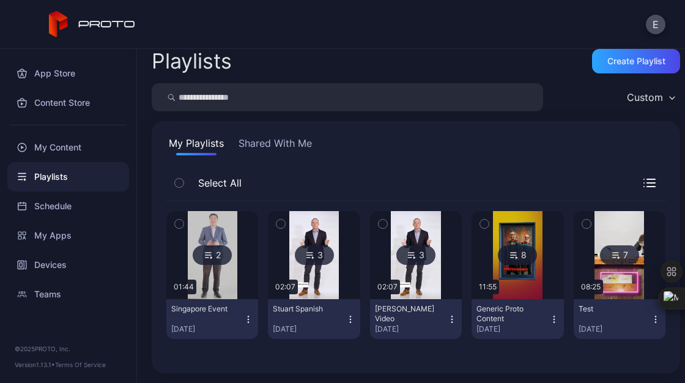
click at [246, 319] on icon "button" at bounding box center [248, 319] width 10 height 10
click at [315, 126] on div "My Playlists Shared With Me Select All 2 01:44 [GEOGRAPHIC_DATA] Event [DATE] 3…" at bounding box center [416, 247] width 528 height 252
click at [220, 294] on img at bounding box center [213, 255] width 50 height 88
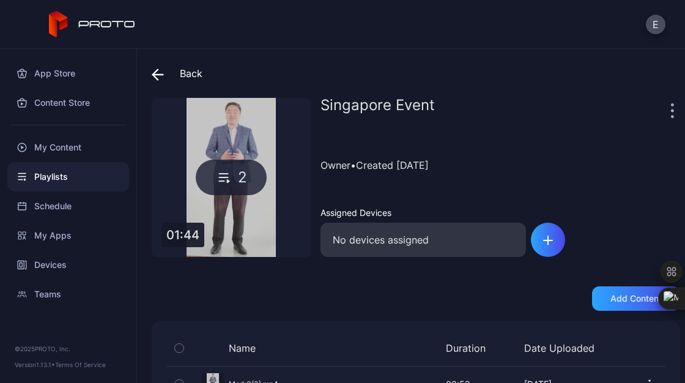
scroll to position [77, 0]
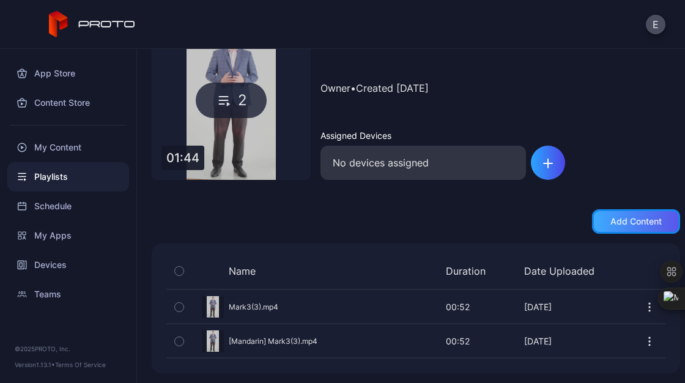
click at [599, 211] on div "Add content" at bounding box center [636, 221] width 88 height 24
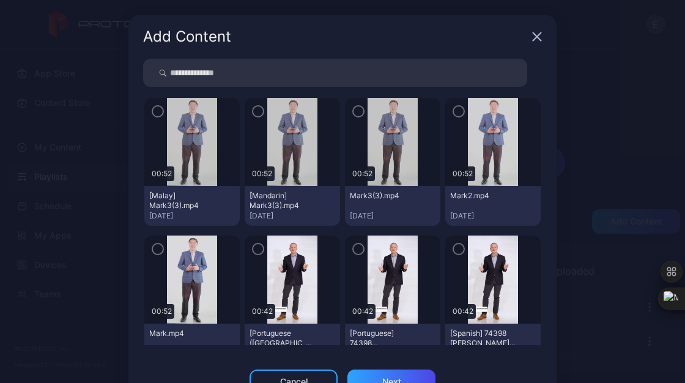
click at [198, 187] on div "[Malay] Mark3(3).mp4 [DATE]" at bounding box center [191, 206] width 95 height 40
click at [167, 127] on img at bounding box center [192, 142] width 50 height 88
click at [154, 118] on div at bounding box center [191, 142] width 95 height 88
click at [153, 112] on icon "button" at bounding box center [158, 111] width 10 height 13
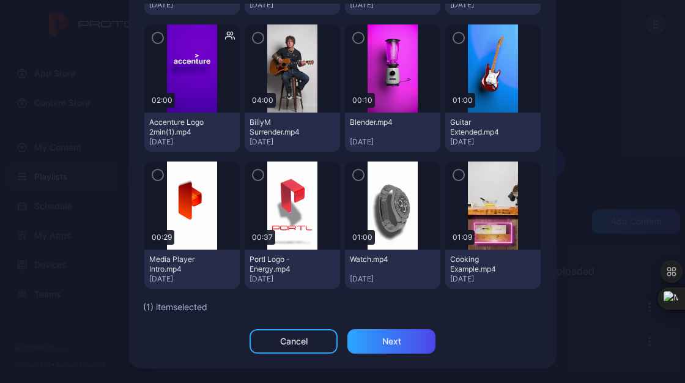
scroll to position [55, 0]
click at [385, 345] on div "Next" at bounding box center [391, 341] width 19 height 10
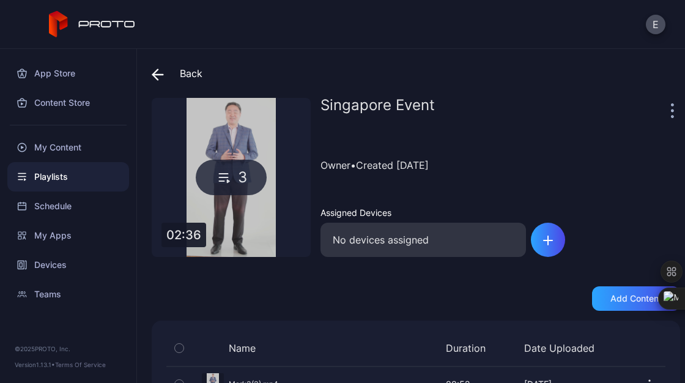
scroll to position [111, 0]
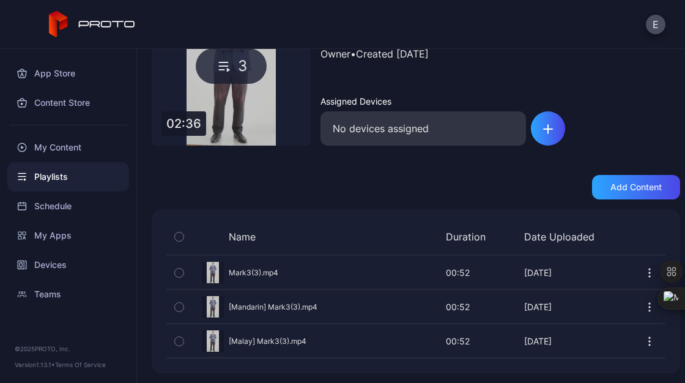
click at [70, 179] on div "Playlists" at bounding box center [68, 176] width 122 height 29
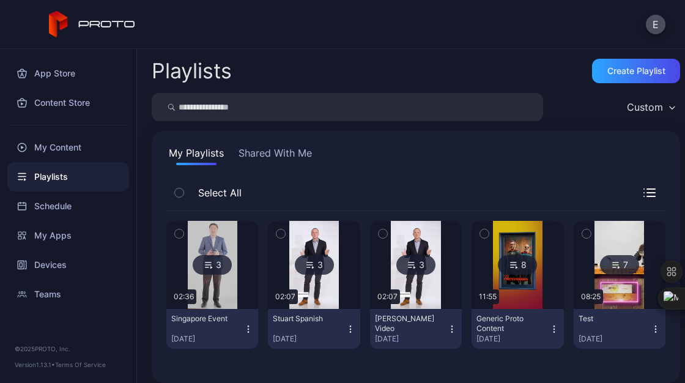
scroll to position [10, 0]
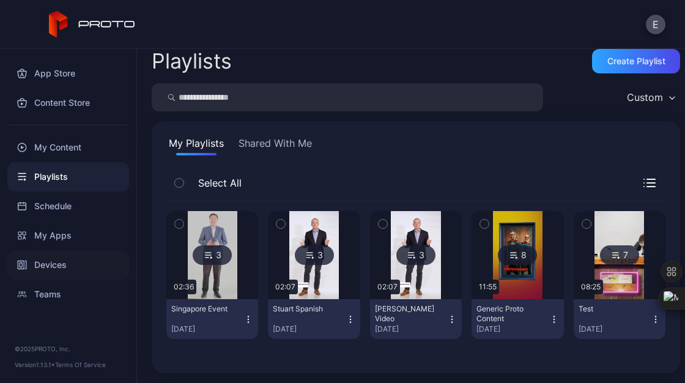
click at [48, 261] on div "Devices" at bounding box center [68, 264] width 122 height 29
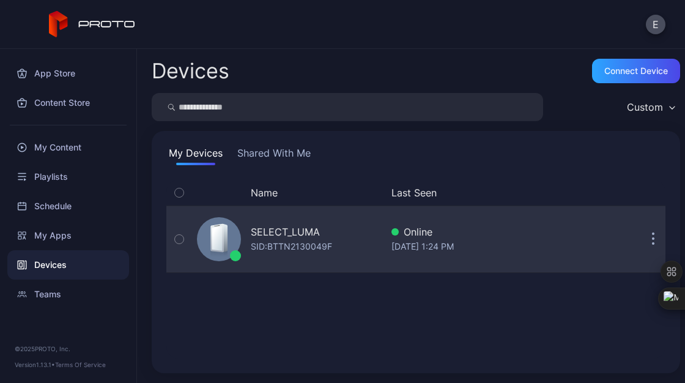
click at [276, 232] on div "SELECT_LUMA" at bounding box center [285, 231] width 69 height 15
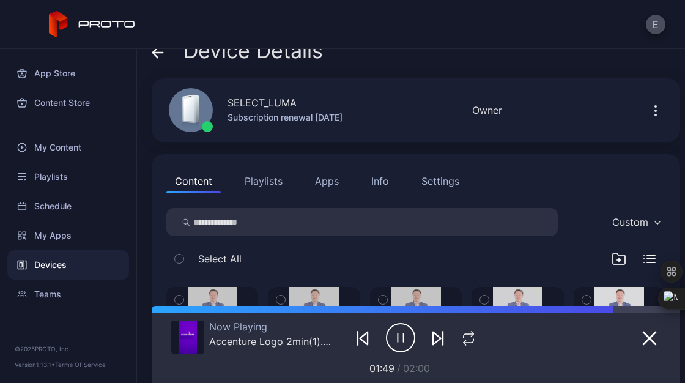
scroll to position [18, 0]
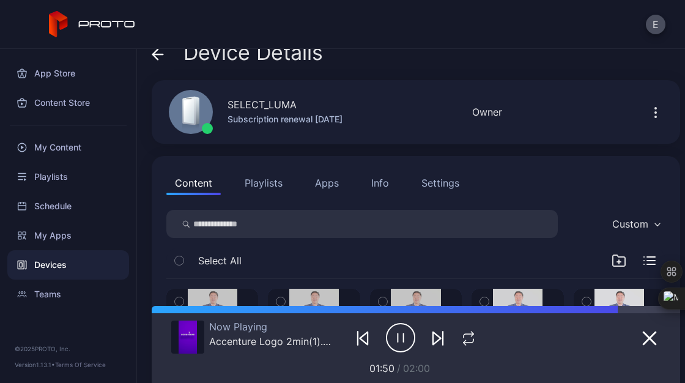
click at [258, 182] on button "Playlists" at bounding box center [263, 183] width 55 height 24
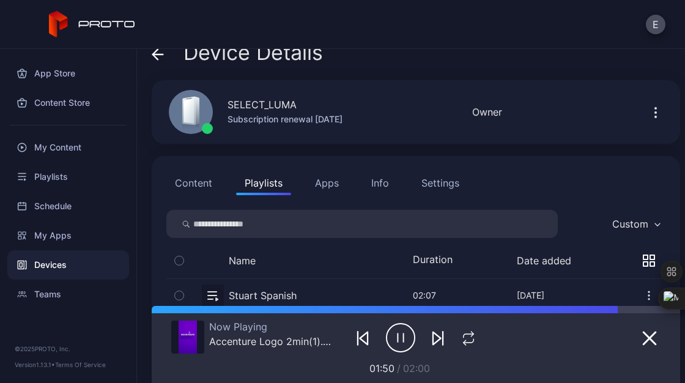
scroll to position [114, 0]
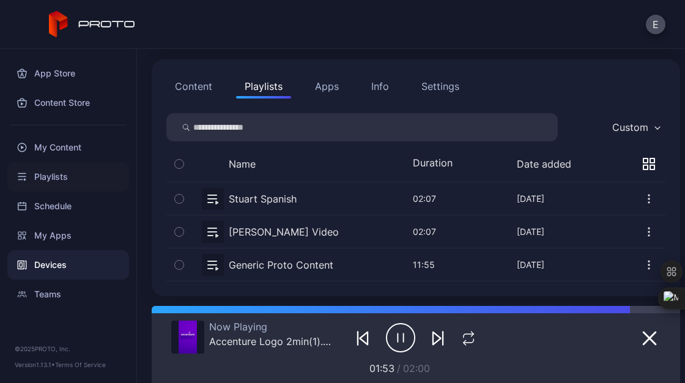
click at [56, 185] on div "Playlists" at bounding box center [68, 176] width 122 height 29
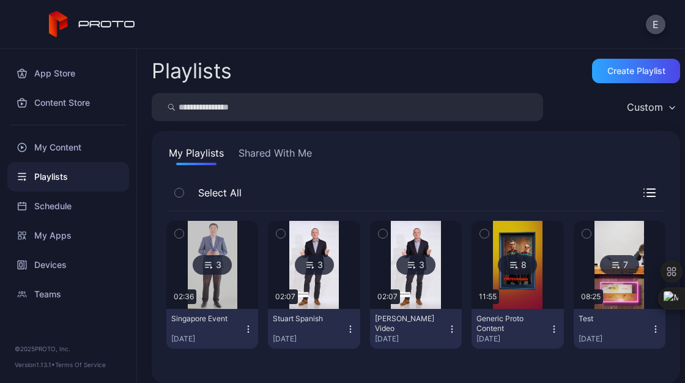
click at [244, 325] on icon "button" at bounding box center [248, 329] width 10 height 10
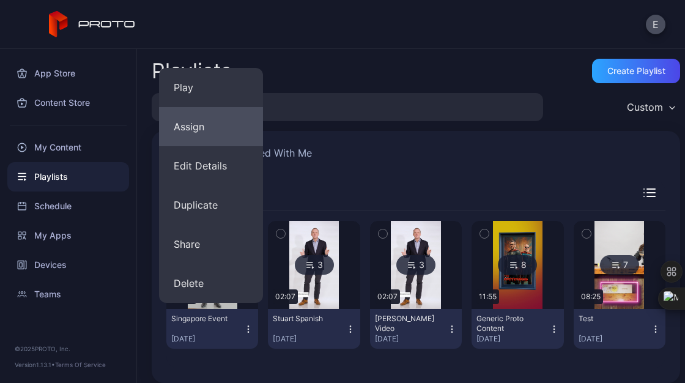
click at [191, 137] on button "Assign" at bounding box center [211, 126] width 104 height 39
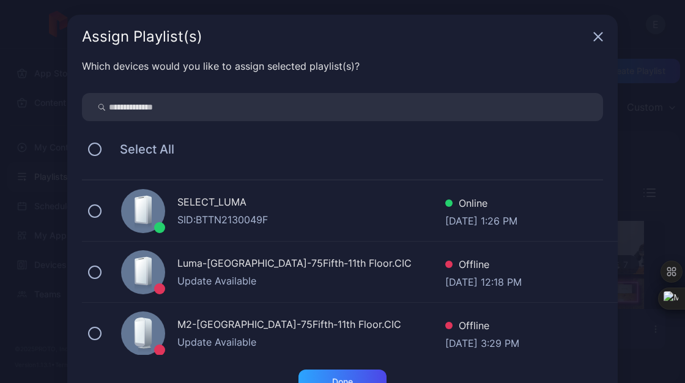
click at [189, 213] on div "SID: BTTN2130049F" at bounding box center [311, 219] width 268 height 15
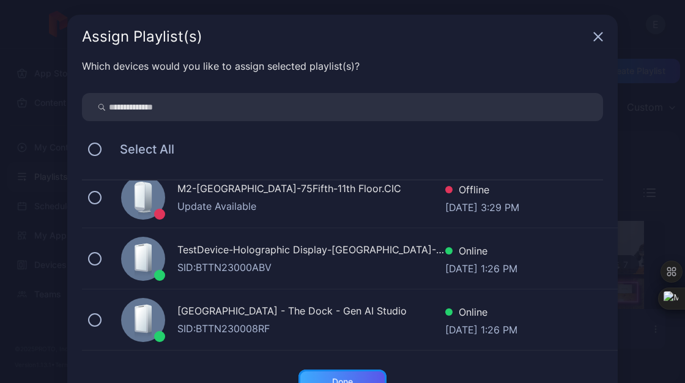
click at [319, 370] on div "Done" at bounding box center [342, 381] width 88 height 24
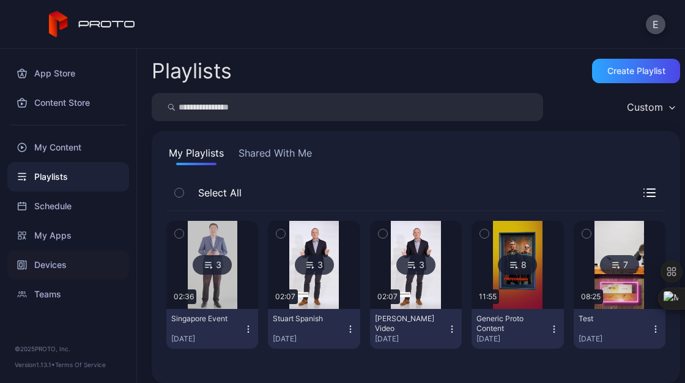
click at [62, 271] on div "Devices" at bounding box center [68, 264] width 122 height 29
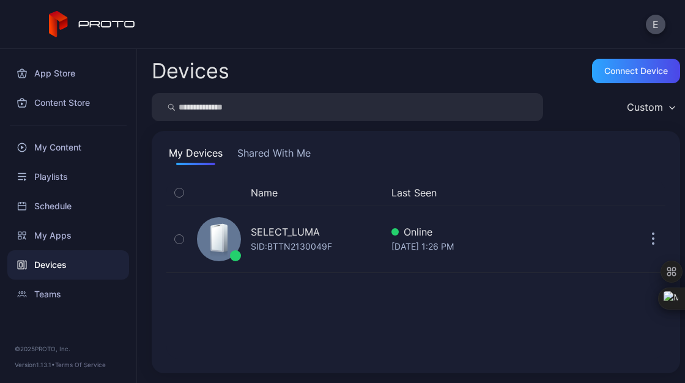
click at [275, 154] on button "Shared With Me" at bounding box center [274, 156] width 78 height 20
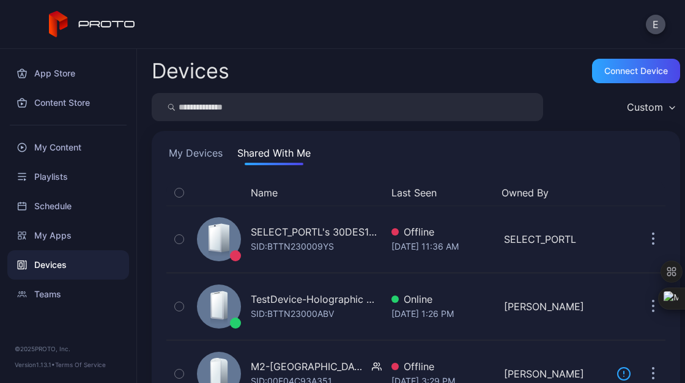
click at [199, 153] on button "My Devices" at bounding box center [195, 156] width 59 height 20
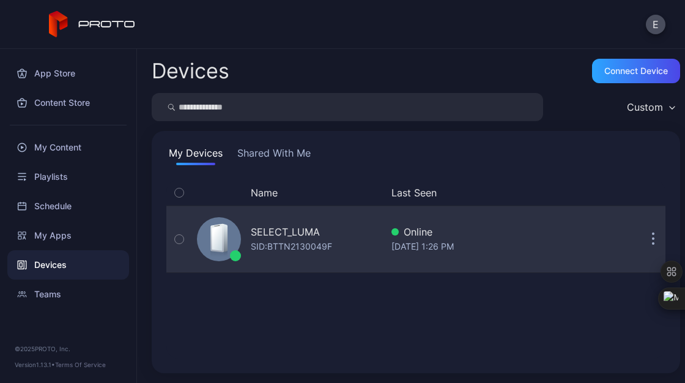
click at [185, 243] on button "button" at bounding box center [179, 239] width 26 height 66
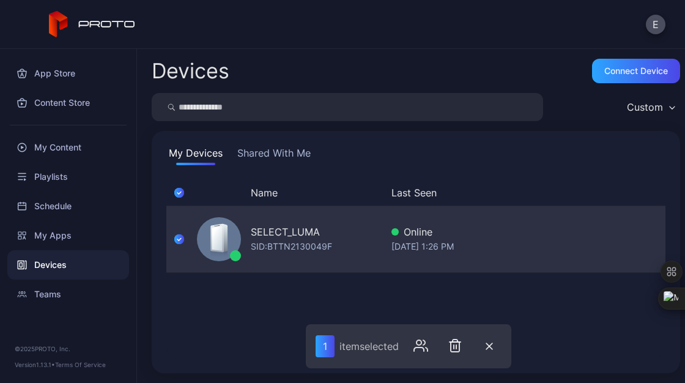
click at [295, 236] on div "SELECT_LUMA" at bounding box center [285, 231] width 69 height 15
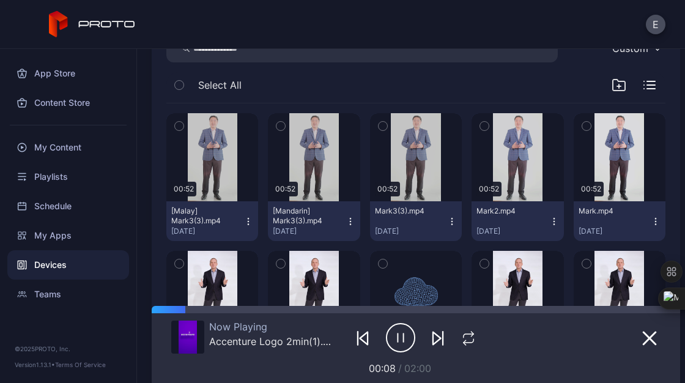
scroll to position [194, 0]
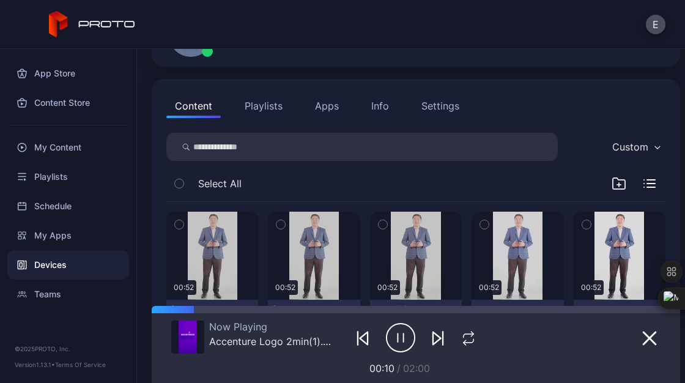
click at [269, 102] on button "Playlists" at bounding box center [263, 106] width 55 height 24
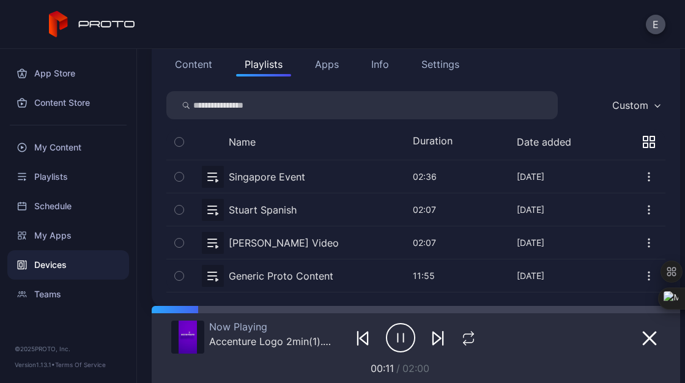
scroll to position [147, 0]
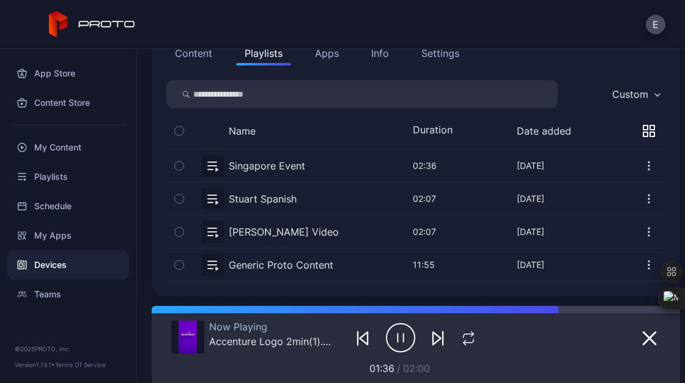
click at [208, 162] on button "button" at bounding box center [415, 165] width 499 height 32
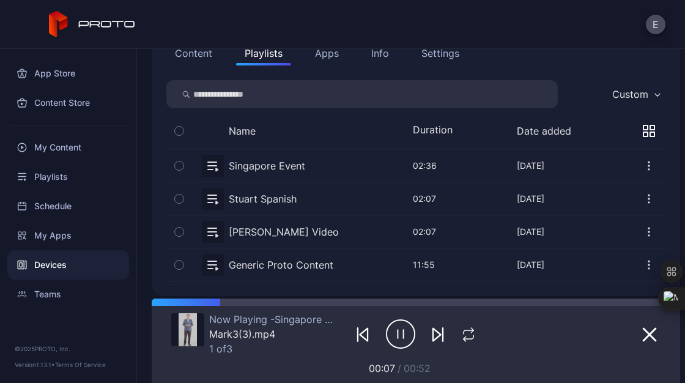
click at [431, 335] on icon "button" at bounding box center [438, 334] width 15 height 15
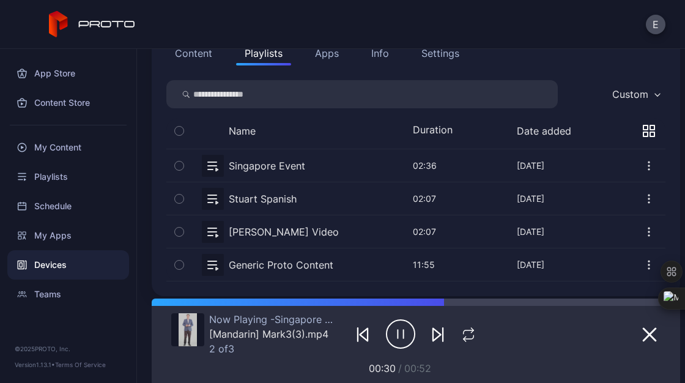
click at [431, 335] on icon "button" at bounding box center [438, 334] width 15 height 15
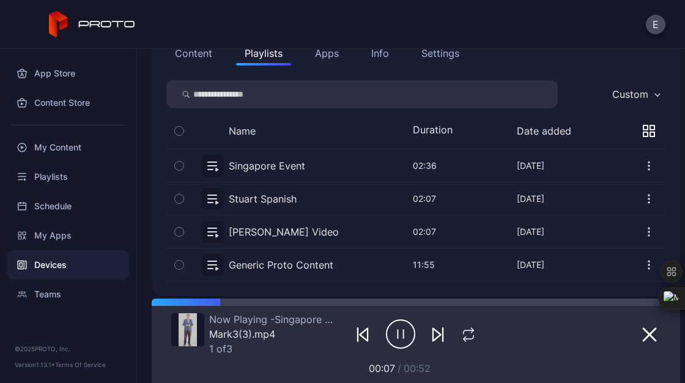
click at [402, 333] on icon "button" at bounding box center [400, 334] width 29 height 31
click at [199, 51] on button "Content" at bounding box center [193, 53] width 54 height 24
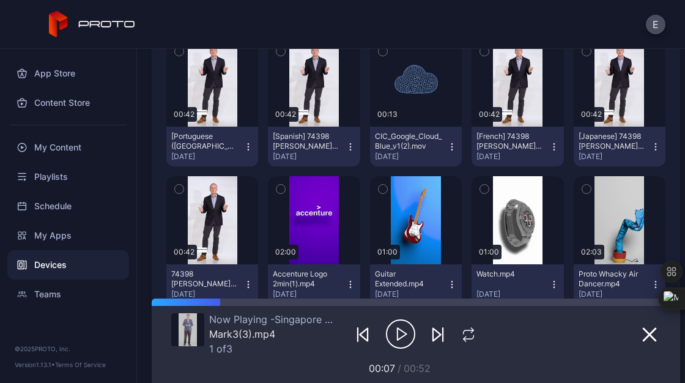
scroll to position [407, 0]
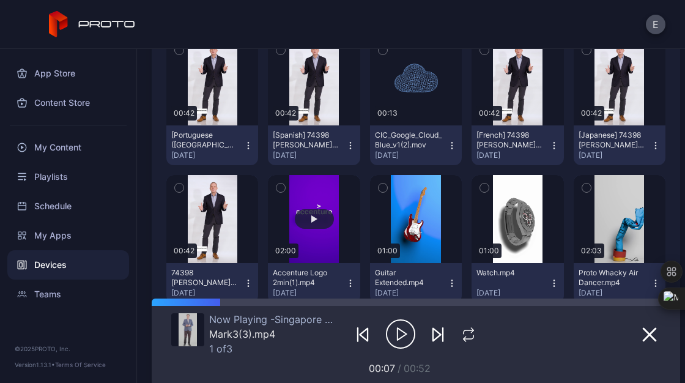
click at [325, 212] on div "button" at bounding box center [314, 219] width 39 height 20
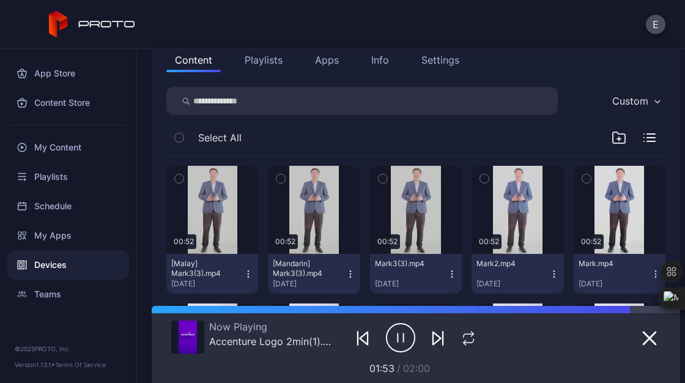
scroll to position [140, 0]
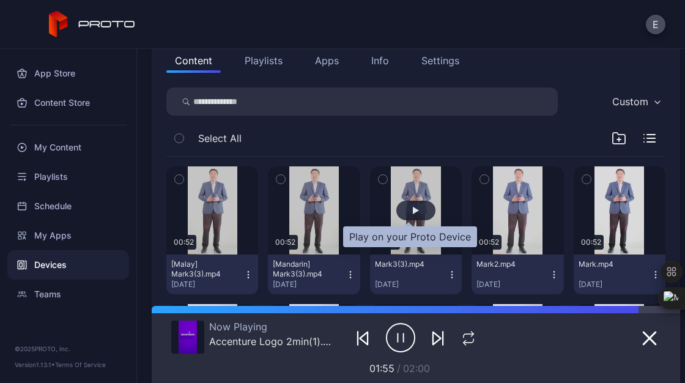
click at [405, 217] on div "button" at bounding box center [415, 211] width 39 height 20
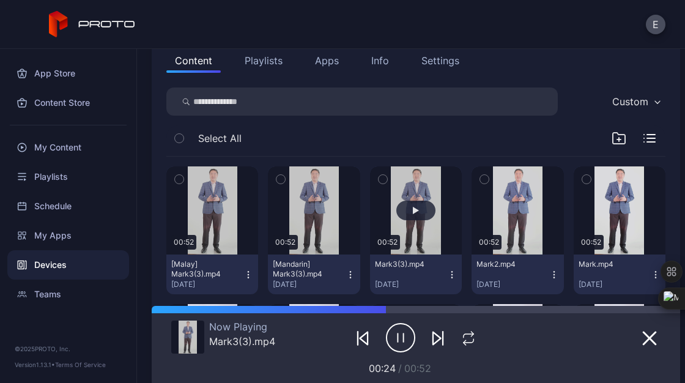
scroll to position [318, 0]
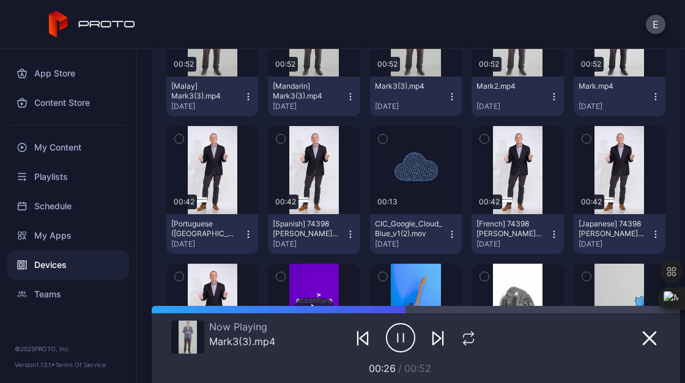
click at [328, 288] on button "button" at bounding box center [314, 308] width 92 height 88
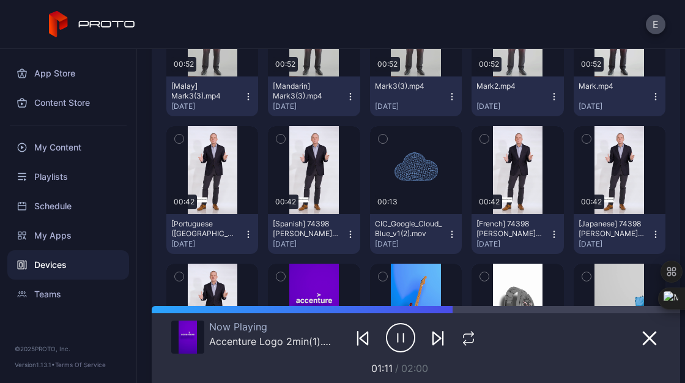
click at [61, 270] on div "Devices" at bounding box center [68, 264] width 122 height 29
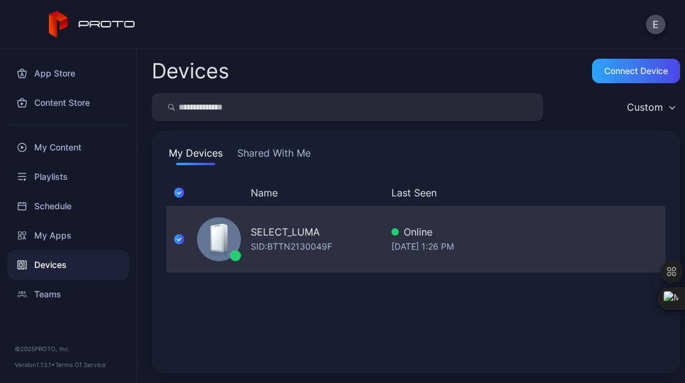
click at [334, 232] on div "SELECT_LUMA SID: BTTN2130049F" at bounding box center [287, 239] width 190 height 61
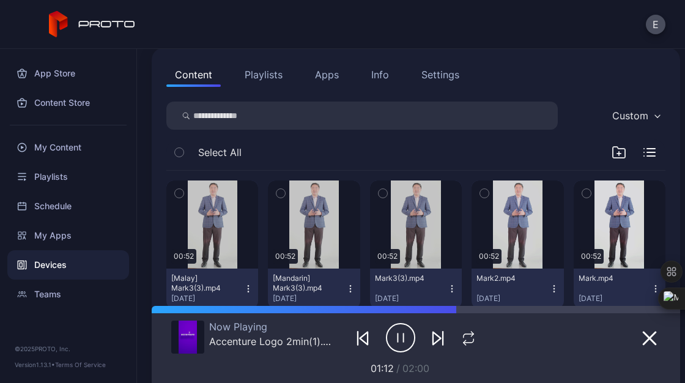
scroll to position [127, 0]
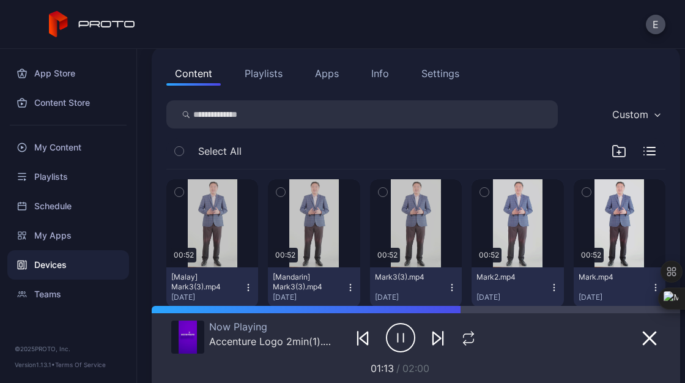
click at [373, 65] on button "Info" at bounding box center [380, 73] width 35 height 24
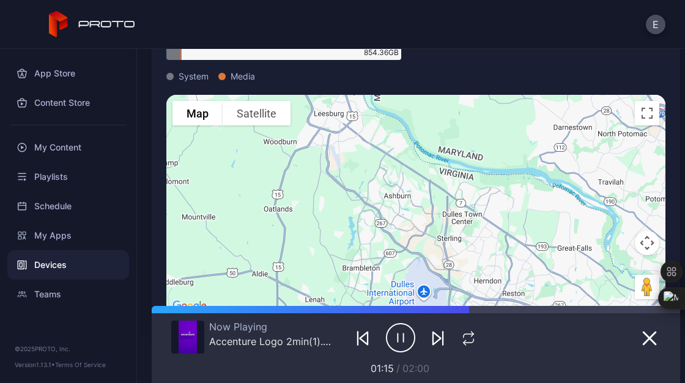
scroll to position [0, 0]
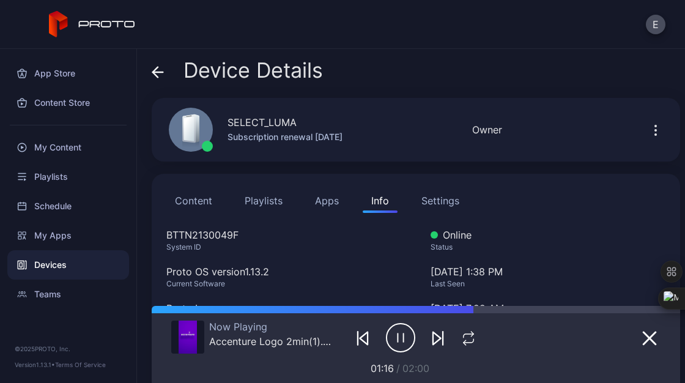
click at [436, 199] on div "Settings" at bounding box center [440, 200] width 38 height 15
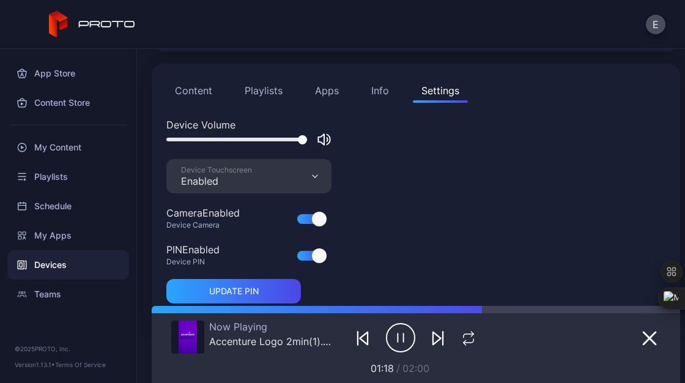
scroll to position [15, 0]
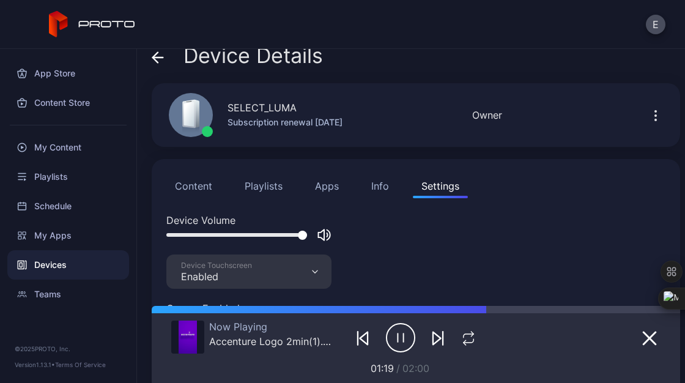
click at [648, 113] on icon "button" at bounding box center [655, 115] width 15 height 15
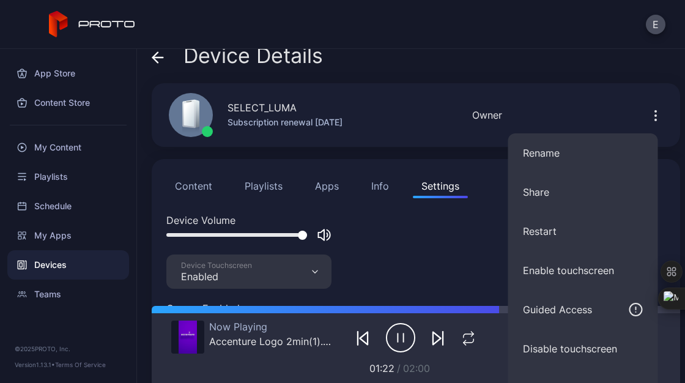
scroll to position [92, 0]
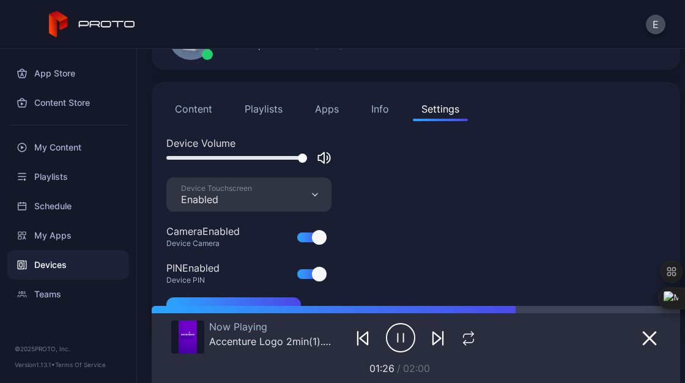
click at [447, 65] on div "SELECT_LUMA Subscription renewal [DATE] Online Last Seen [DATE] 1:39 PM Owner" at bounding box center [416, 38] width 528 height 64
click at [62, 263] on div "Devices" at bounding box center [68, 264] width 122 height 29
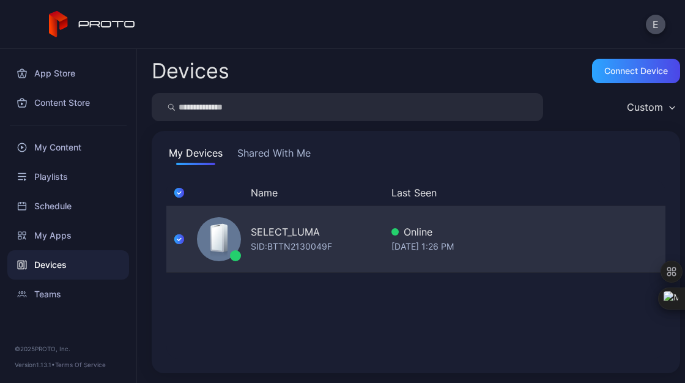
click at [286, 214] on div "SELECT_LUMA SID: BTTN2130049F" at bounding box center [287, 239] width 190 height 61
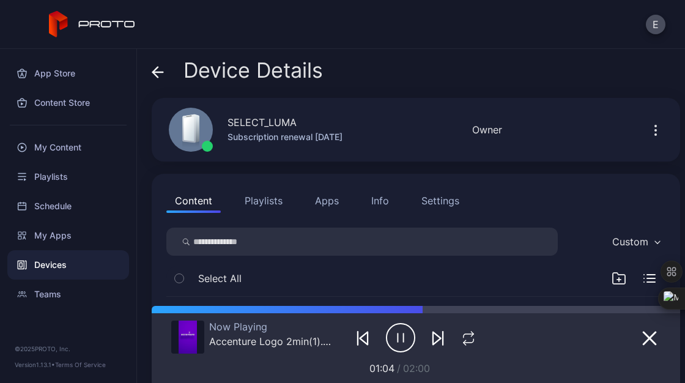
click at [446, 199] on div "Settings" at bounding box center [440, 200] width 38 height 15
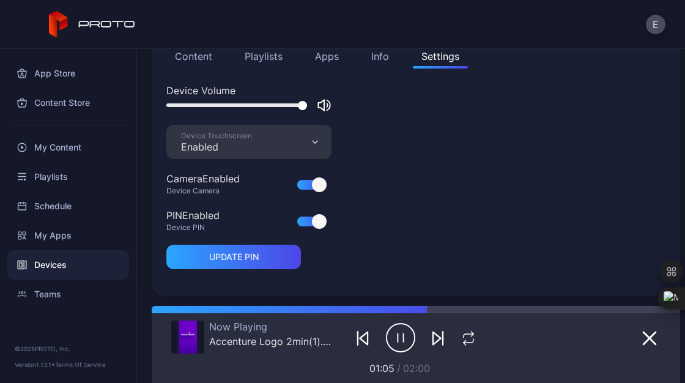
scroll to position [117, 0]
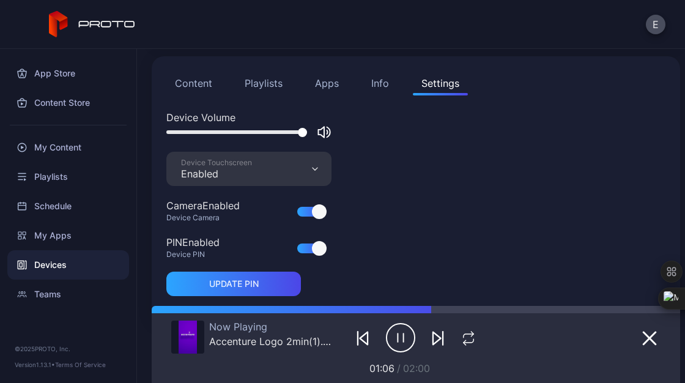
click at [375, 90] on div "Info" at bounding box center [380, 83] width 18 height 15
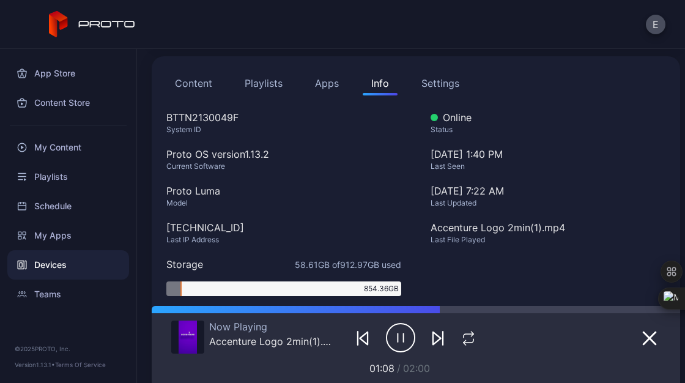
click at [326, 87] on button "Apps" at bounding box center [326, 83] width 41 height 24
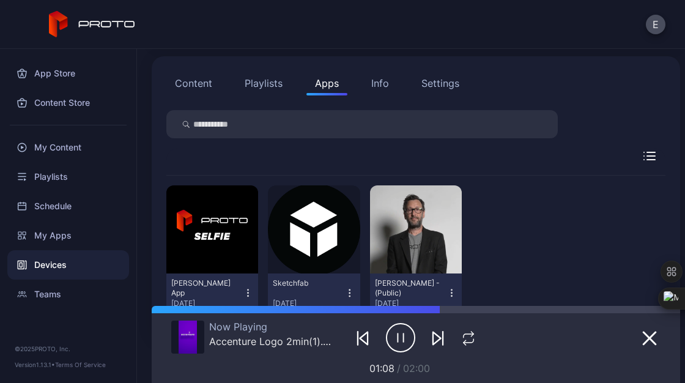
click at [190, 94] on button "Content" at bounding box center [193, 83] width 54 height 24
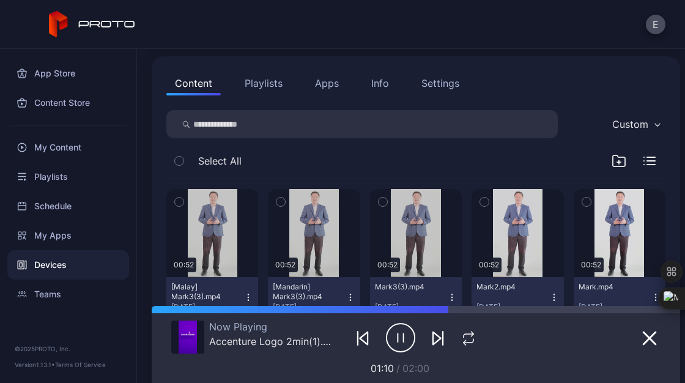
scroll to position [0, 0]
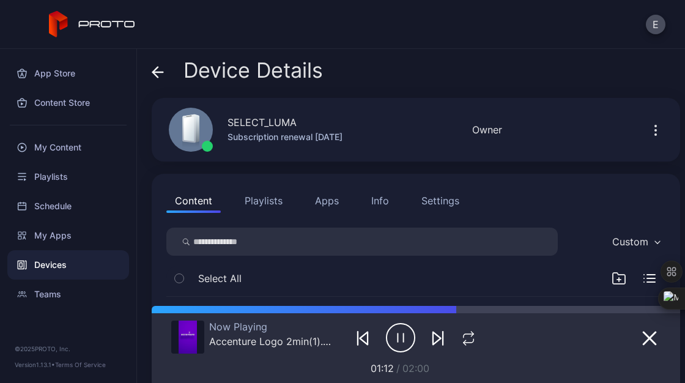
click at [648, 135] on icon "button" at bounding box center [655, 130] width 15 height 15
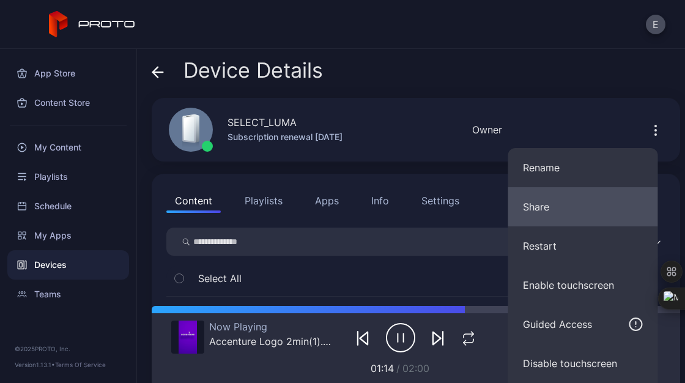
click at [579, 216] on button "Share" at bounding box center [583, 206] width 150 height 39
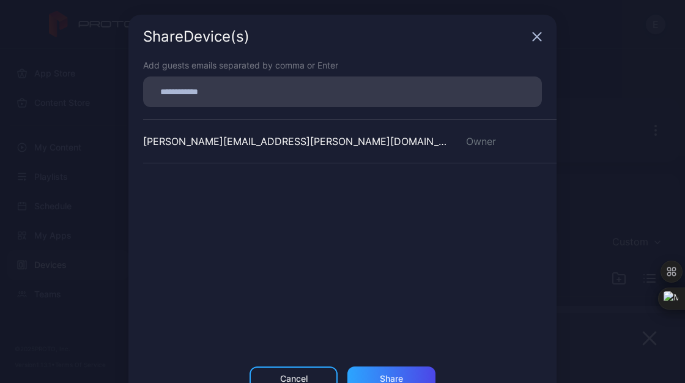
click at [328, 95] on input at bounding box center [342, 92] width 384 height 16
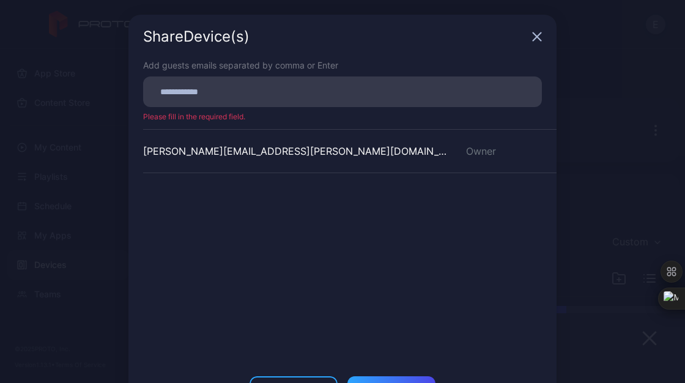
click at [276, 86] on input at bounding box center [342, 92] width 384 height 16
paste input
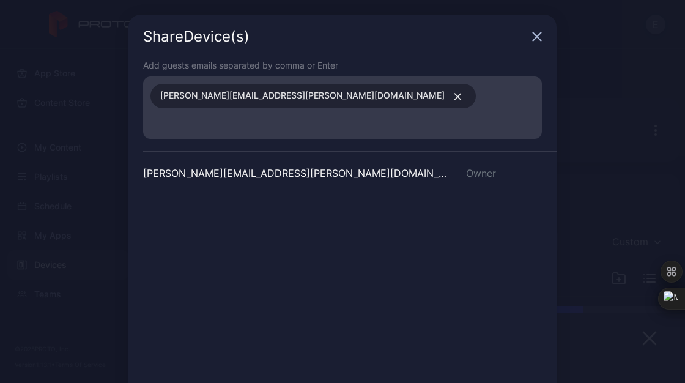
click at [224, 90] on span "[PERSON_NAME][EMAIL_ADDRESS][PERSON_NAME][DOMAIN_NAME]" at bounding box center [302, 96] width 284 height 16
click at [165, 90] on span "[PERSON_NAME][EMAIL_ADDRESS][PERSON_NAME][DOMAIN_NAME]" at bounding box center [302, 96] width 284 height 16
click at [387, 243] on div "[PERSON_NAME][EMAIL_ADDRESS][PERSON_NAME][DOMAIN_NAME] Owner" at bounding box center [349, 242] width 413 height 183
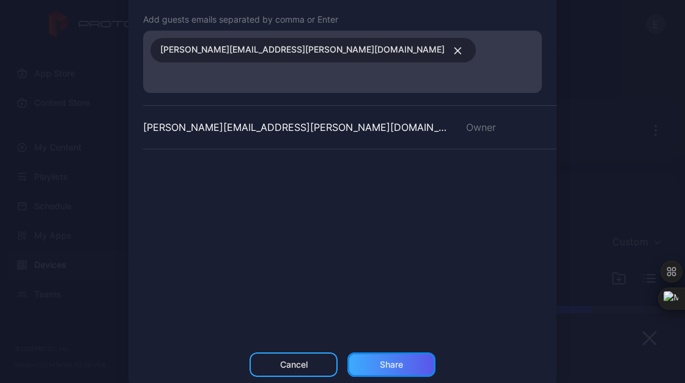
click at [384, 352] on div "Share" at bounding box center [391, 364] width 88 height 24
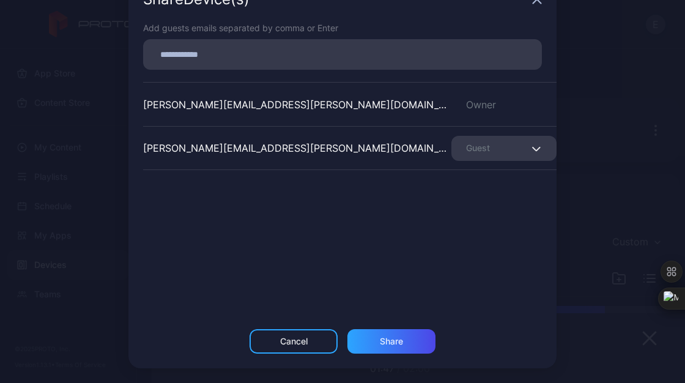
scroll to position [0, 0]
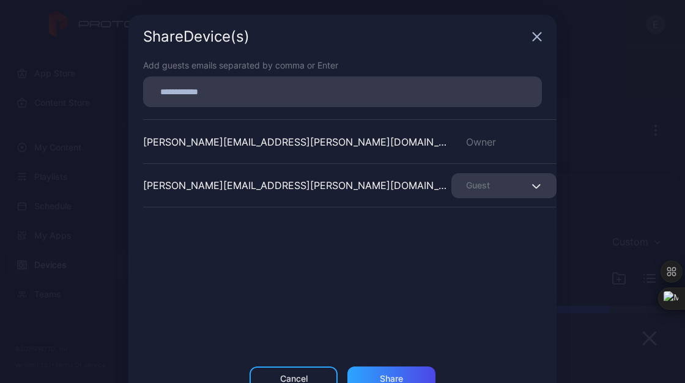
click at [533, 35] on icon "button" at bounding box center [537, 37] width 8 height 8
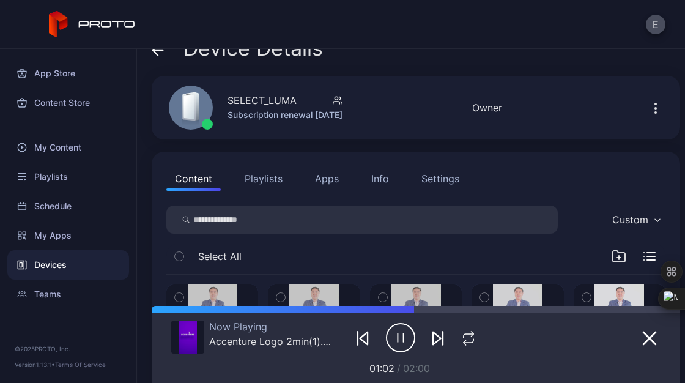
scroll to position [23, 0]
click at [648, 110] on icon "button" at bounding box center [655, 107] width 15 height 15
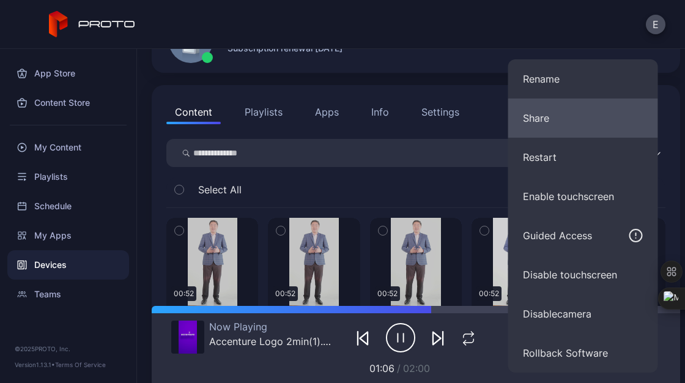
scroll to position [84, 0]
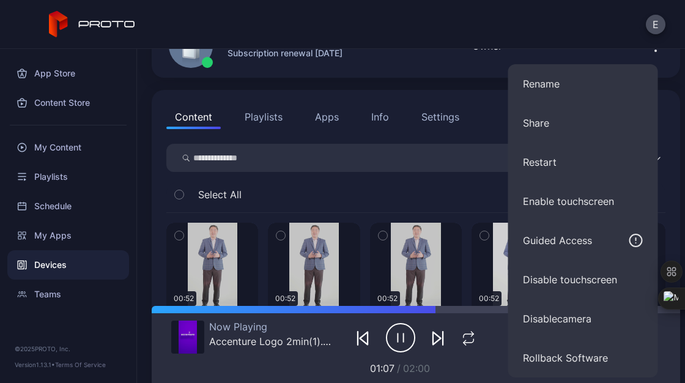
click at [467, 85] on div "Device Details SELECT_LUMA Subscription renewal [DATE] Online Last Seen [DATE] …" at bounding box center [411, 216] width 548 height 334
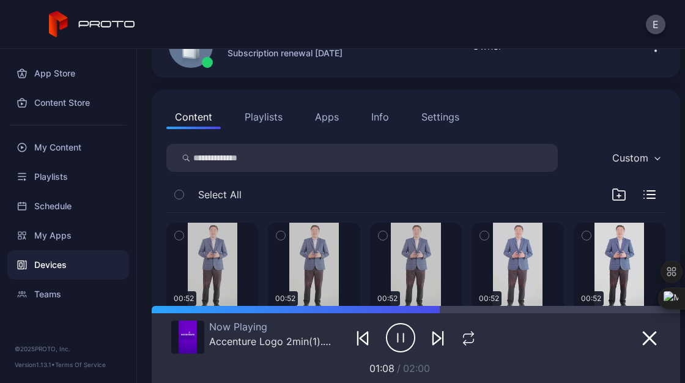
scroll to position [0, 0]
